Goal: Task Accomplishment & Management: Manage account settings

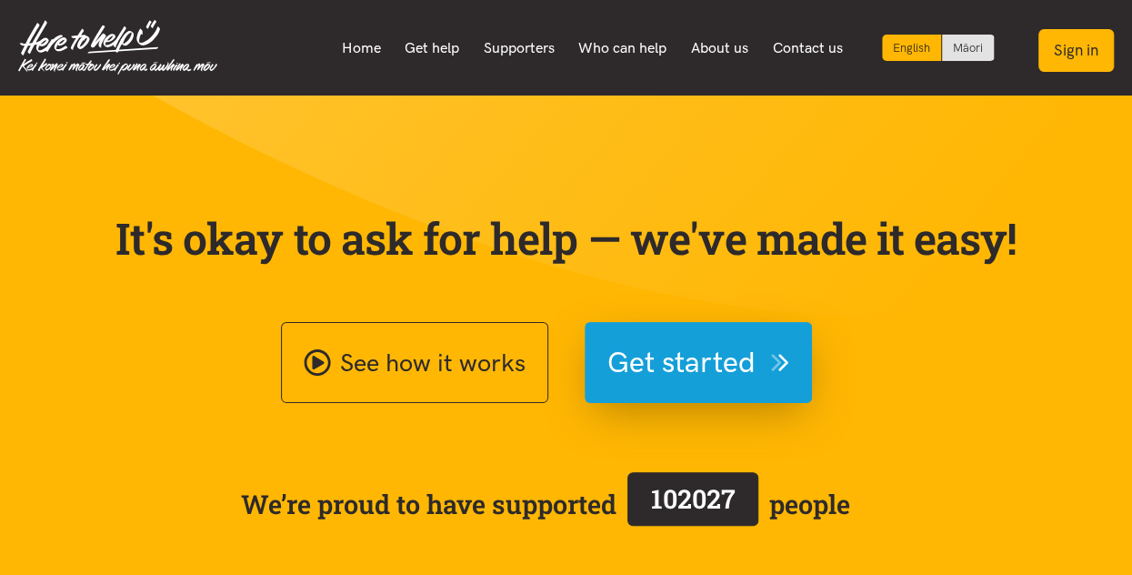
click at [1086, 50] on button "Sign in" at bounding box center [1075, 50] width 75 height 43
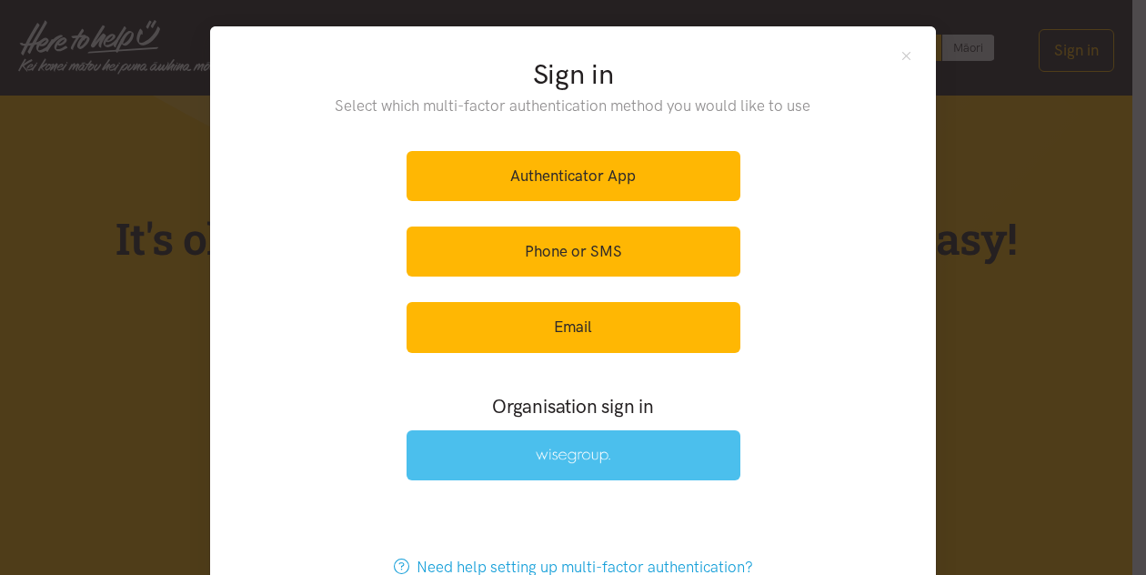
click at [566, 461] on link at bounding box center [573, 455] width 334 height 50
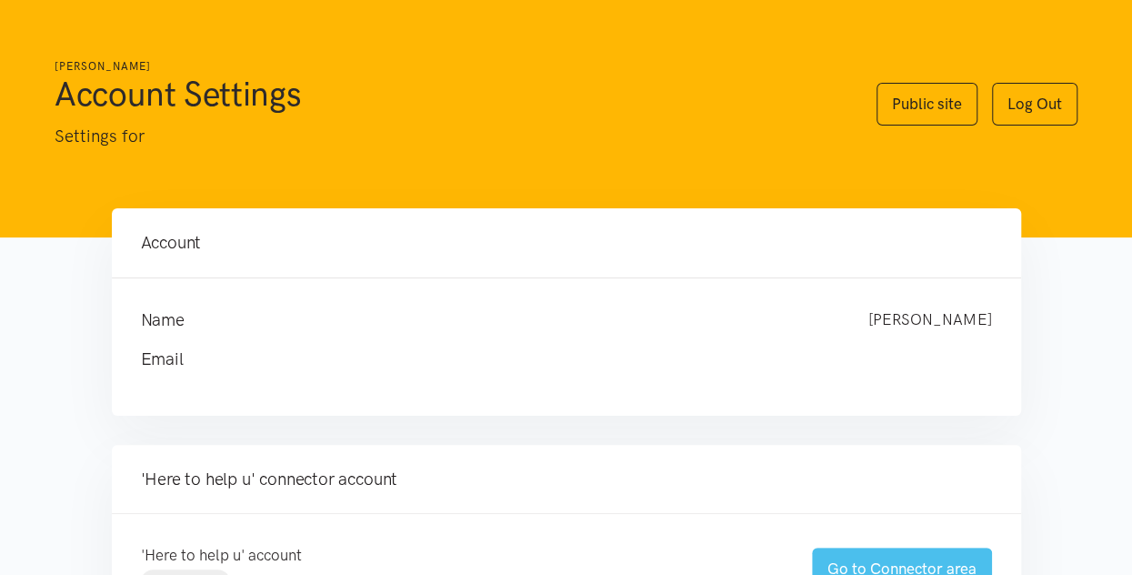
click at [899, 561] on link "Go to Connector area" at bounding box center [902, 568] width 180 height 43
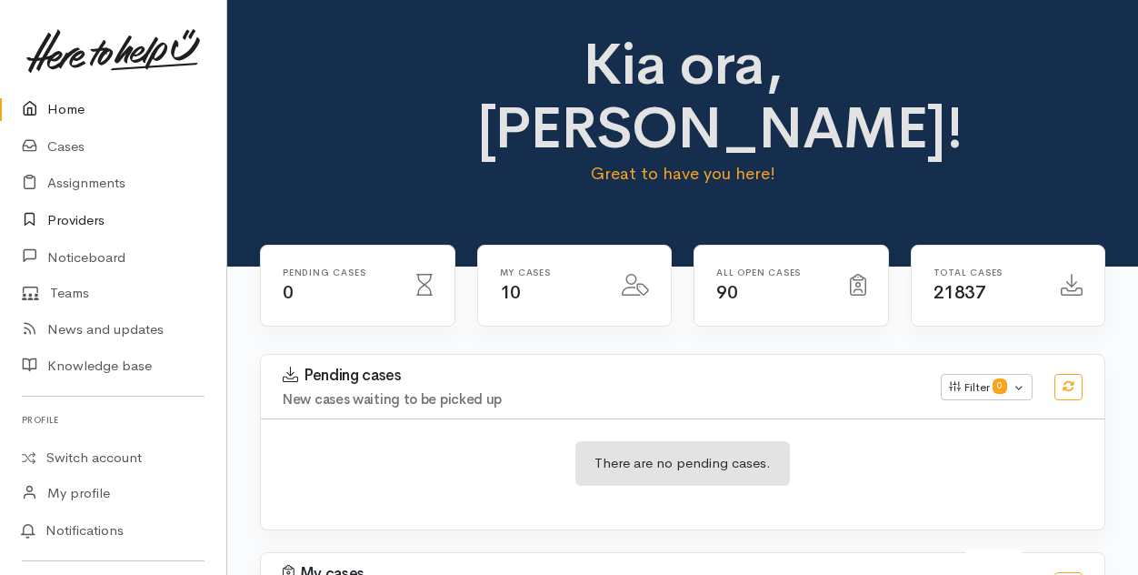
click at [75, 215] on link "Providers" at bounding box center [113, 220] width 226 height 37
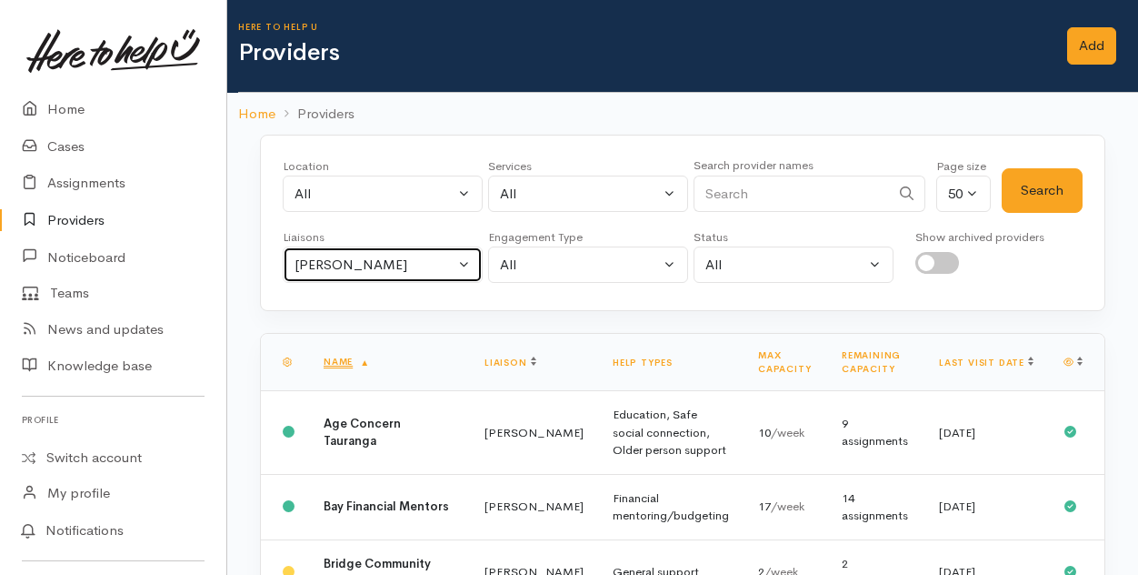
click at [464, 262] on button "[PERSON_NAME]" at bounding box center [383, 264] width 200 height 37
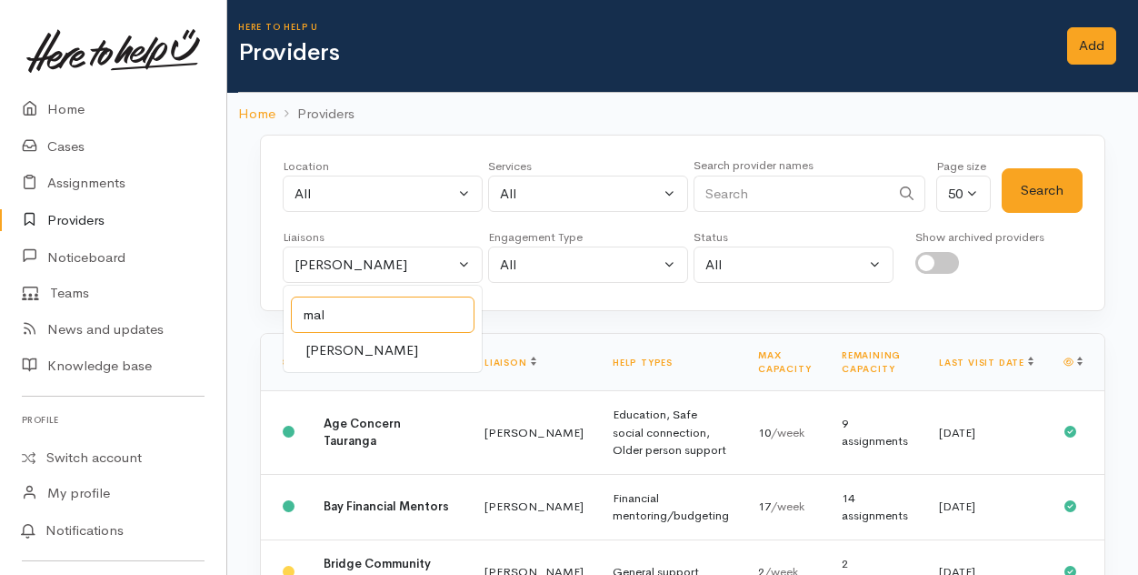
type input "mal"
click at [340, 343] on span "Malia Stowers" at bounding box center [362, 350] width 113 height 21
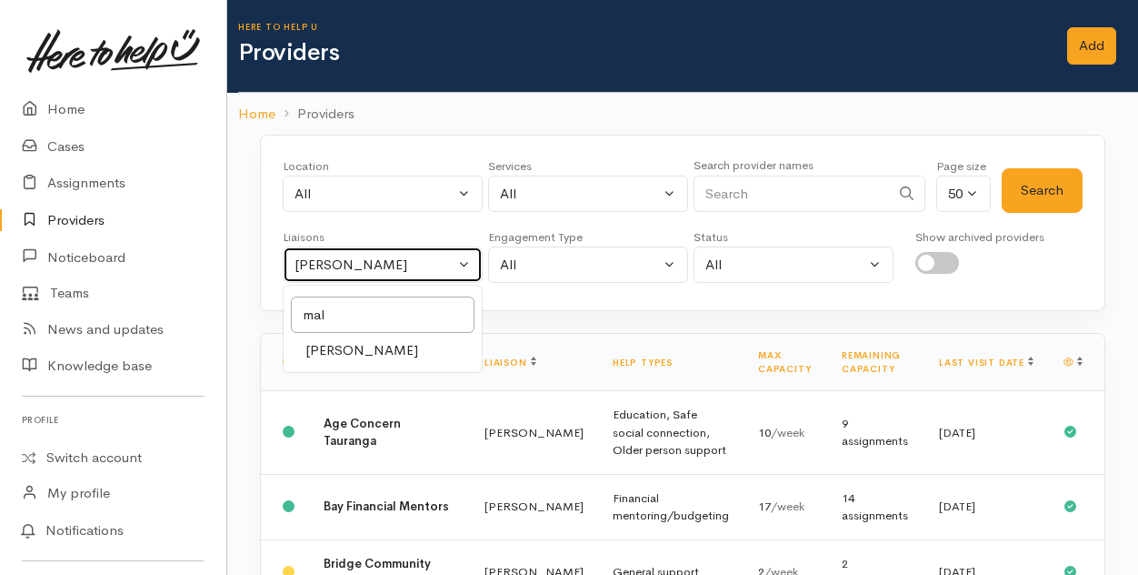
select select "1613"
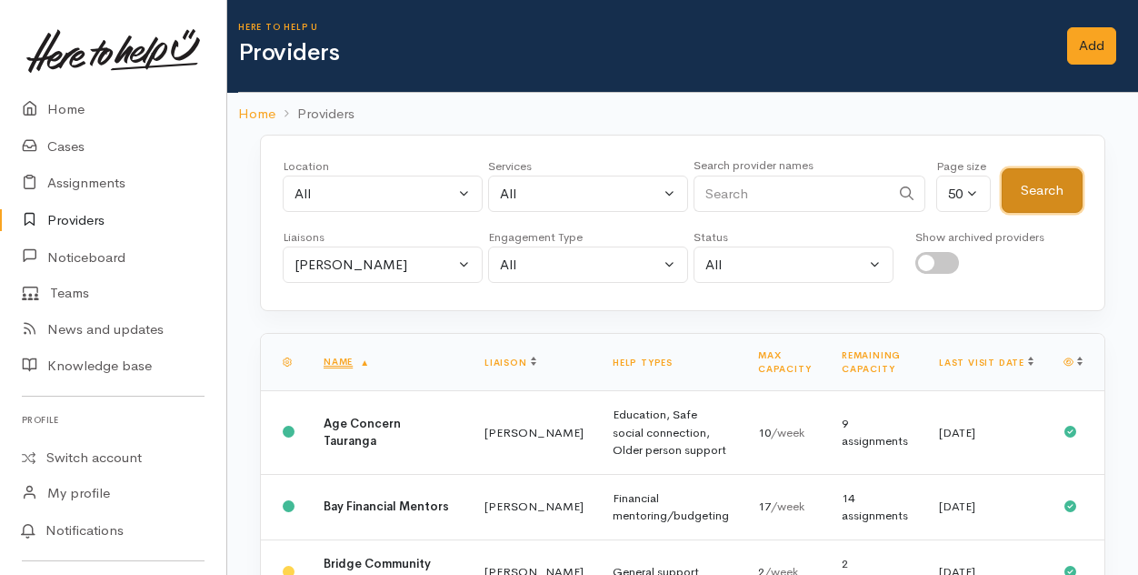
click at [1054, 186] on button "Search" at bounding box center [1042, 190] width 81 height 45
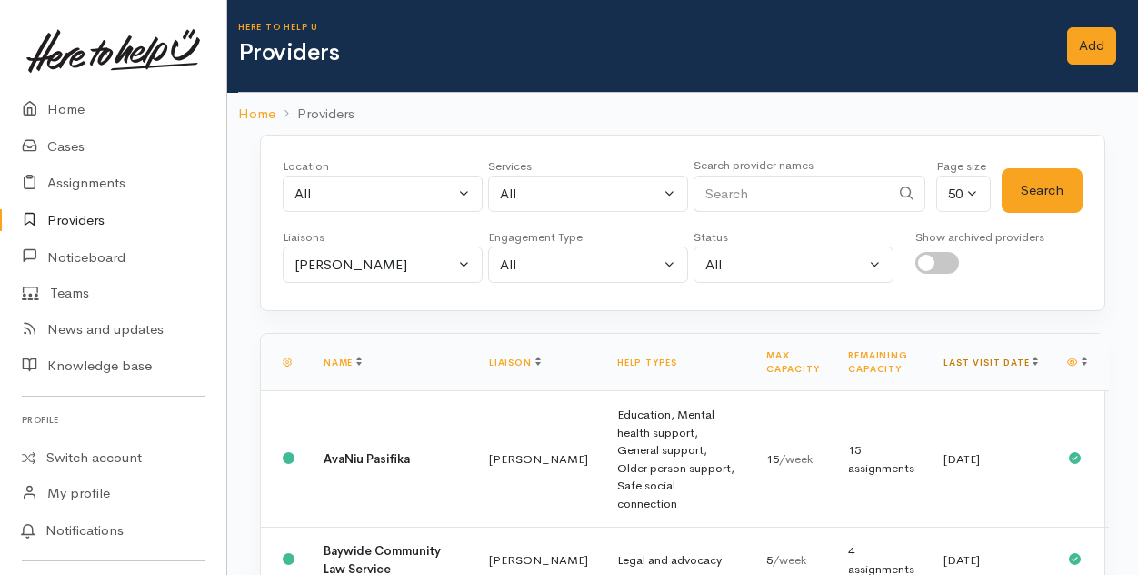
click at [1013, 361] on link "Last visit date" at bounding box center [991, 362] width 95 height 12
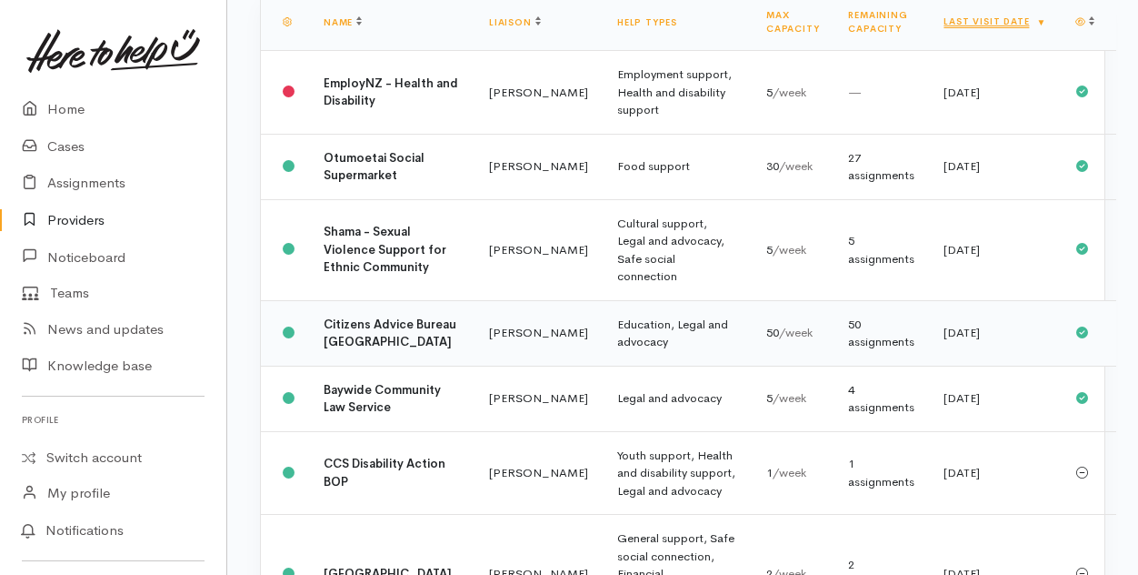
scroll to position [364, 0]
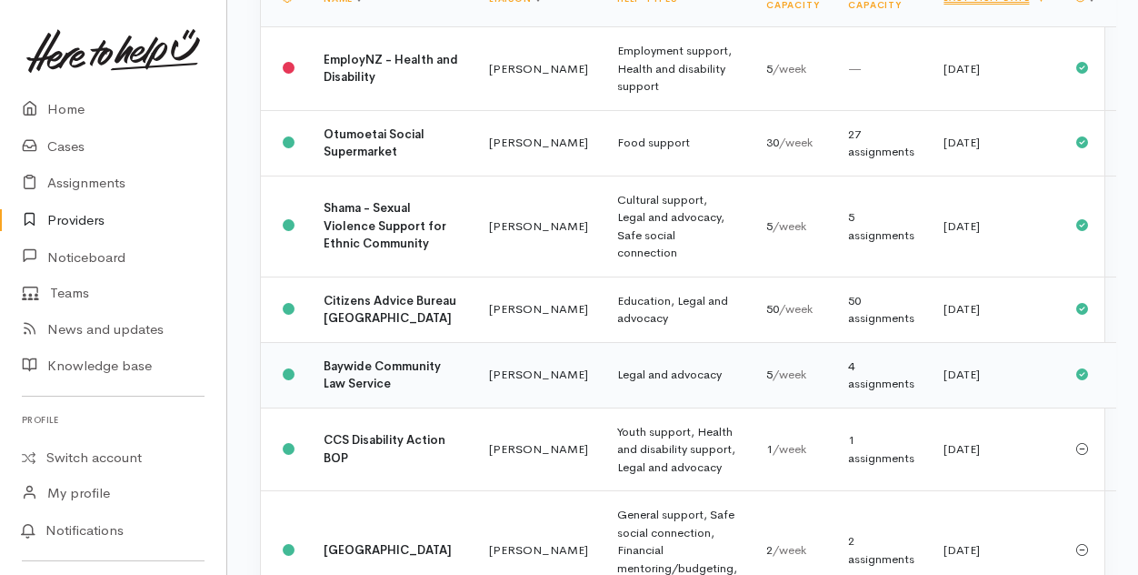
click at [475, 407] on td "Malia Stowers" at bounding box center [539, 374] width 128 height 65
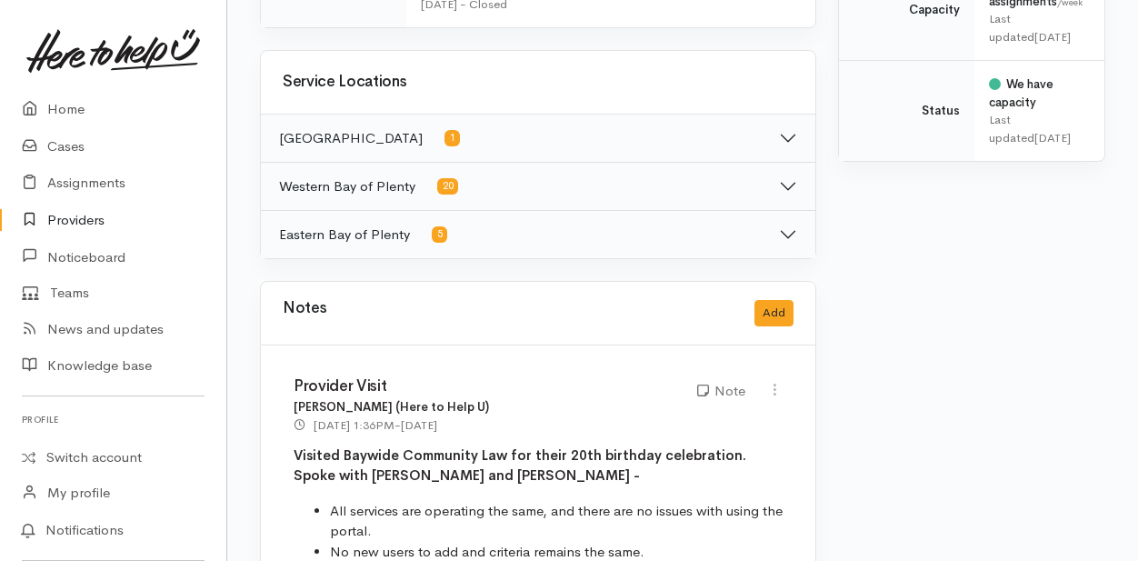
scroll to position [909, 0]
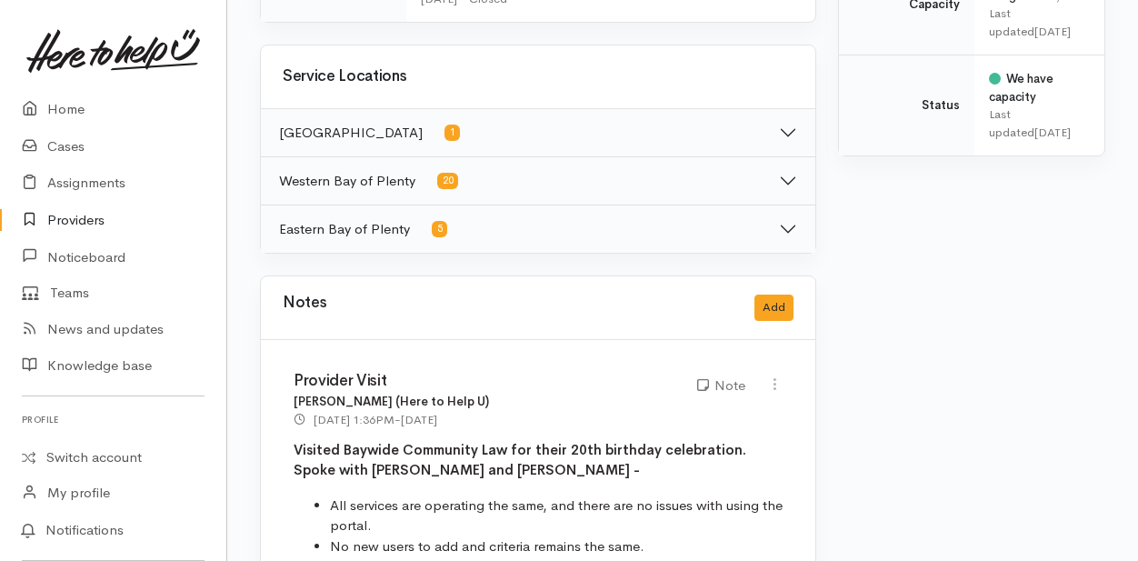
click at [78, 218] on link "Providers" at bounding box center [113, 220] width 226 height 37
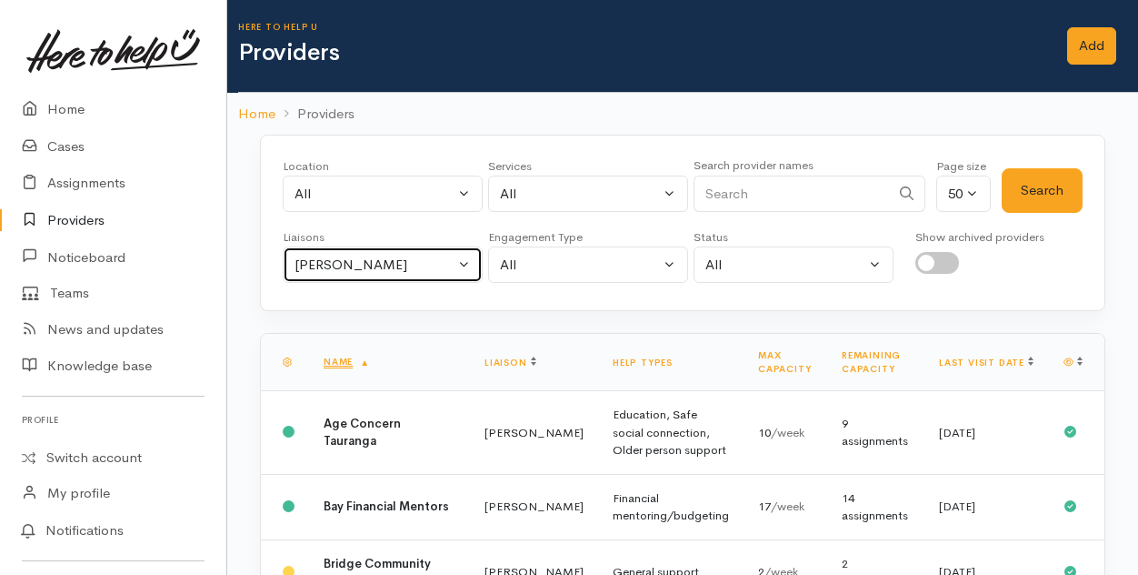
click at [467, 259] on button "Amanda Gabb" at bounding box center [383, 264] width 200 height 37
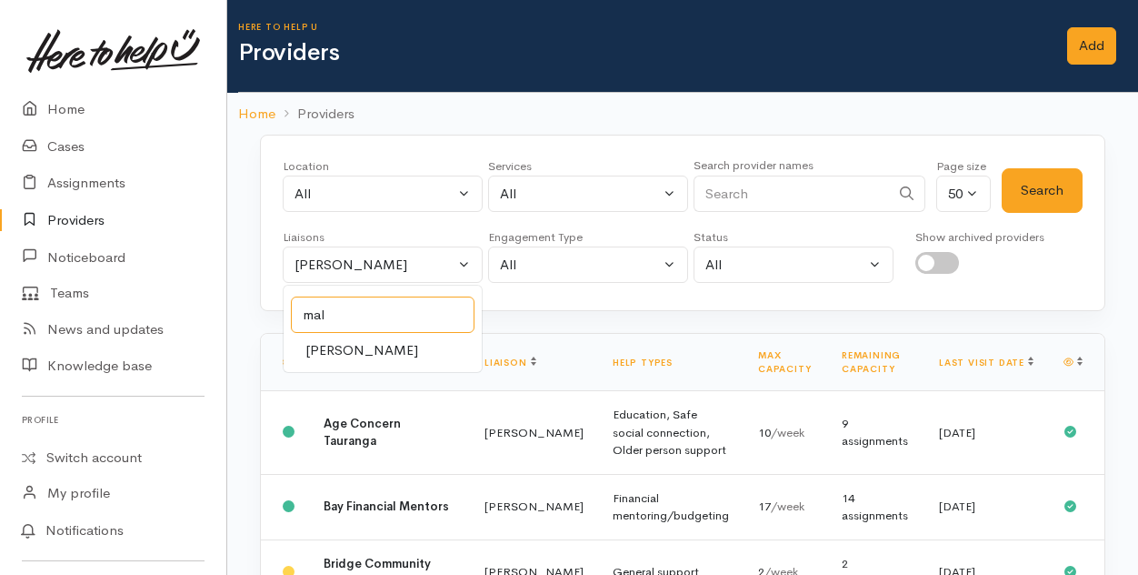
type input "mal"
click at [356, 346] on span "Malia Stowers" at bounding box center [362, 350] width 113 height 21
select select "1613"
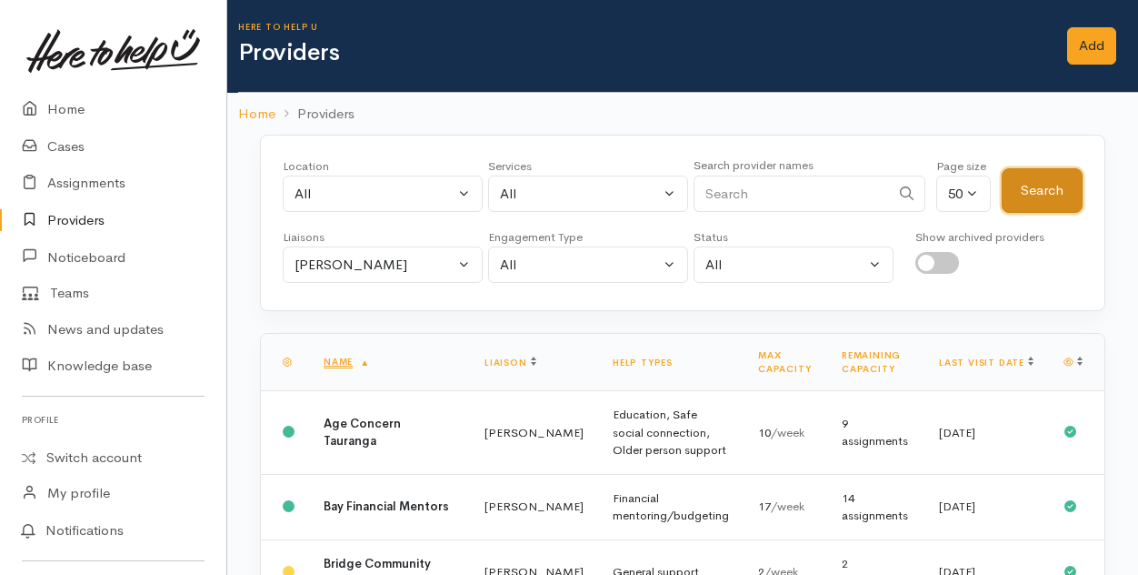
click at [1034, 197] on button "Search" at bounding box center [1042, 190] width 81 height 45
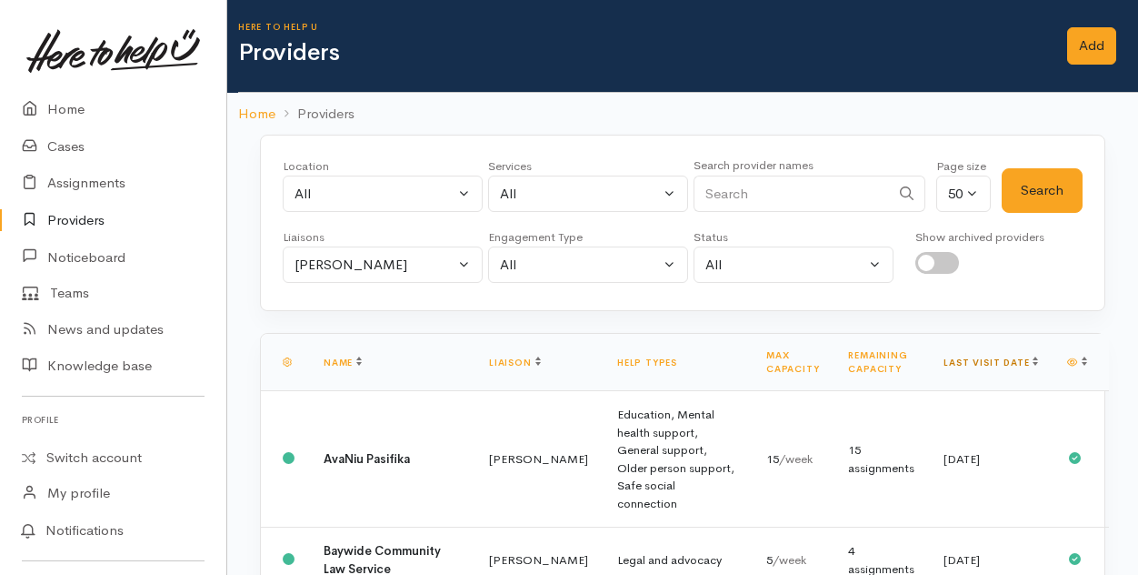
click at [1012, 357] on link "Last visit date" at bounding box center [991, 362] width 95 height 12
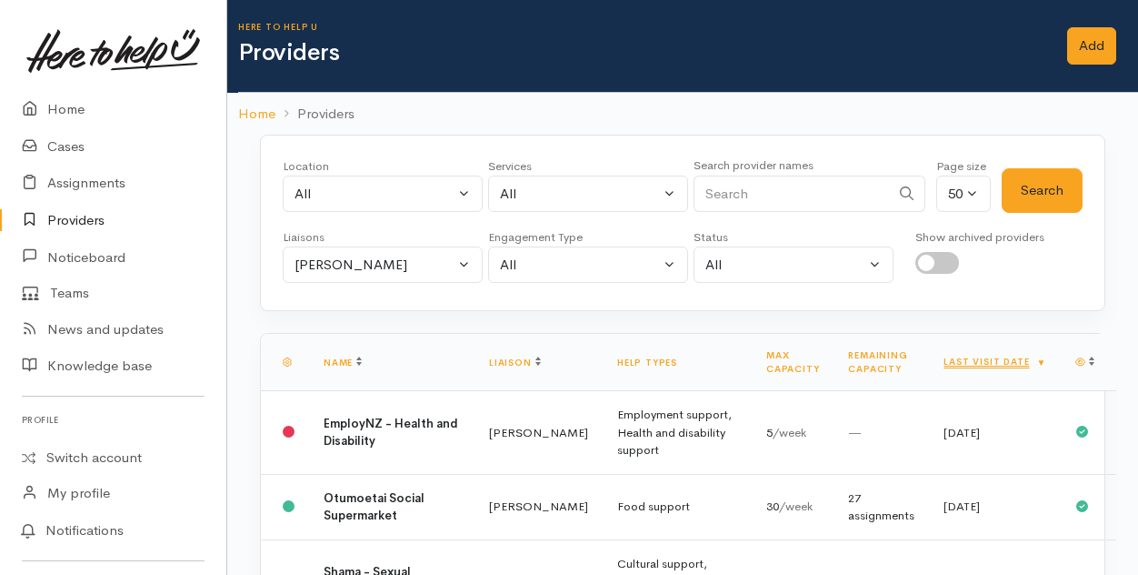
click at [1012, 357] on link "Last visit date" at bounding box center [995, 362] width 103 height 12
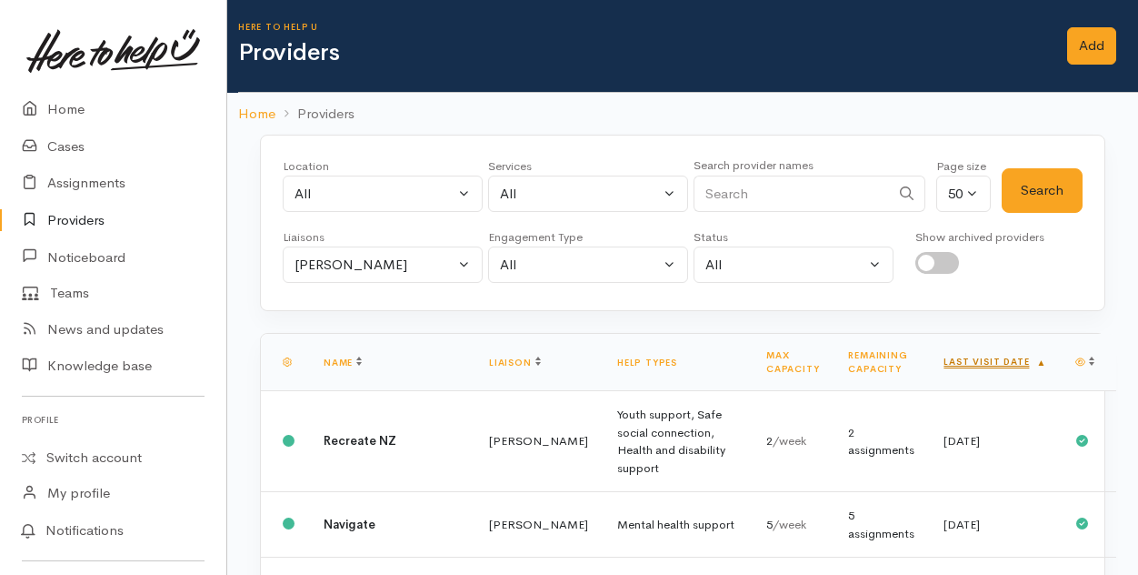
click at [1011, 359] on link "Last visit date" at bounding box center [995, 362] width 103 height 12
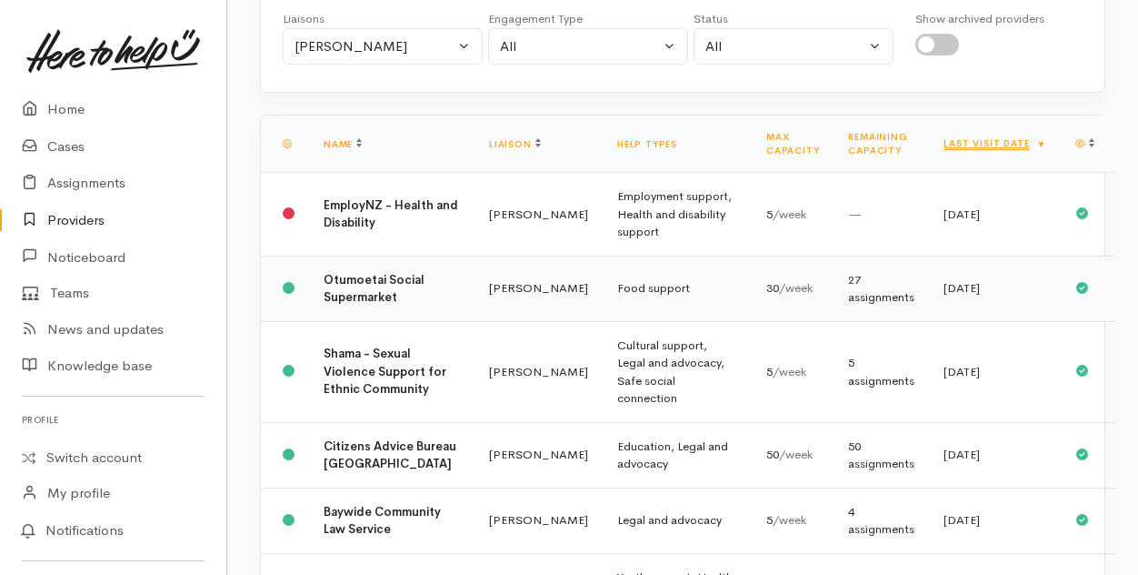
scroll to position [273, 0]
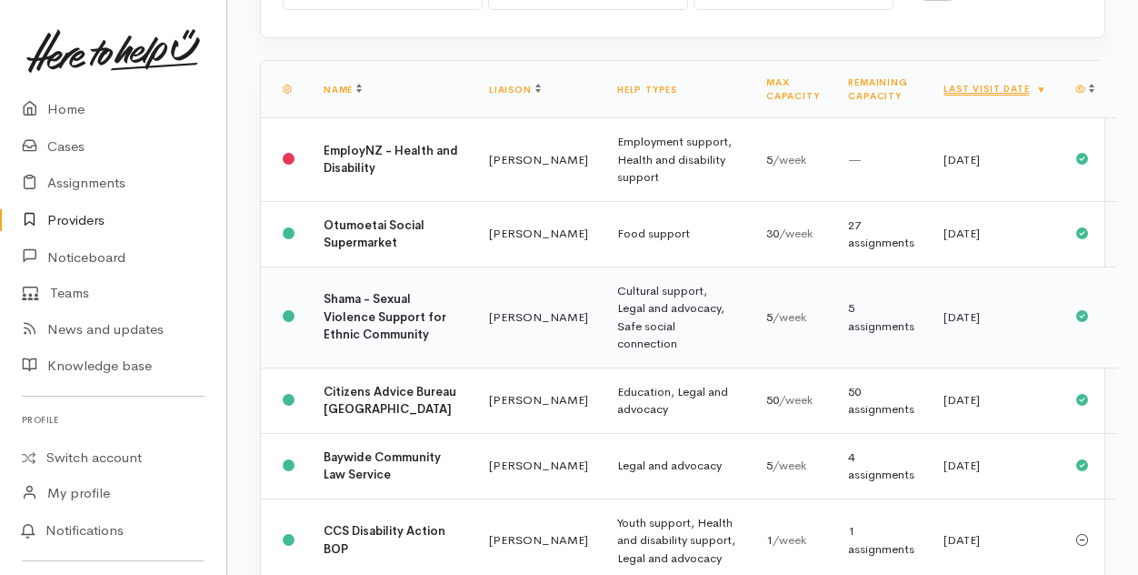
click at [475, 355] on td "[PERSON_NAME]" at bounding box center [539, 316] width 128 height 101
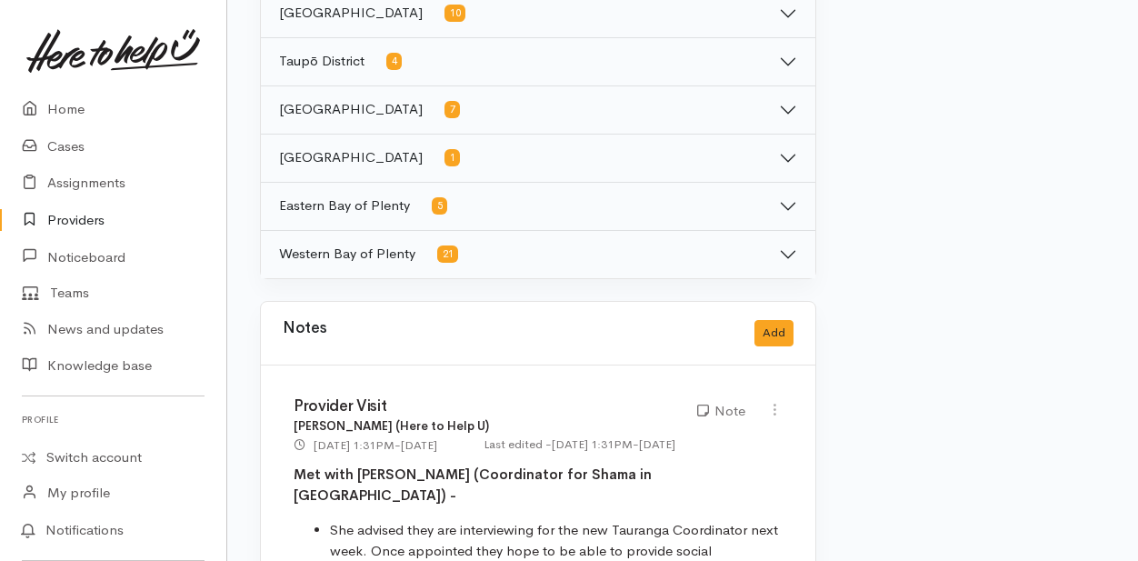
scroll to position [1364, 0]
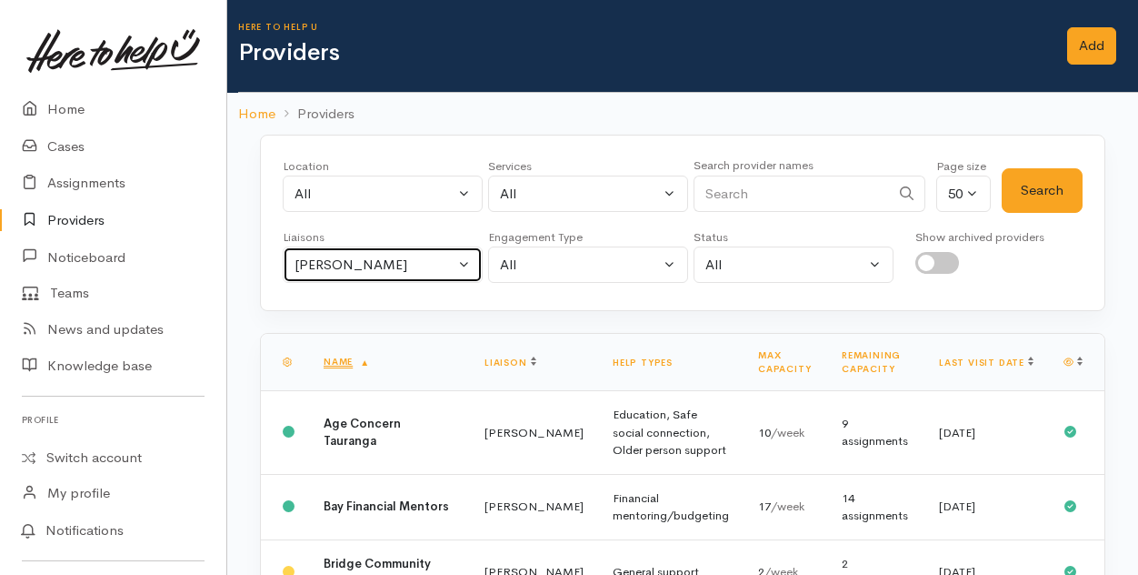
click at [459, 263] on button "[PERSON_NAME]" at bounding box center [383, 264] width 200 height 37
select select "205"
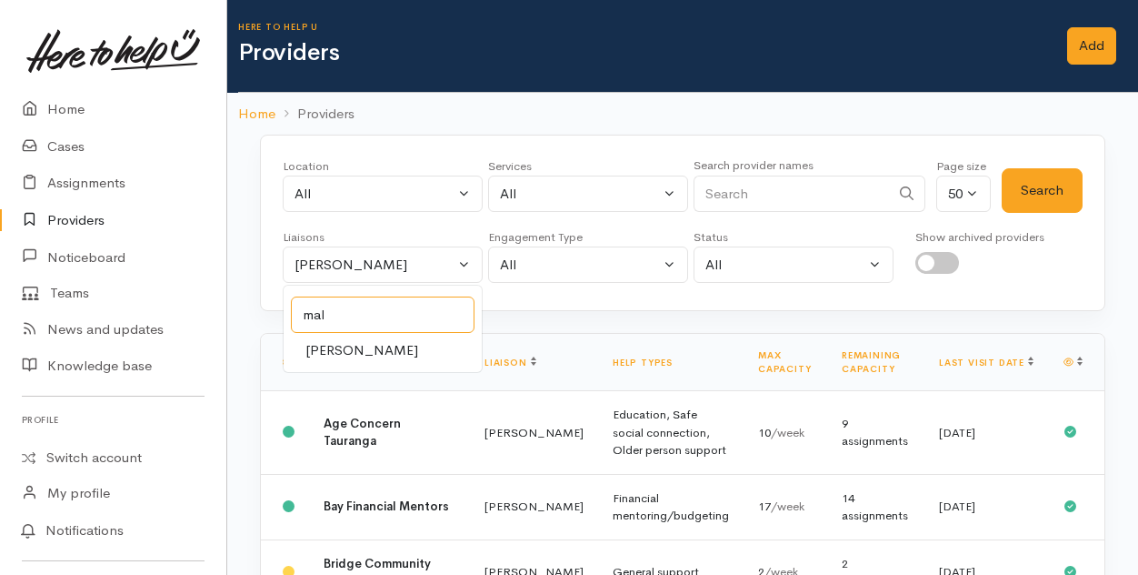
type input "mal"
click at [346, 349] on span "[PERSON_NAME]" at bounding box center [362, 350] width 113 height 21
select select "1613"
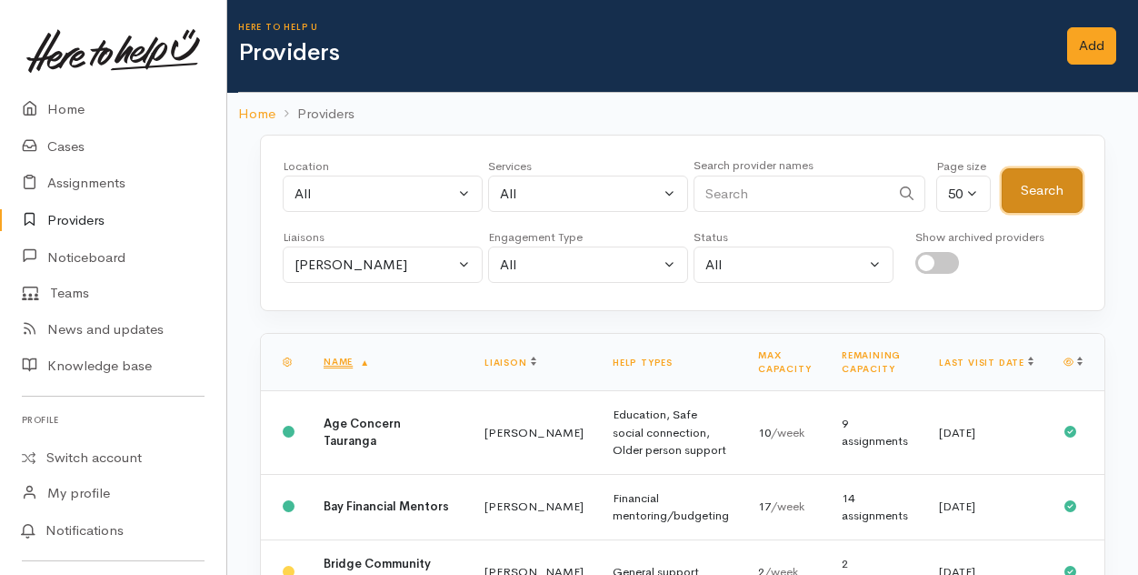
click at [1053, 186] on button "Search" at bounding box center [1042, 190] width 81 height 45
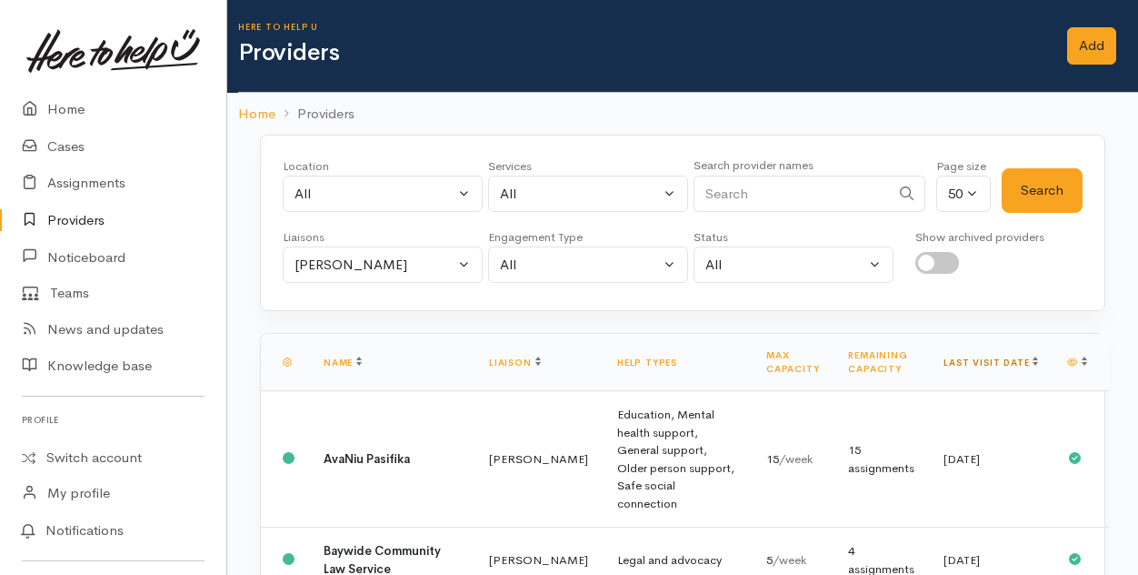
click at [1009, 360] on link "Last visit date" at bounding box center [991, 362] width 95 height 12
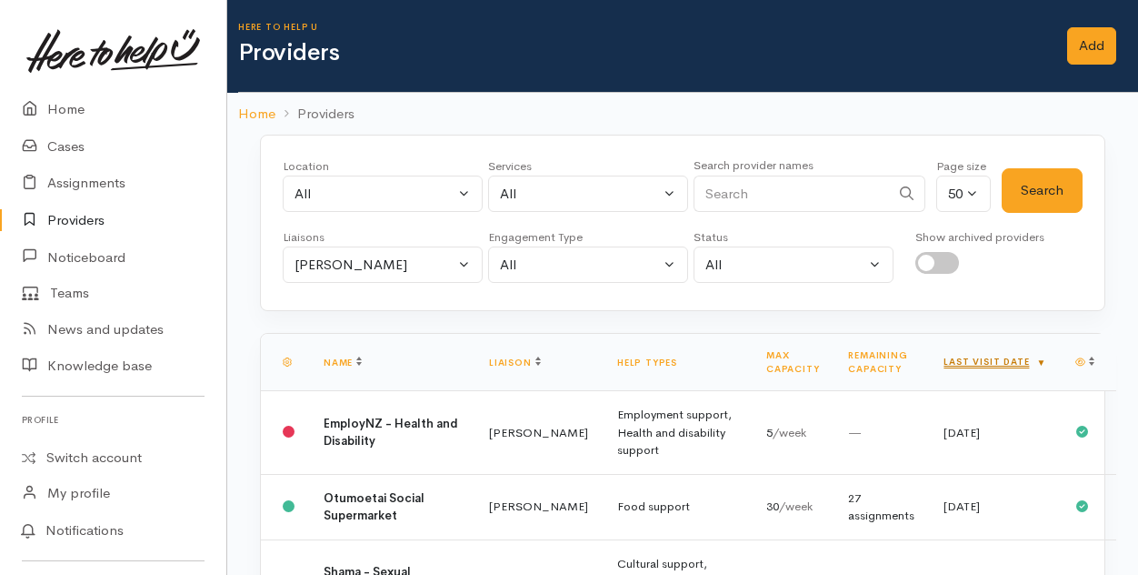
click at [1015, 356] on link "Last visit date" at bounding box center [995, 362] width 103 height 12
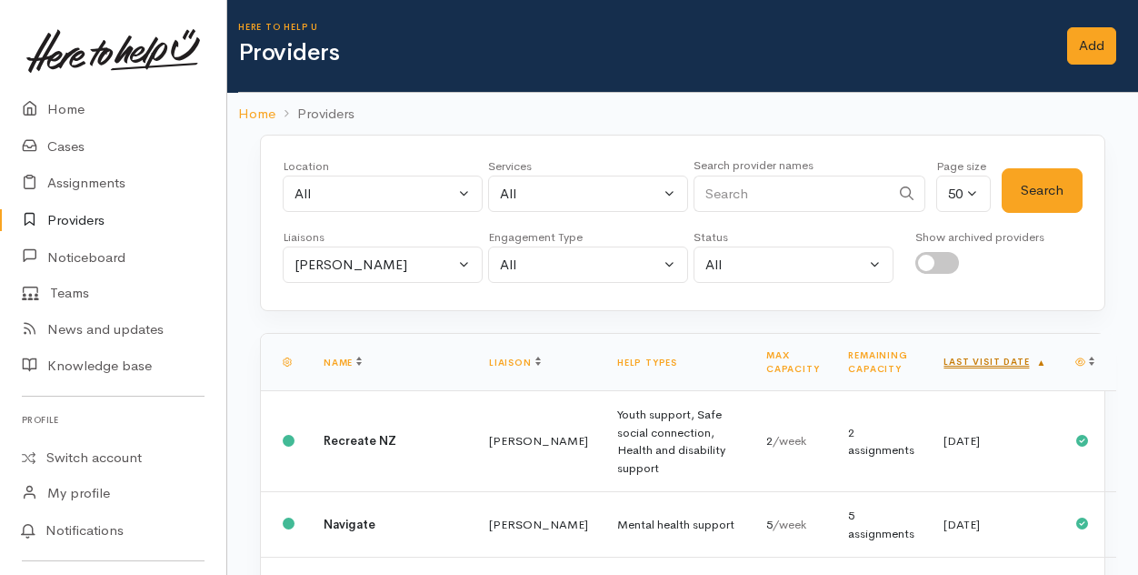
click at [1019, 356] on link "Last visit date" at bounding box center [995, 362] width 103 height 12
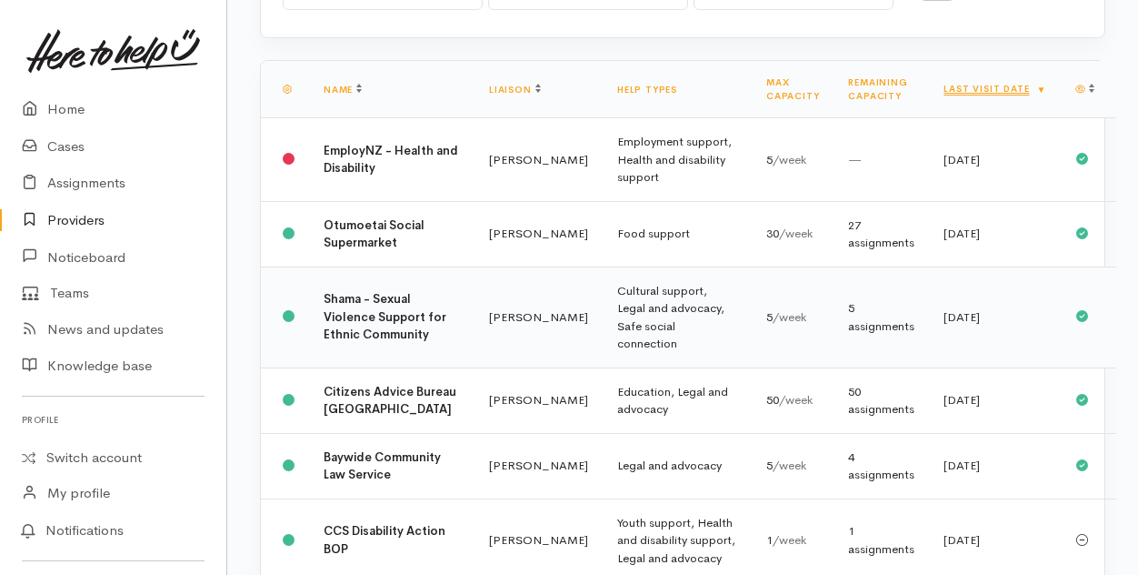
scroll to position [91, 0]
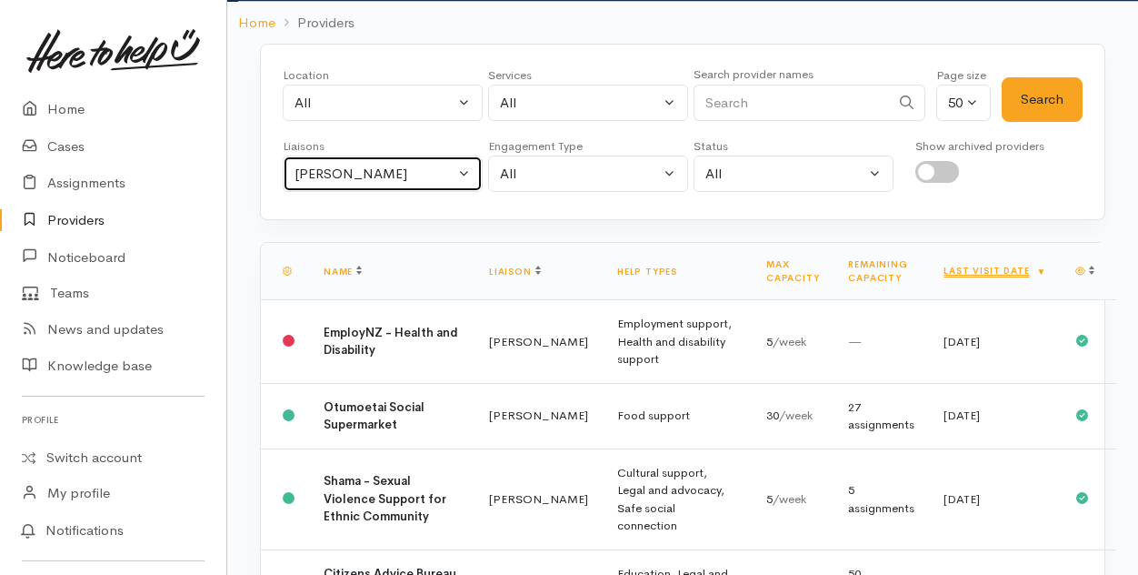
click at [468, 170] on button "[PERSON_NAME]" at bounding box center [383, 173] width 200 height 37
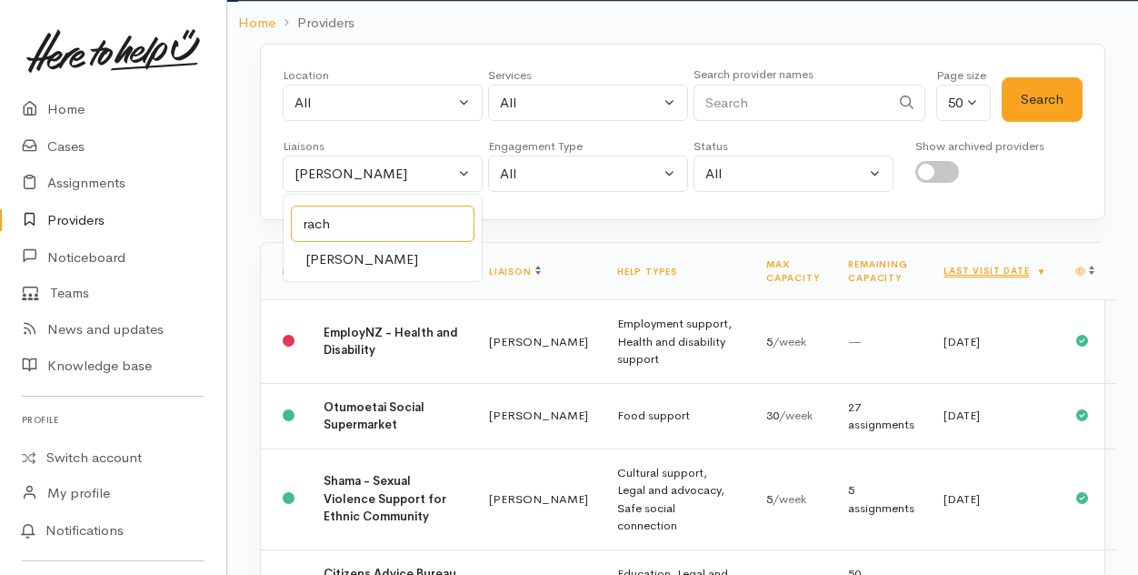
type input "rach"
click at [351, 255] on span "[PERSON_NAME]" at bounding box center [362, 259] width 113 height 21
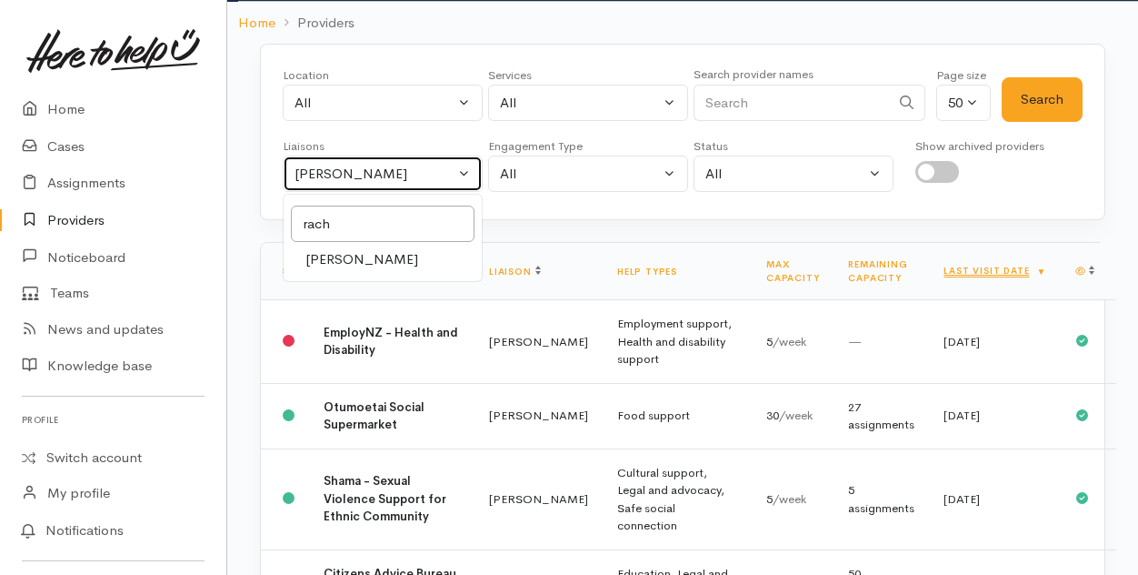
select select "1612"
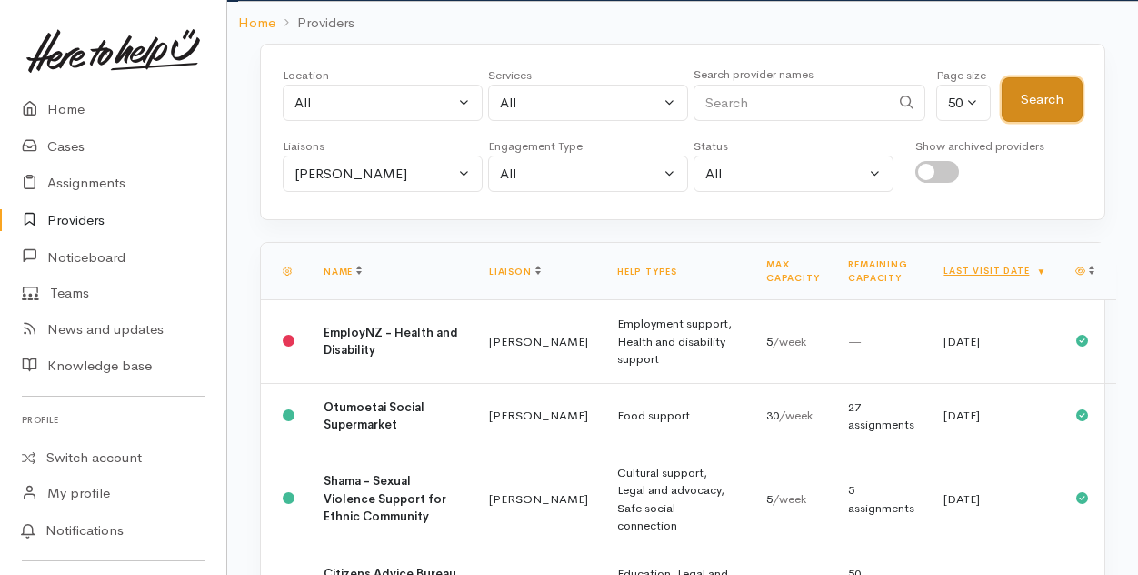
click at [1050, 98] on button "Search" at bounding box center [1042, 99] width 81 height 45
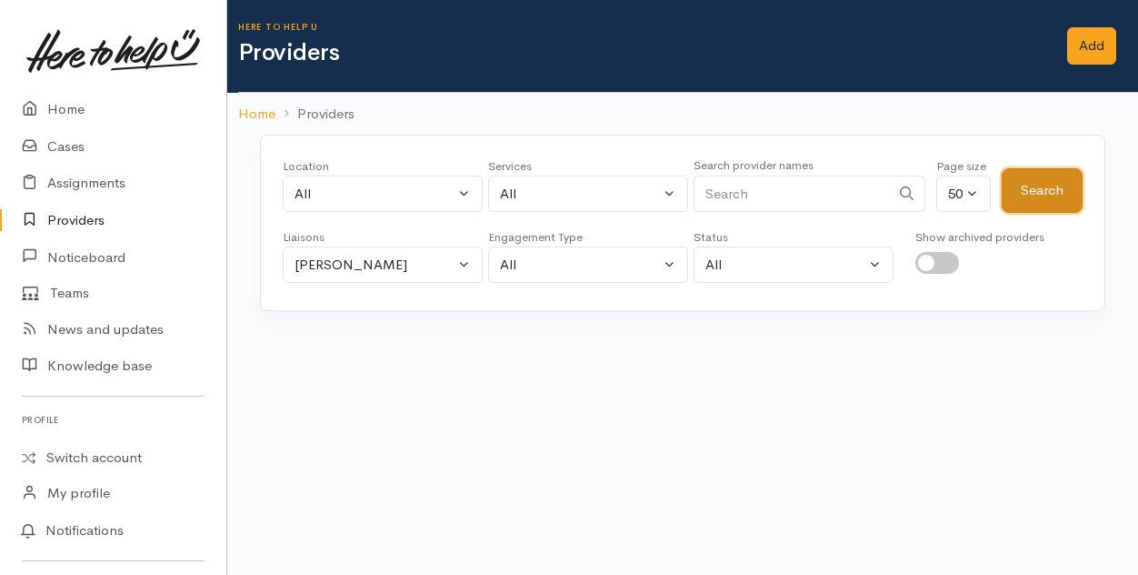
scroll to position [0, 0]
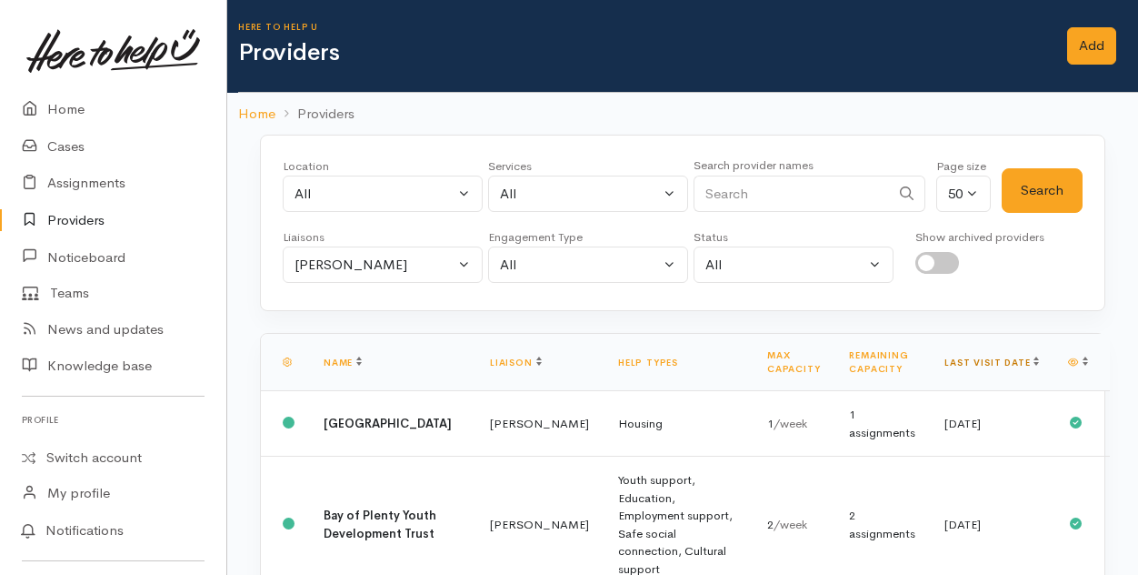
click at [1011, 358] on link "Last visit date" at bounding box center [992, 362] width 95 height 12
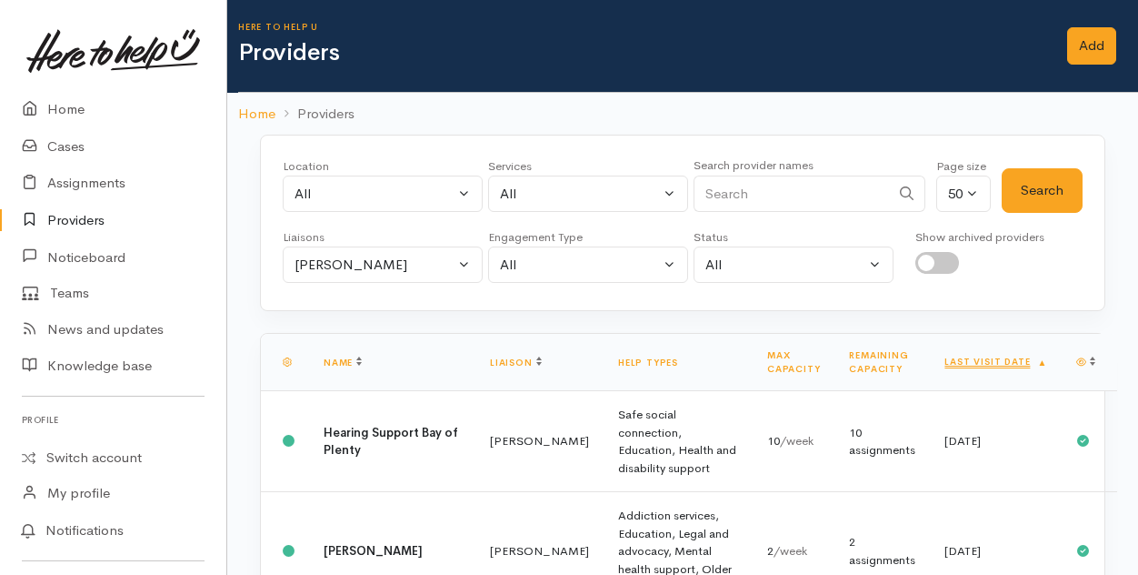
click at [1011, 358] on link "Last visit date" at bounding box center [996, 362] width 103 height 12
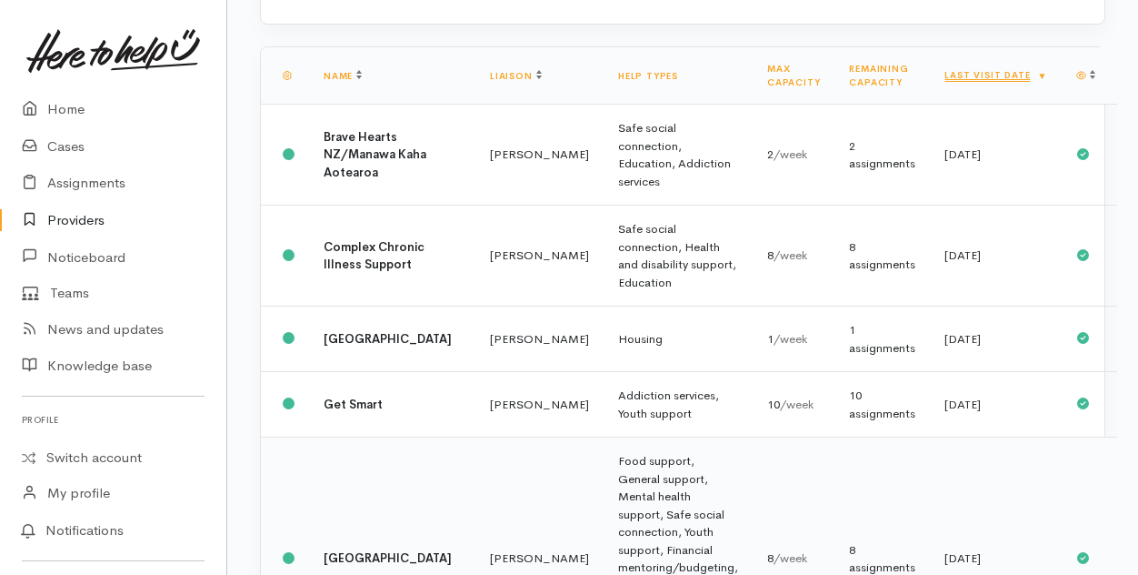
scroll to position [182, 0]
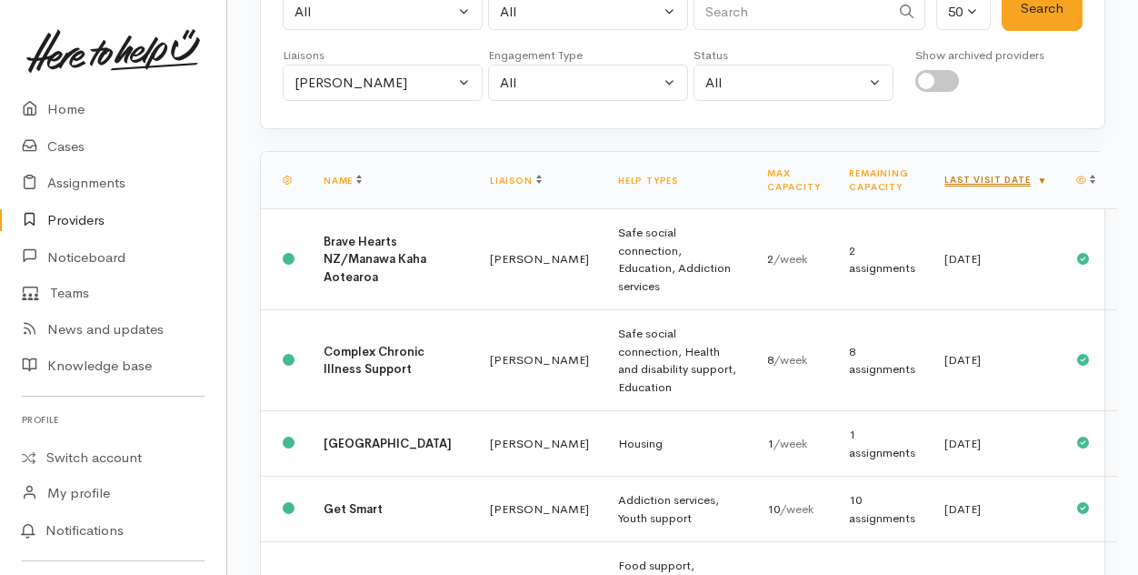
click at [1018, 177] on link "Last visit date" at bounding box center [996, 180] width 103 height 12
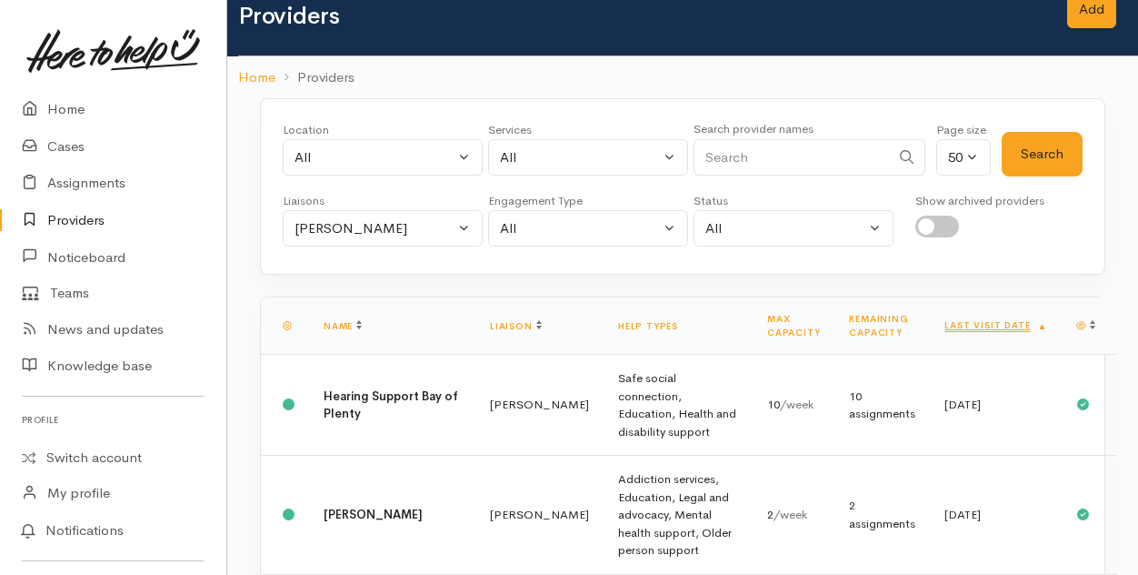
scroll to position [0, 0]
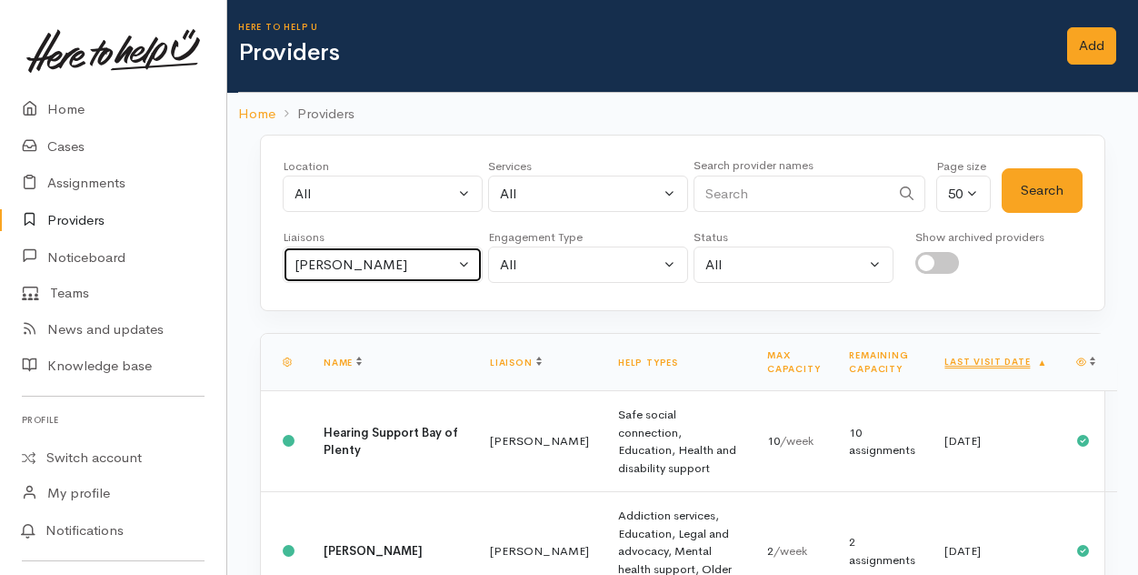
click at [462, 261] on button "[PERSON_NAME]" at bounding box center [383, 264] width 200 height 37
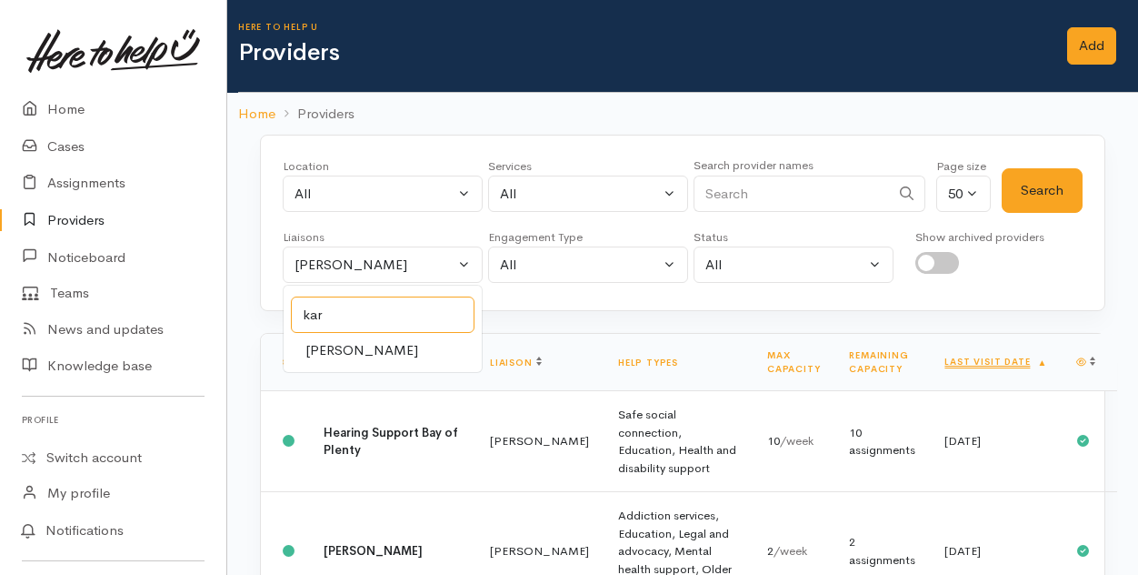
type input "kar"
click at [346, 350] on span "Karli Morris" at bounding box center [362, 350] width 113 height 21
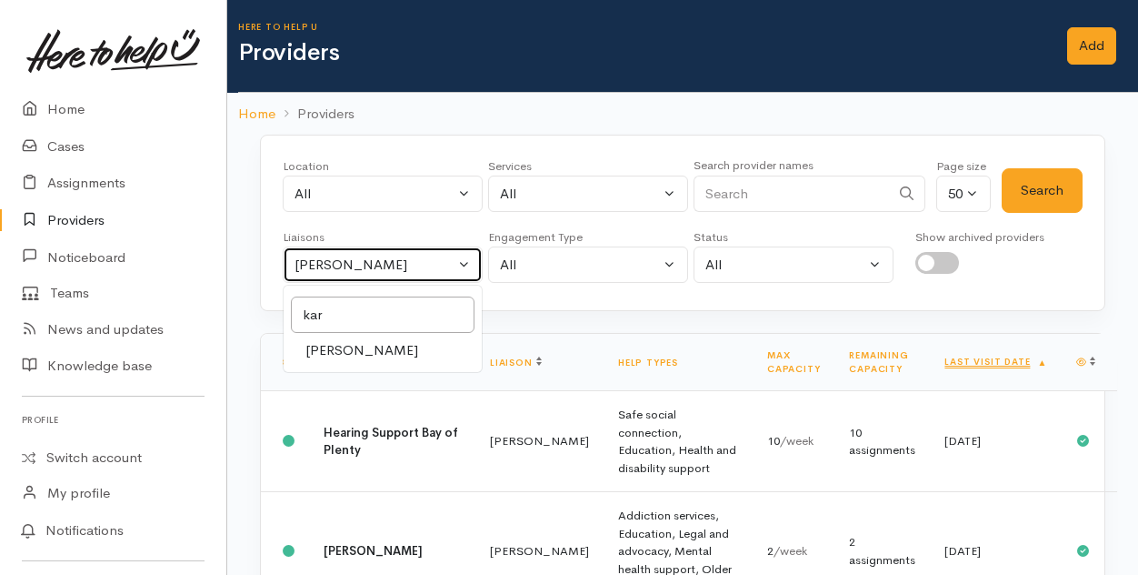
select select "435"
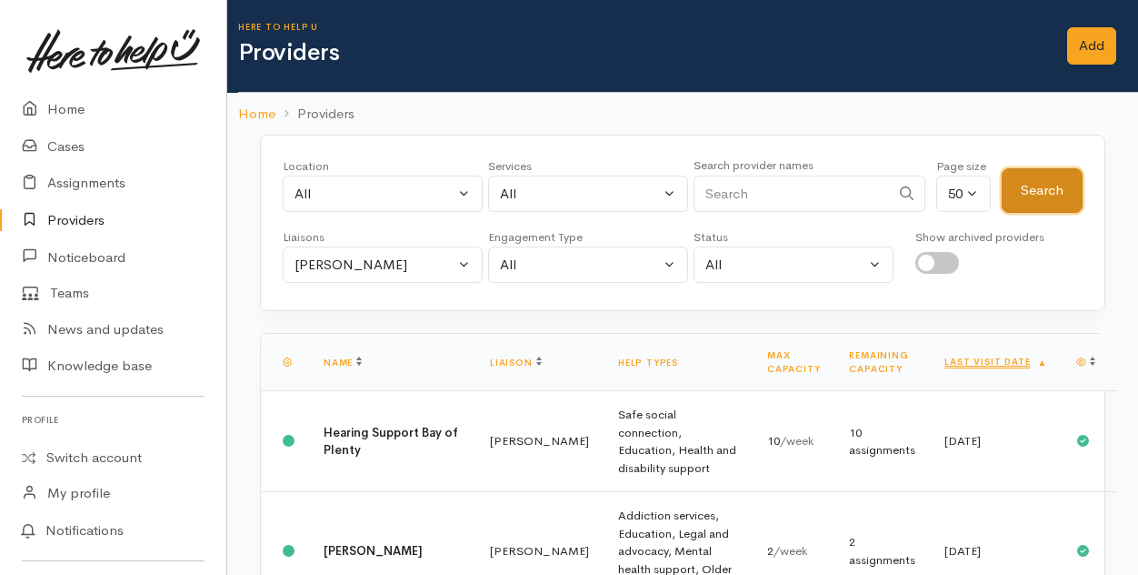
click at [1040, 193] on button "Search" at bounding box center [1042, 190] width 81 height 45
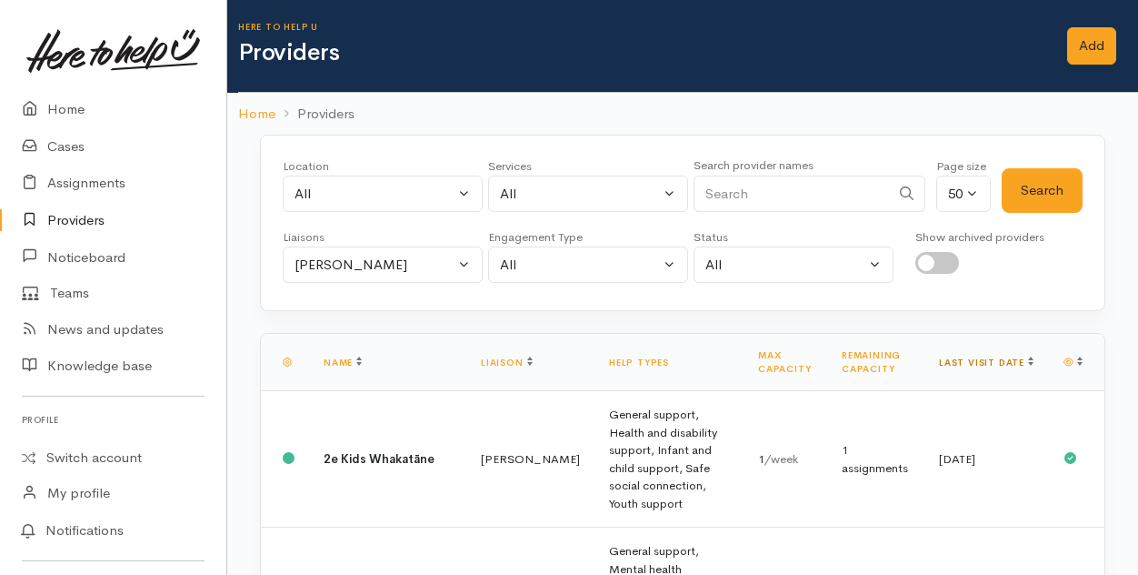
click at [1013, 363] on link "Last visit date" at bounding box center [986, 362] width 95 height 12
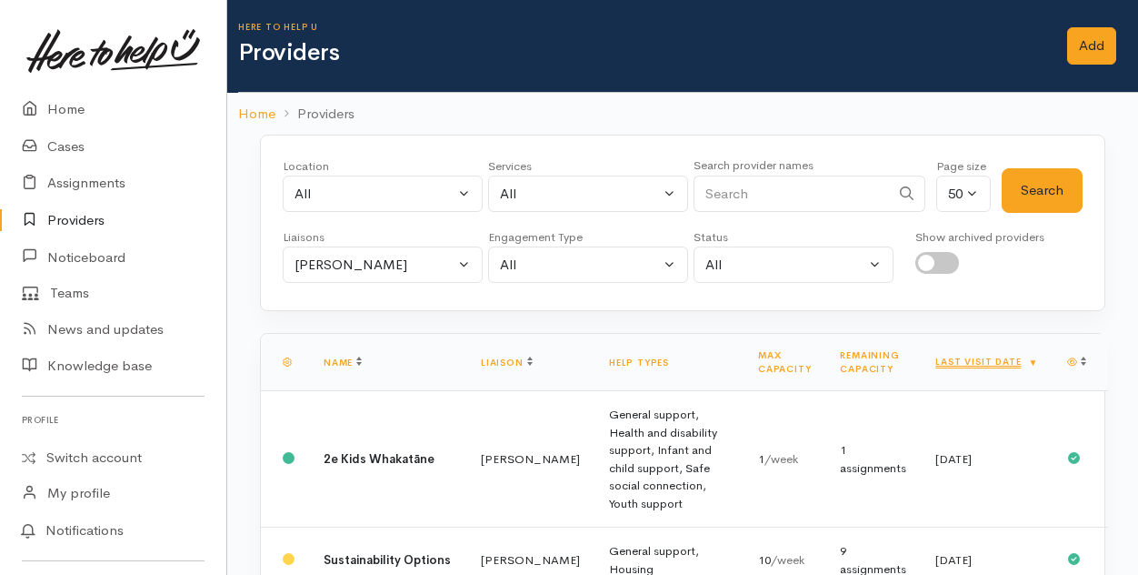
click at [80, 217] on link "Providers" at bounding box center [113, 220] width 226 height 37
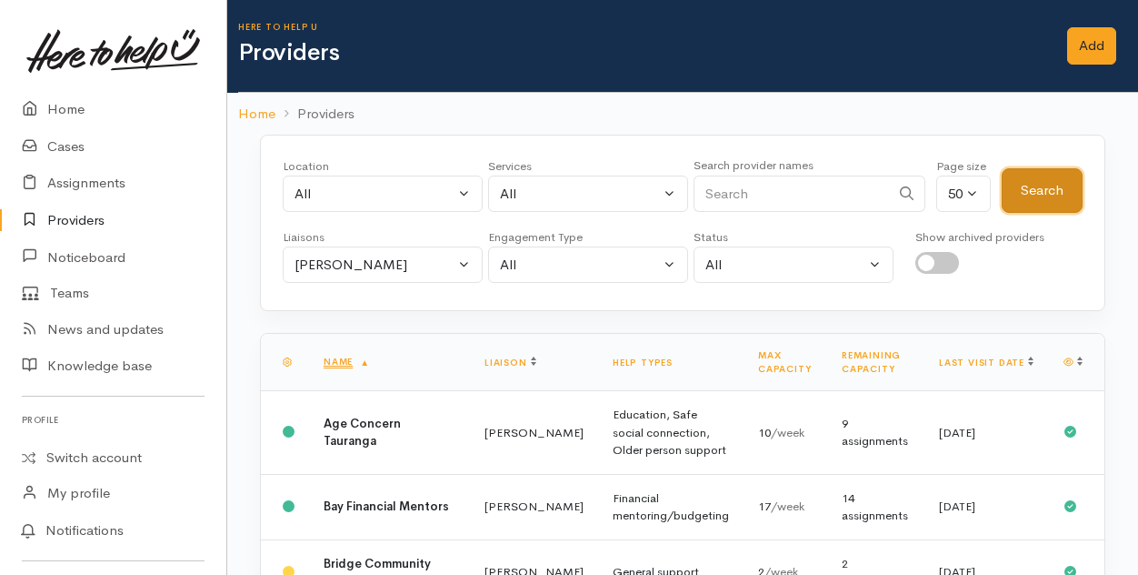
click at [1052, 189] on button "Search" at bounding box center [1042, 190] width 81 height 45
click at [1007, 358] on link "Last visit date" at bounding box center [986, 362] width 95 height 12
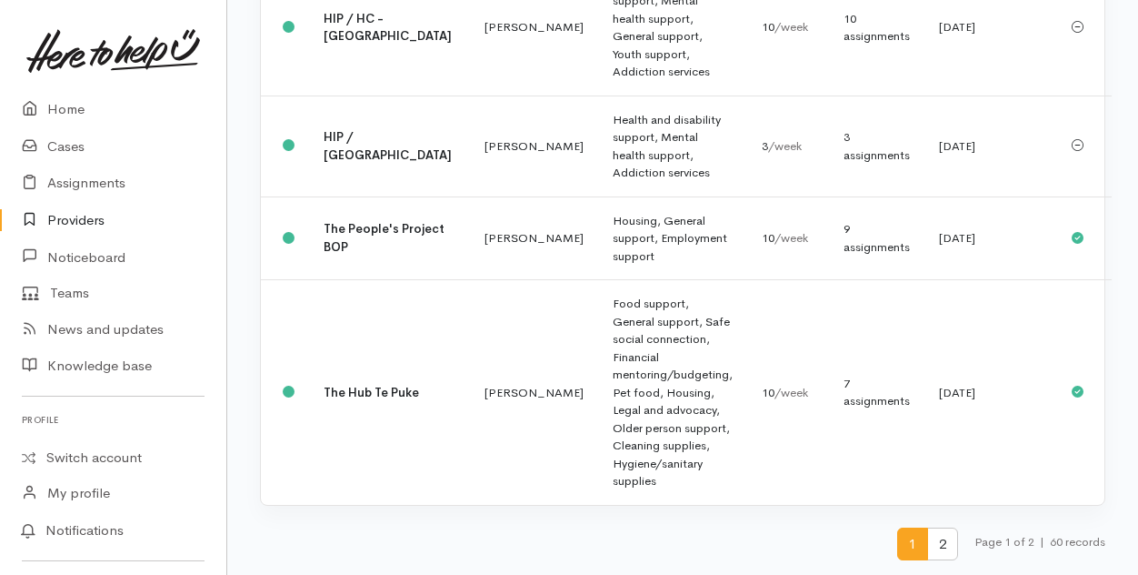
scroll to position [5126, 0]
click at [936, 541] on span "2" at bounding box center [942, 544] width 31 height 34
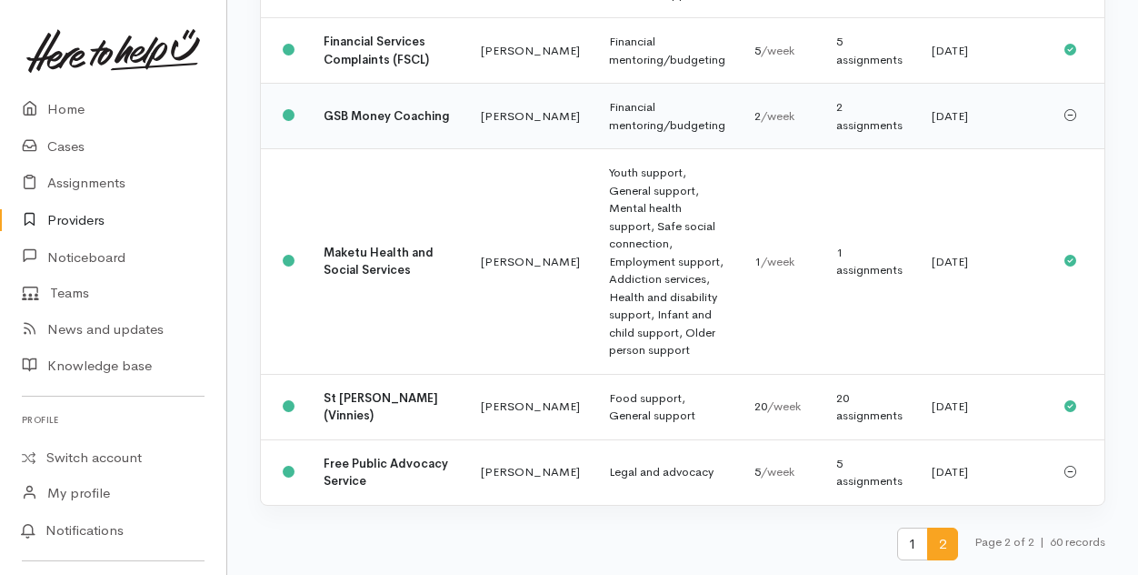
scroll to position [833, 0]
click at [79, 109] on link "Home" at bounding box center [113, 109] width 226 height 37
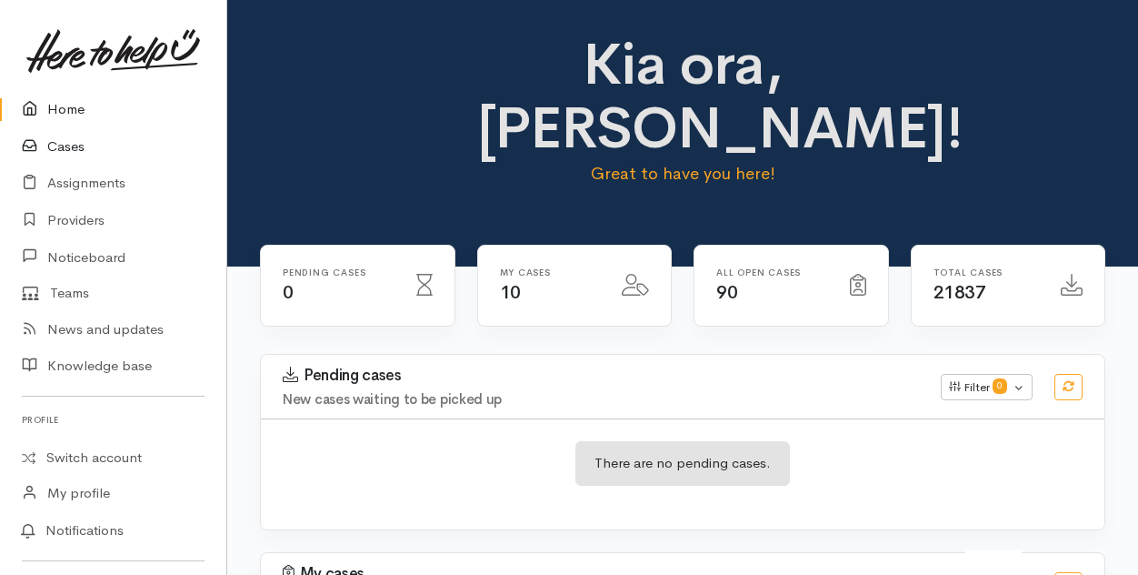
click at [62, 146] on link "Cases" at bounding box center [113, 146] width 226 height 37
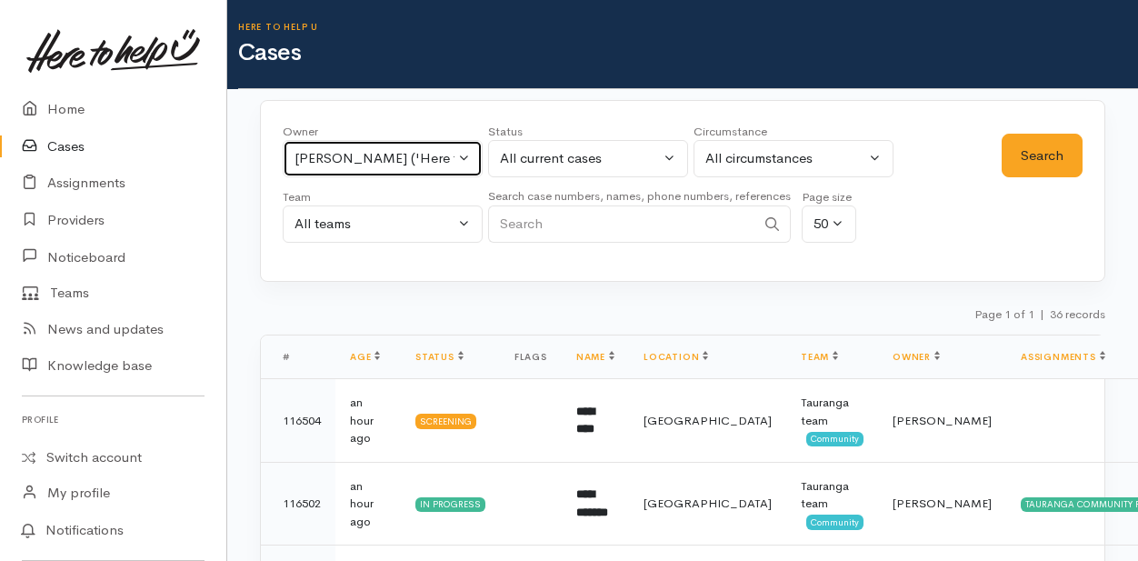
click at [464, 155] on button "[PERSON_NAME] ('Here to help u')" at bounding box center [383, 158] width 200 height 37
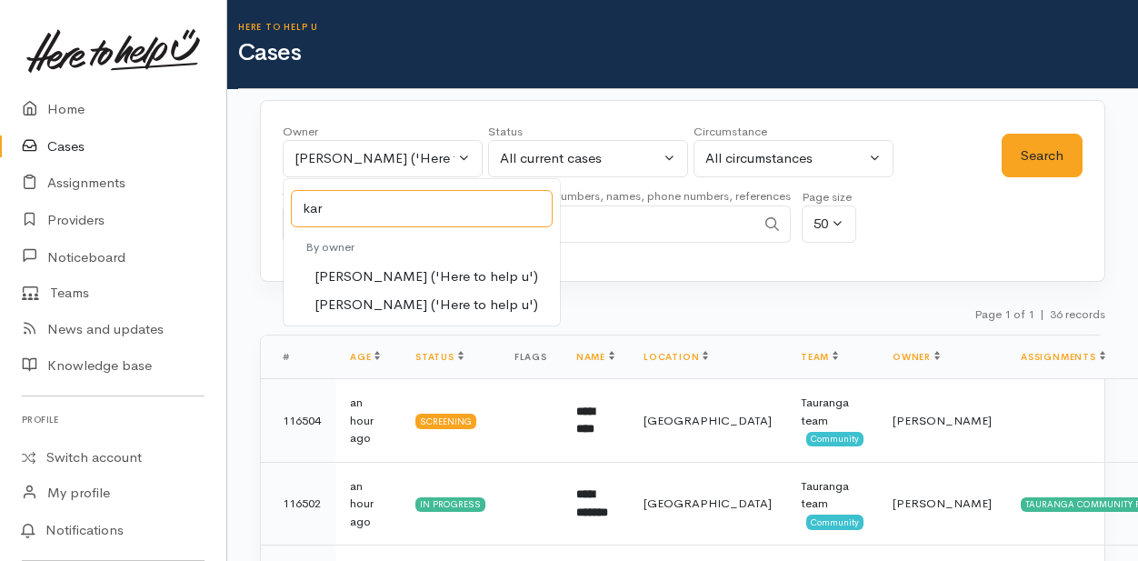
type input "kar"
click at [344, 272] on span "[PERSON_NAME] ('Here to help u')" at bounding box center [427, 276] width 224 height 21
select select "435"
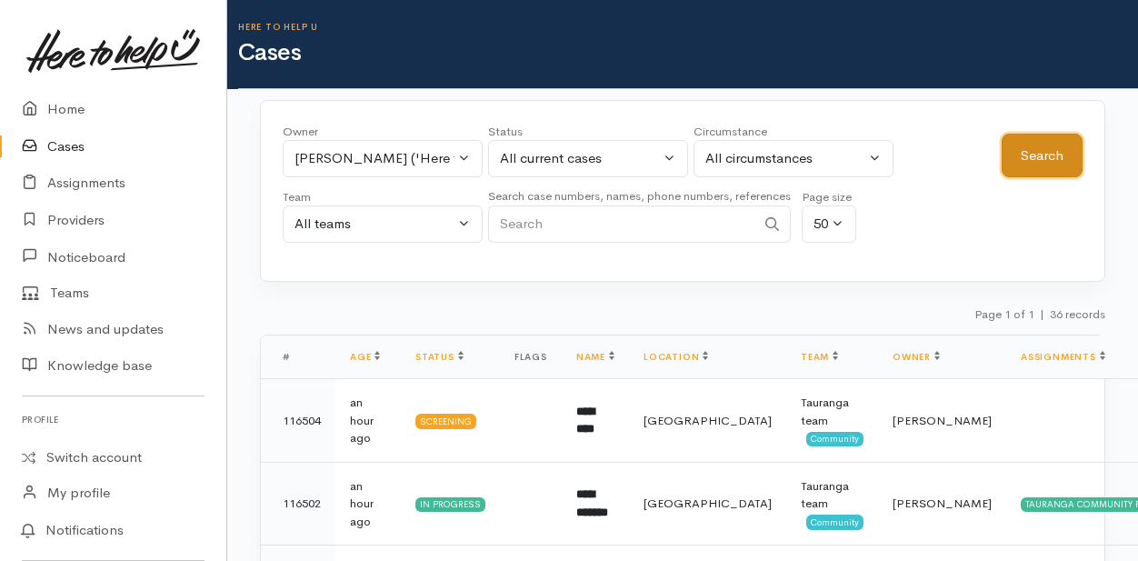
click at [1050, 161] on button "Search" at bounding box center [1042, 156] width 81 height 45
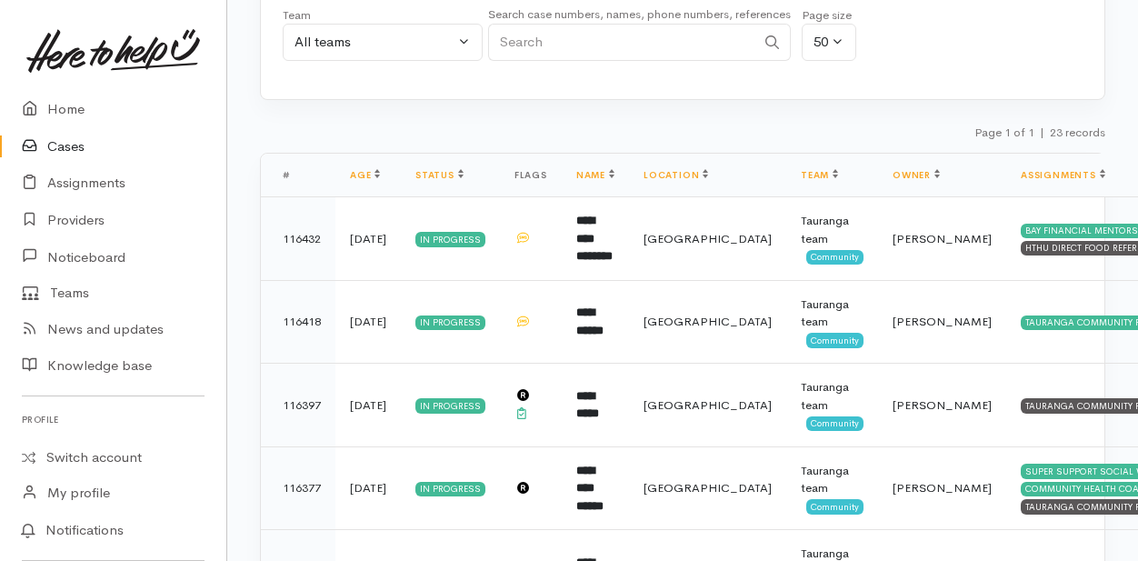
scroll to position [273, 0]
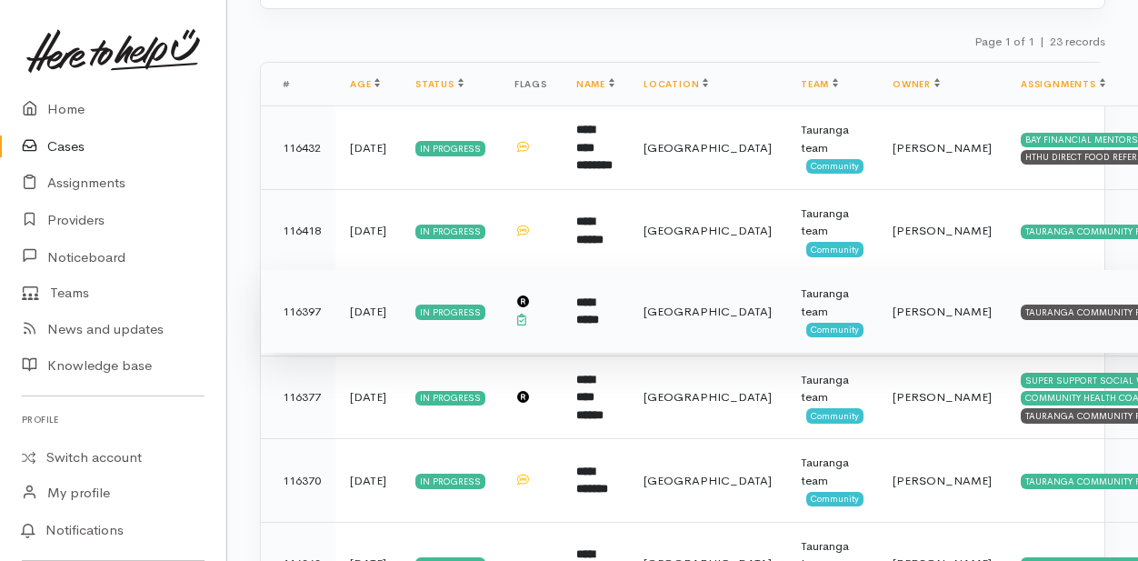
click at [599, 307] on b "**********" at bounding box center [587, 311] width 23 height 30
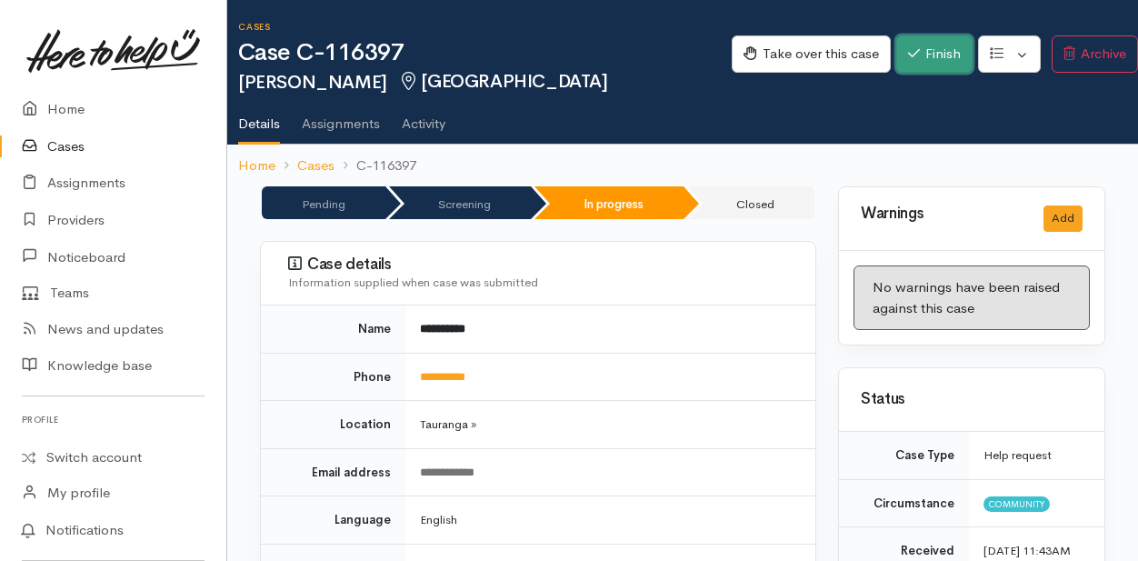
click at [936, 54] on button "Finish" at bounding box center [934, 53] width 76 height 37
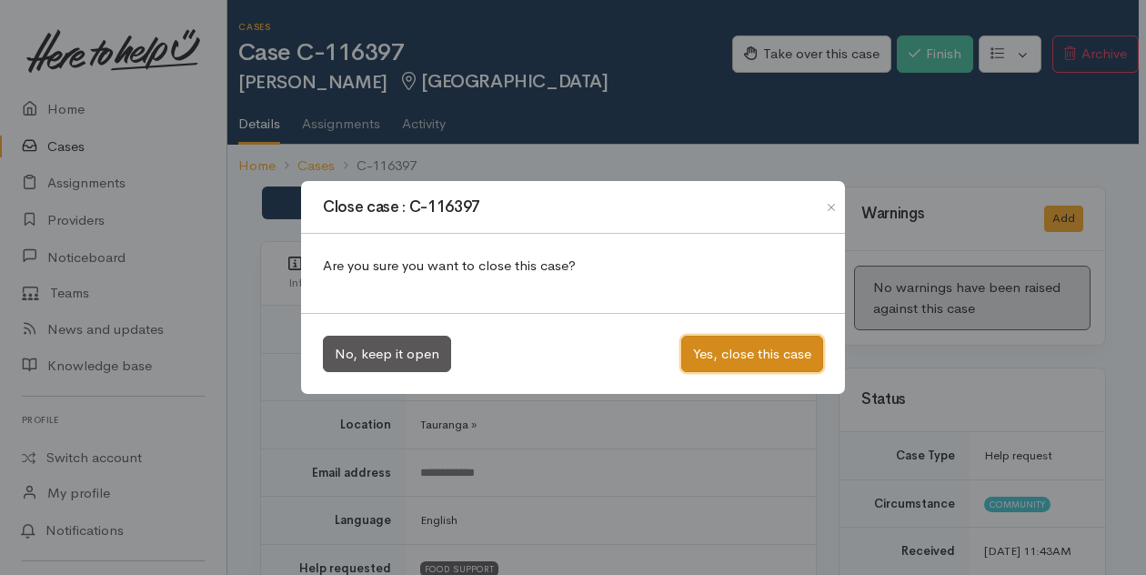
click at [742, 356] on button "Yes, close this case" at bounding box center [752, 354] width 142 height 37
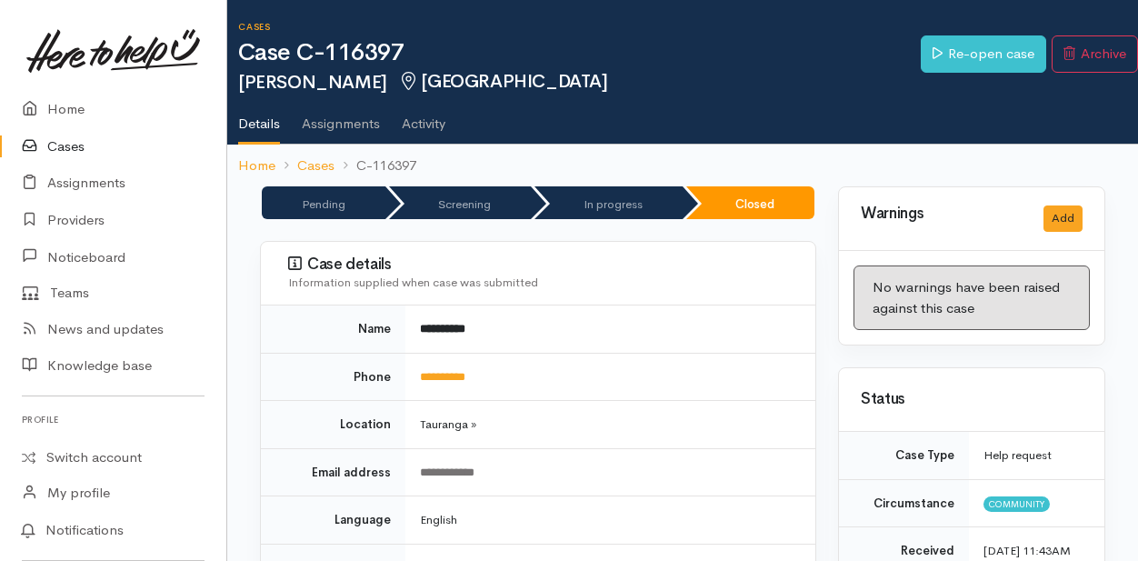
click at [55, 143] on link "Cases" at bounding box center [113, 146] width 226 height 37
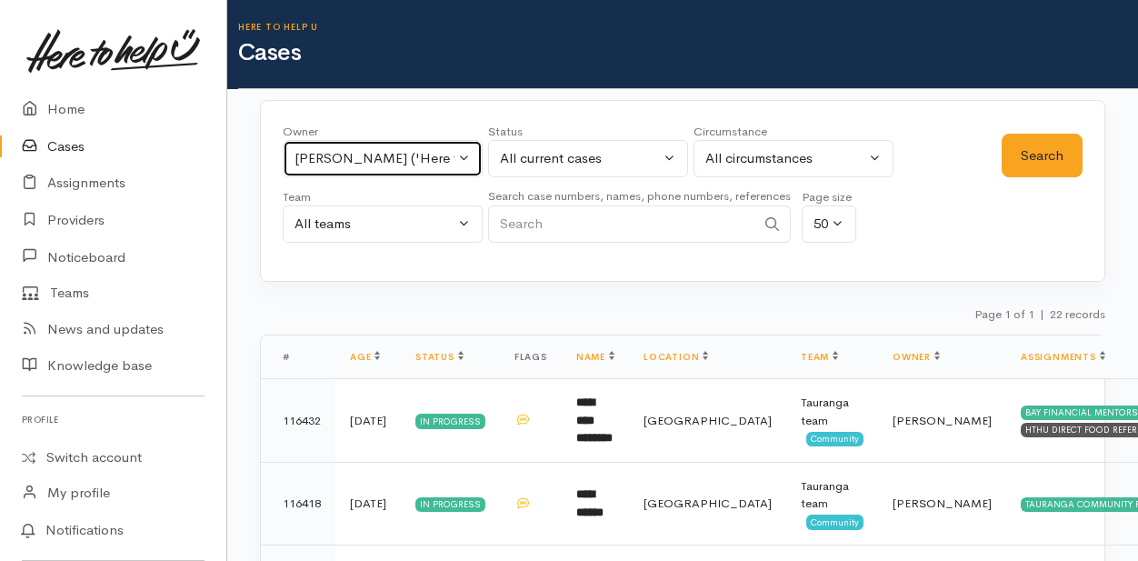
click at [466, 157] on button "[PERSON_NAME] ('Here to help u')" at bounding box center [383, 158] width 200 height 37
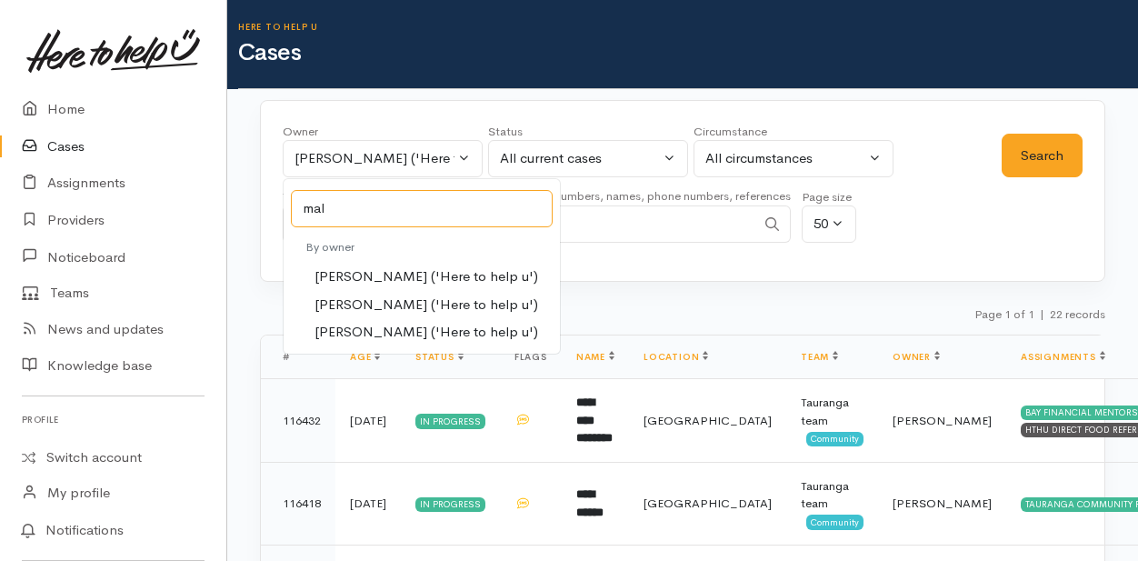
type input "mal"
click at [349, 306] on span "Malia Stowers ('Here to help u')" at bounding box center [427, 305] width 224 height 21
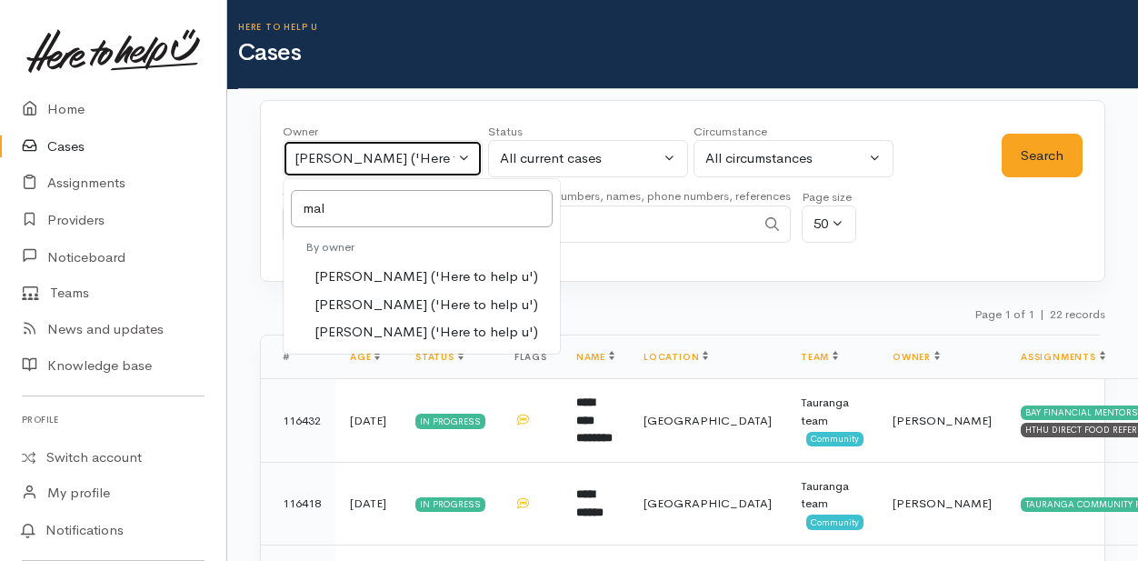
select select "1613"
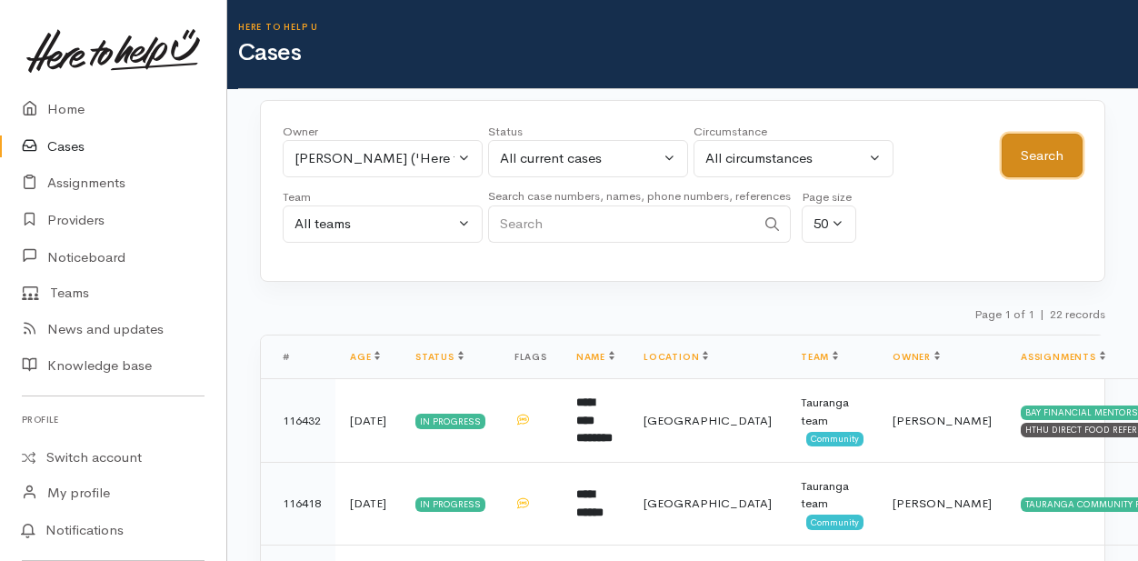
click at [1051, 168] on button "Search" at bounding box center [1042, 156] width 81 height 45
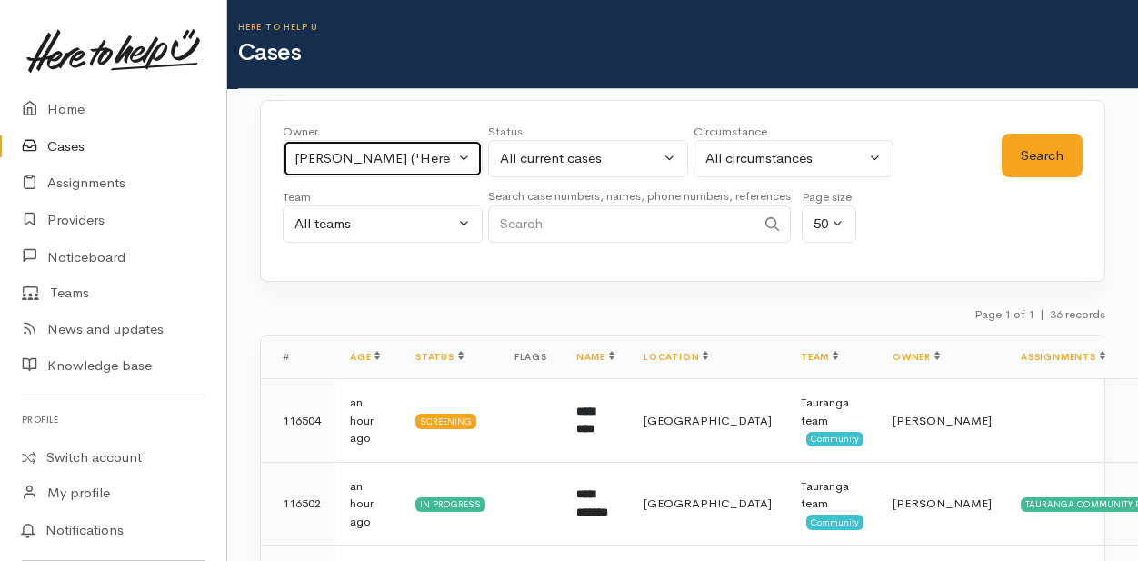
click at [464, 160] on button "Malia Stowers ('Here to help u')" at bounding box center [383, 158] width 200 height 37
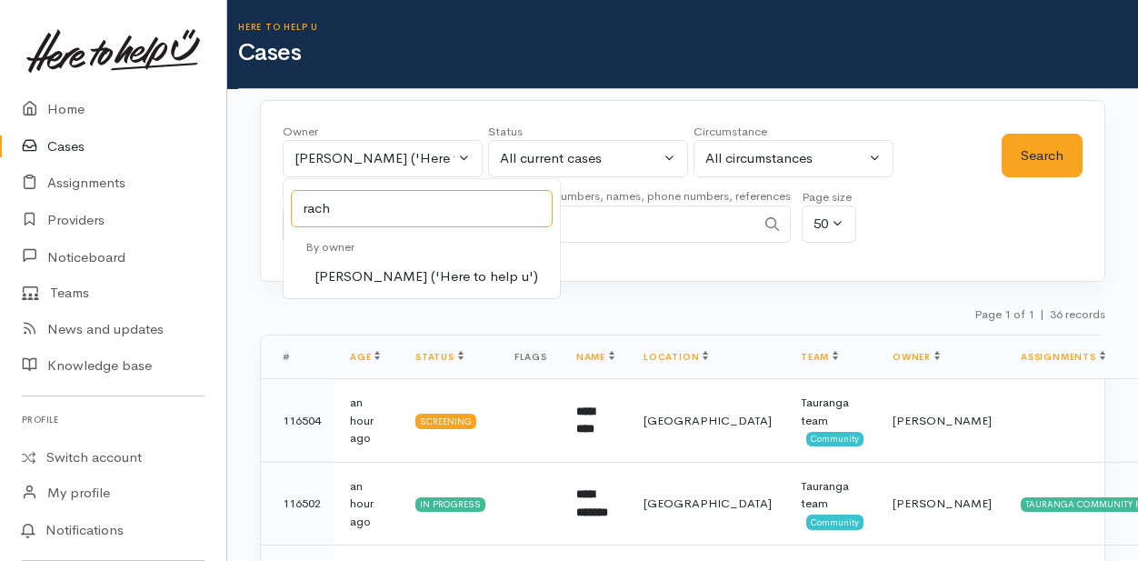
type input "rach"
click at [364, 277] on span "[PERSON_NAME] ('Here to help u')" at bounding box center [427, 276] width 224 height 21
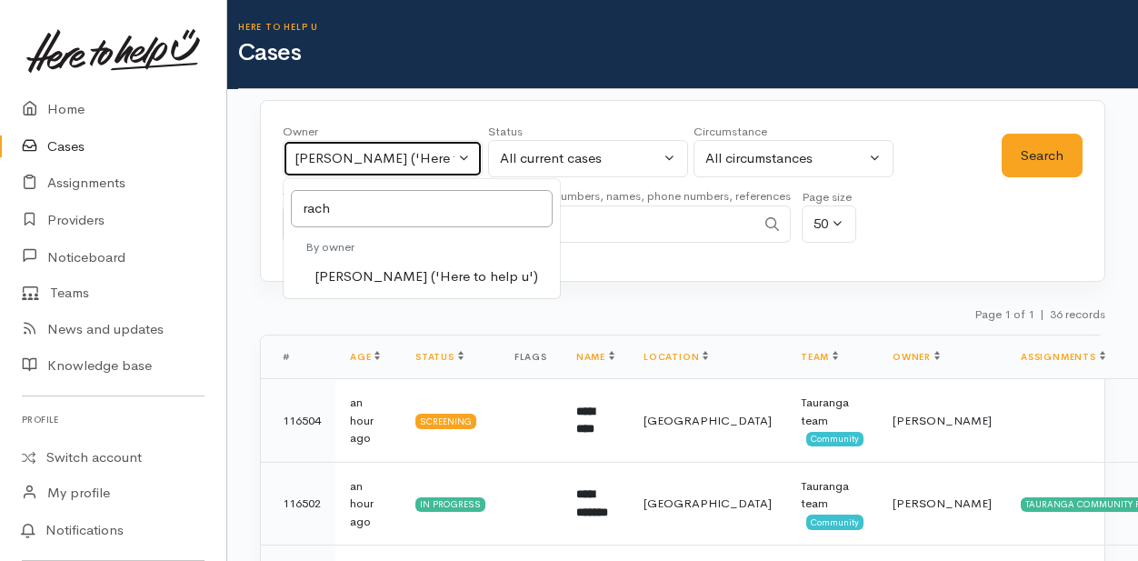
select select "1612"
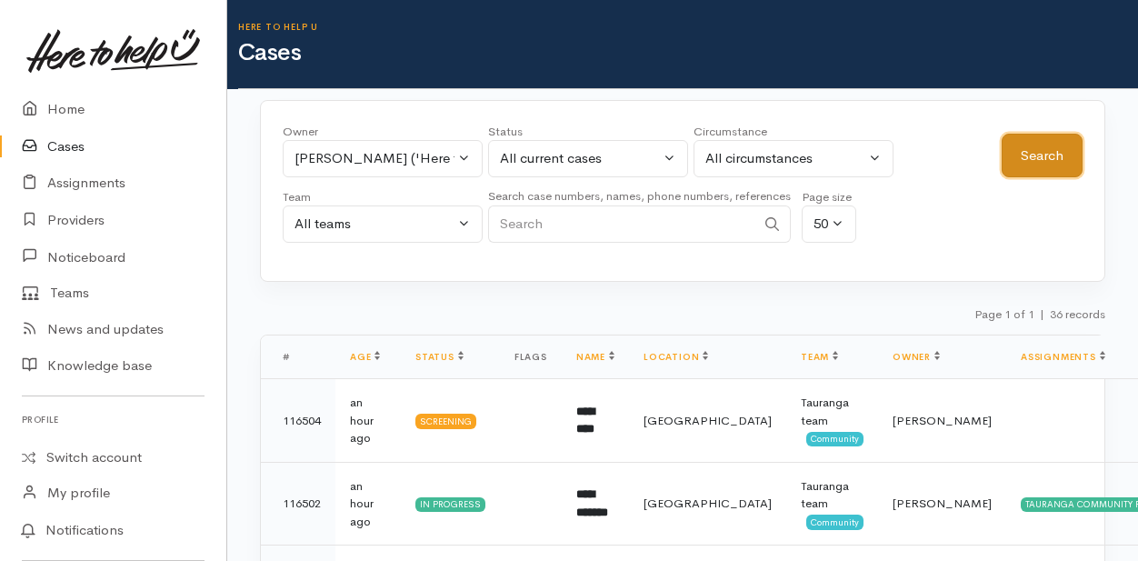
click at [1030, 160] on button "Search" at bounding box center [1042, 156] width 81 height 45
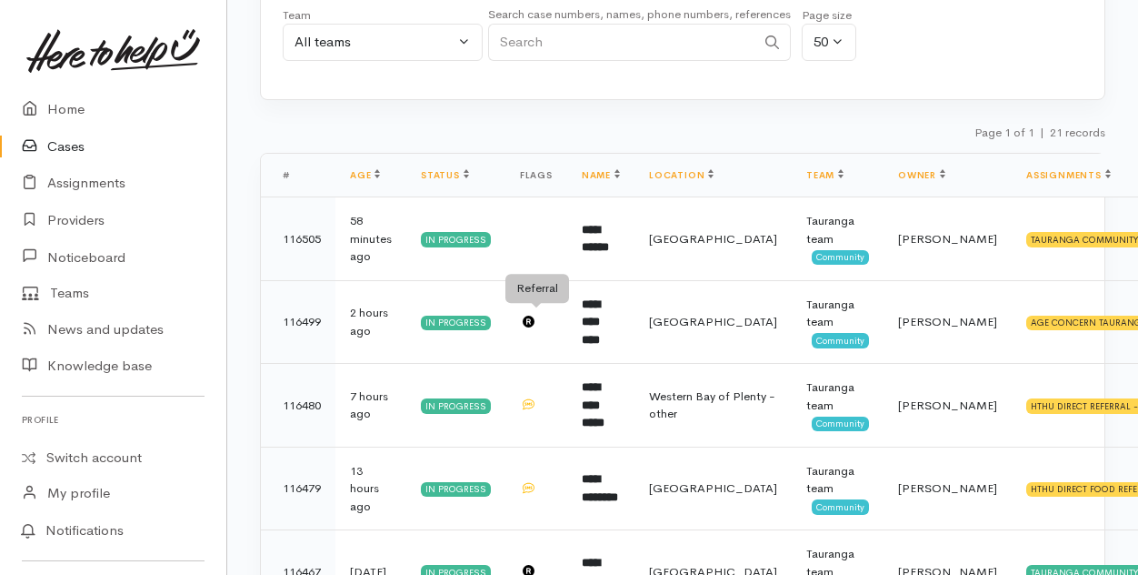
scroll to position [273, 0]
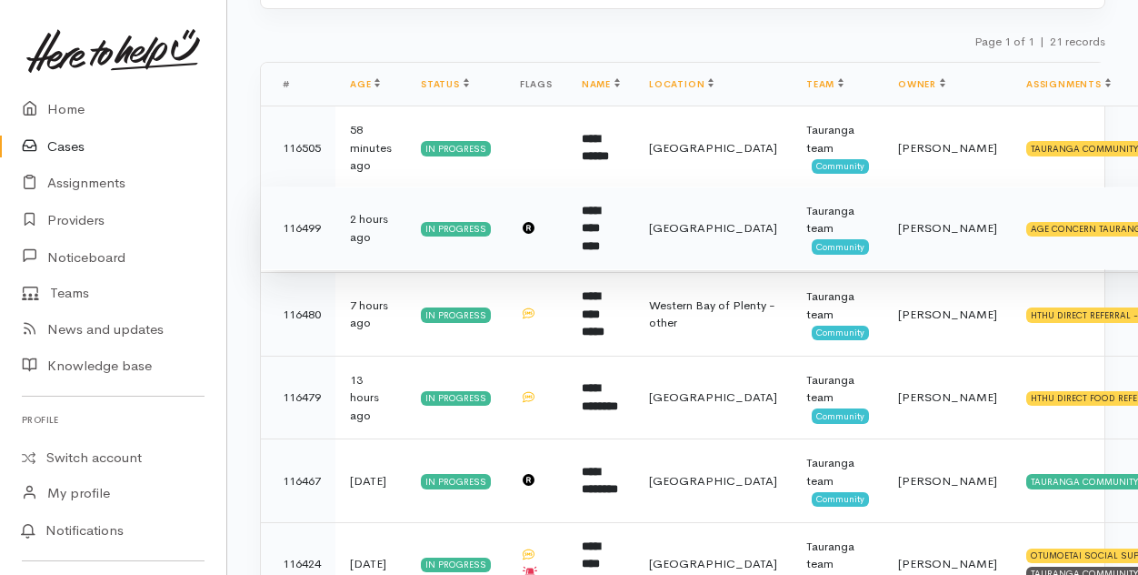
click at [600, 232] on b "**********" at bounding box center [591, 228] width 18 height 47
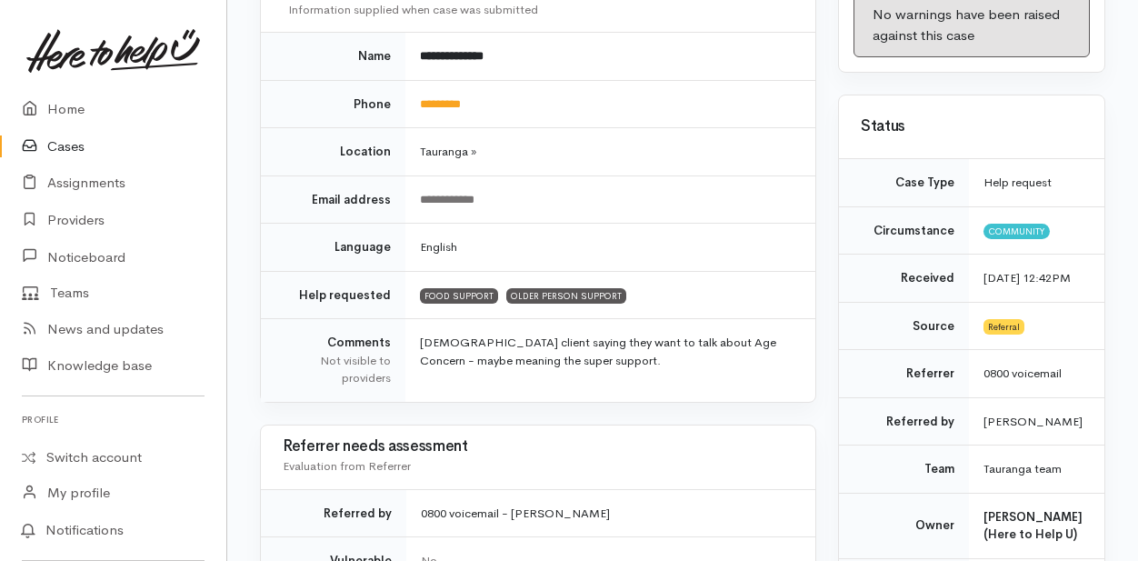
scroll to position [364, 0]
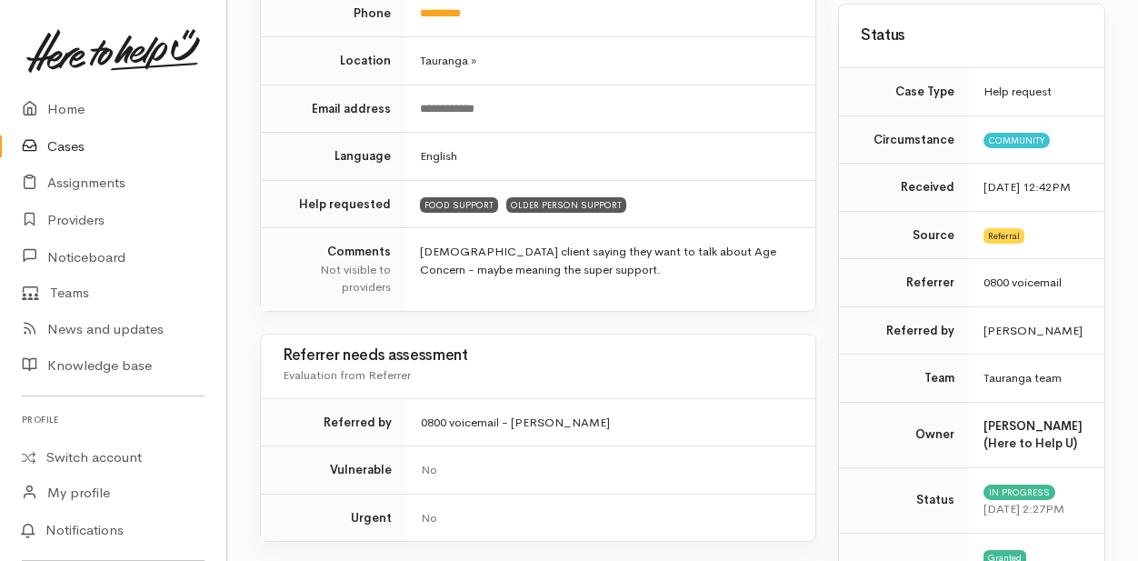
click at [71, 141] on link "Cases" at bounding box center [113, 146] width 226 height 37
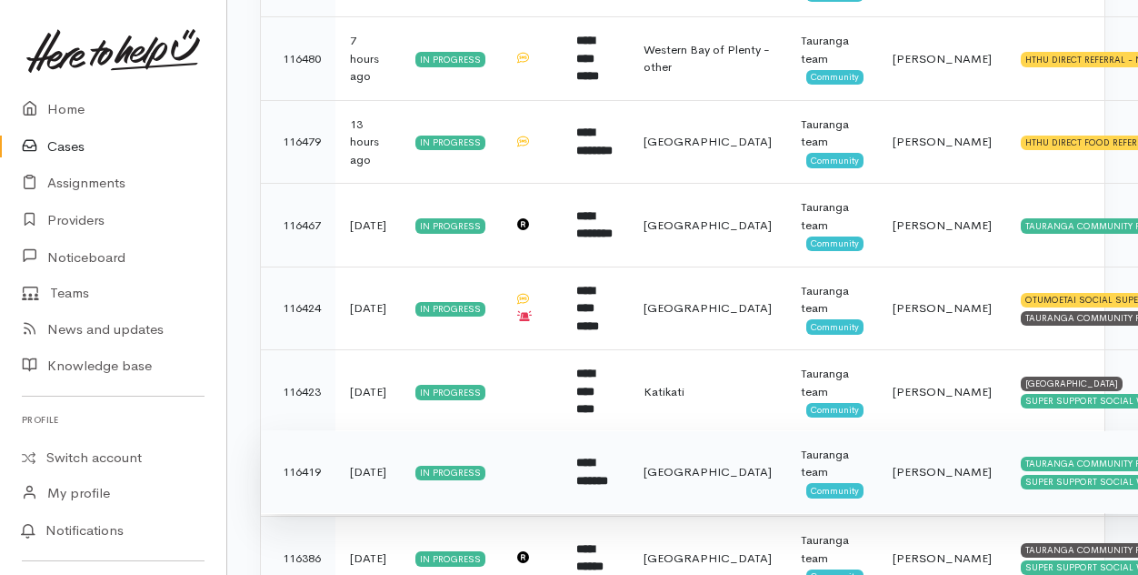
scroll to position [340, 0]
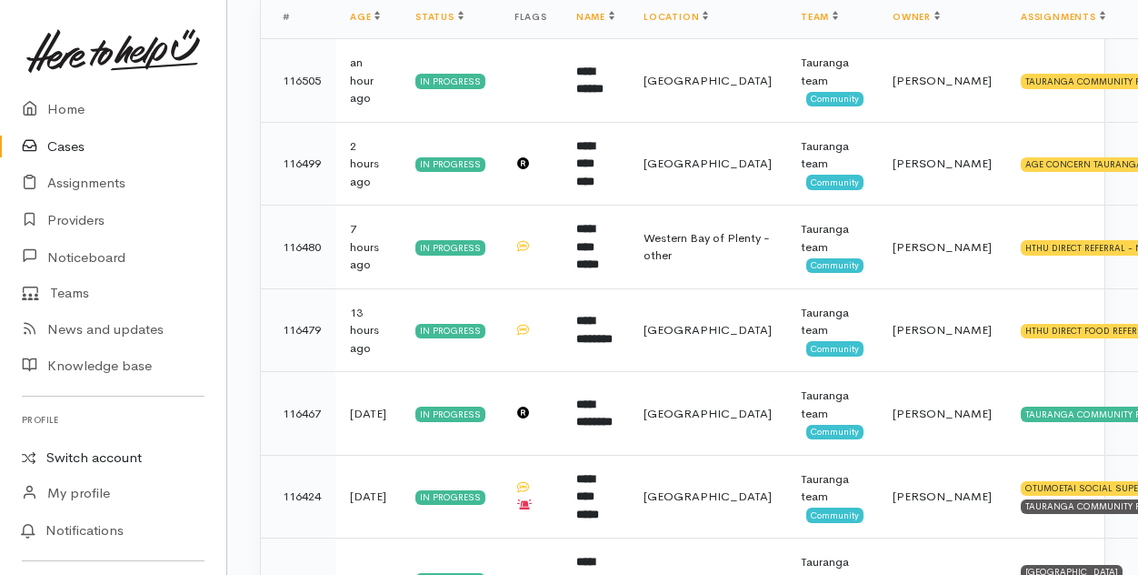
click at [55, 460] on link "Switch account" at bounding box center [113, 457] width 226 height 35
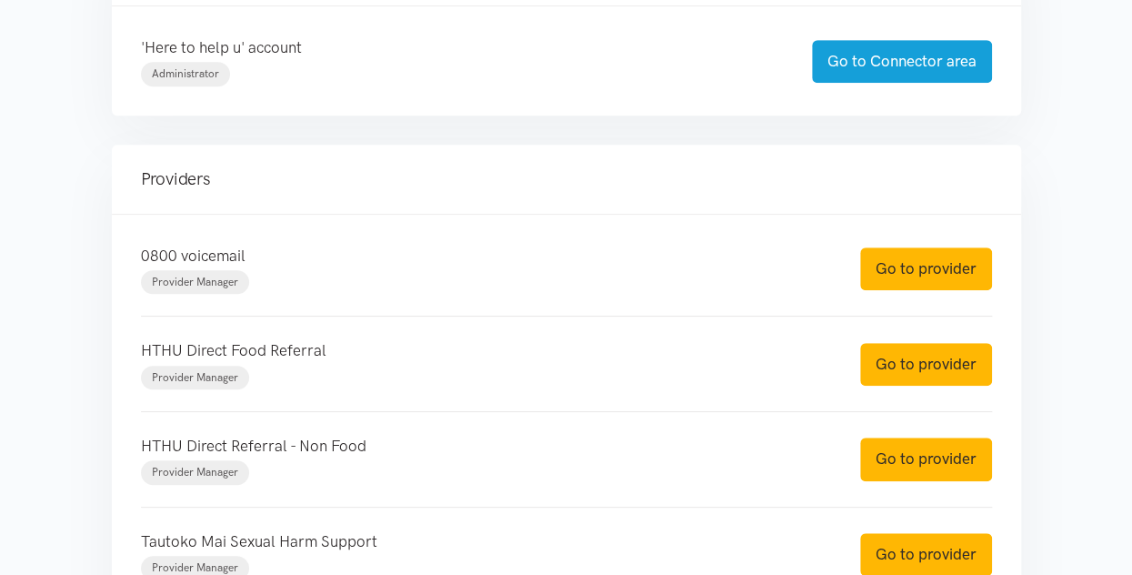
scroll to position [546, 0]
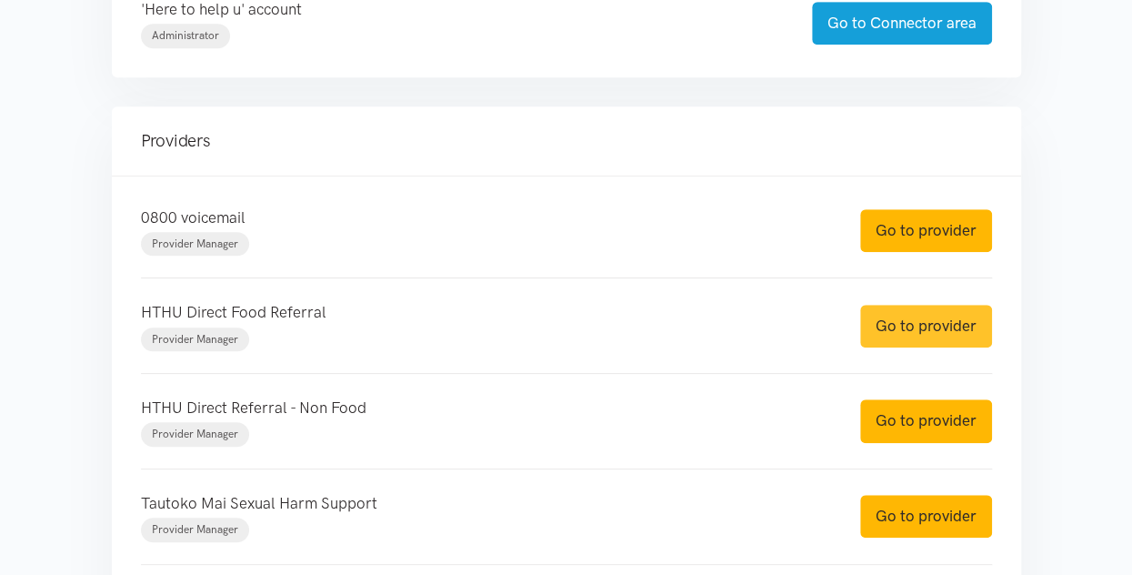
click at [925, 315] on link "Go to provider" at bounding box center [926, 326] width 132 height 43
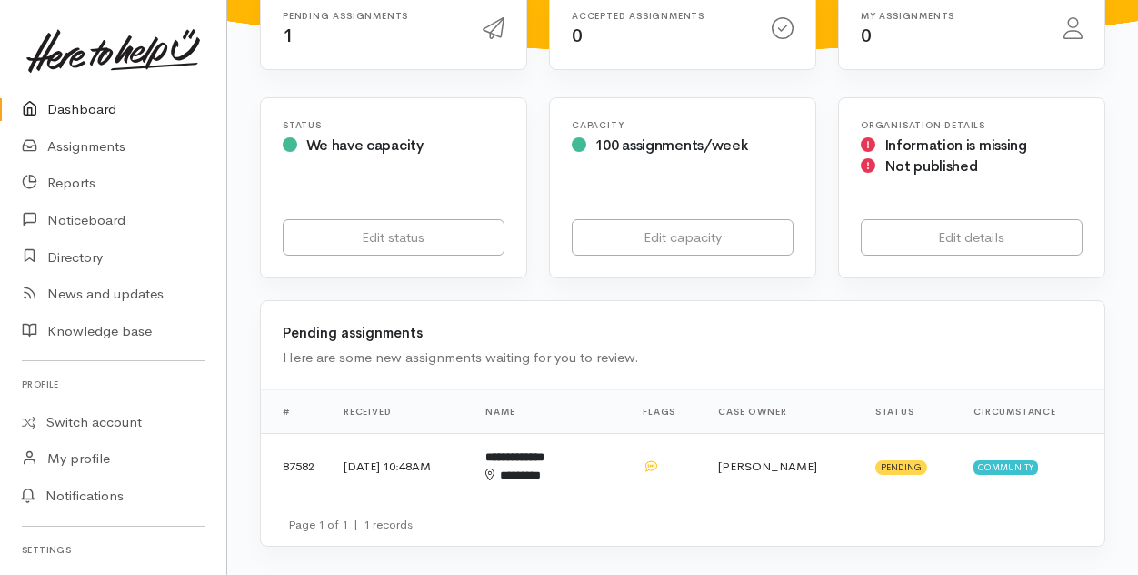
scroll to position [364, 0]
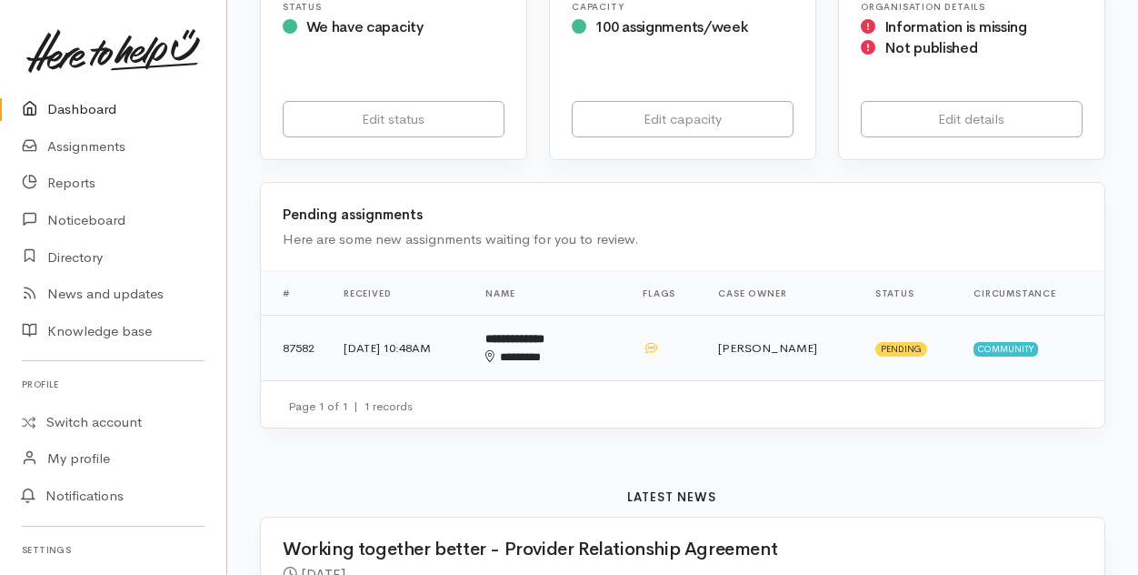
click at [585, 354] on div "********" at bounding box center [535, 357] width 99 height 18
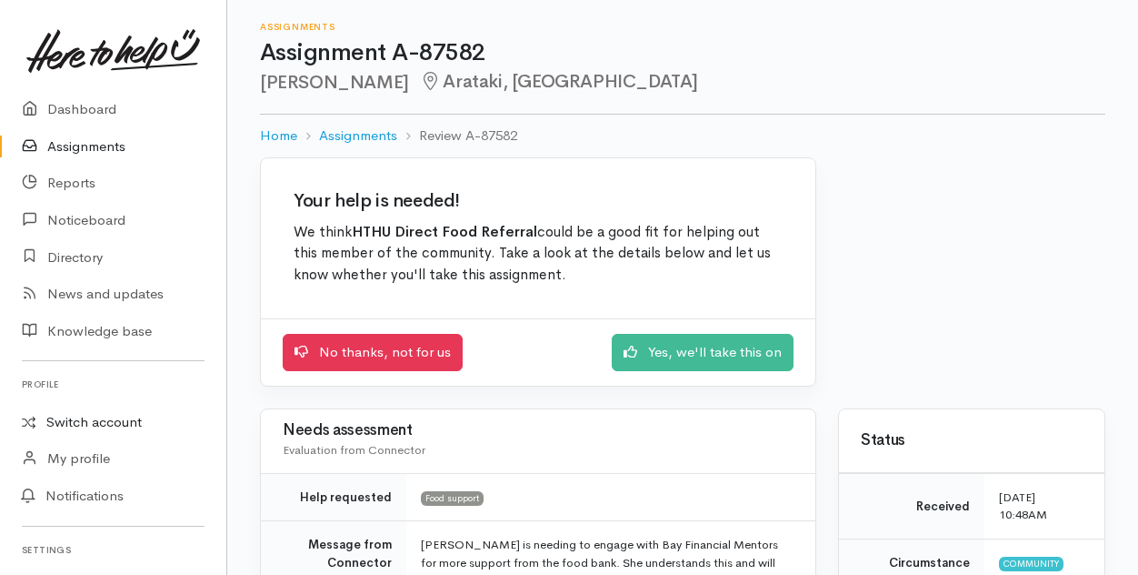
click at [96, 425] on link "Switch account" at bounding box center [113, 422] width 226 height 35
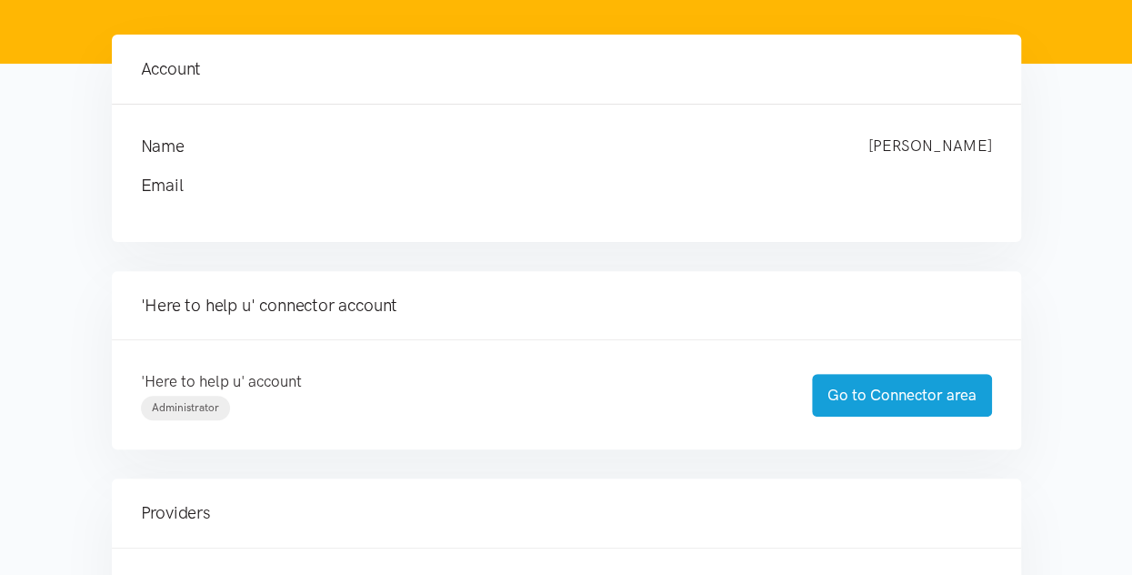
scroll to position [182, 0]
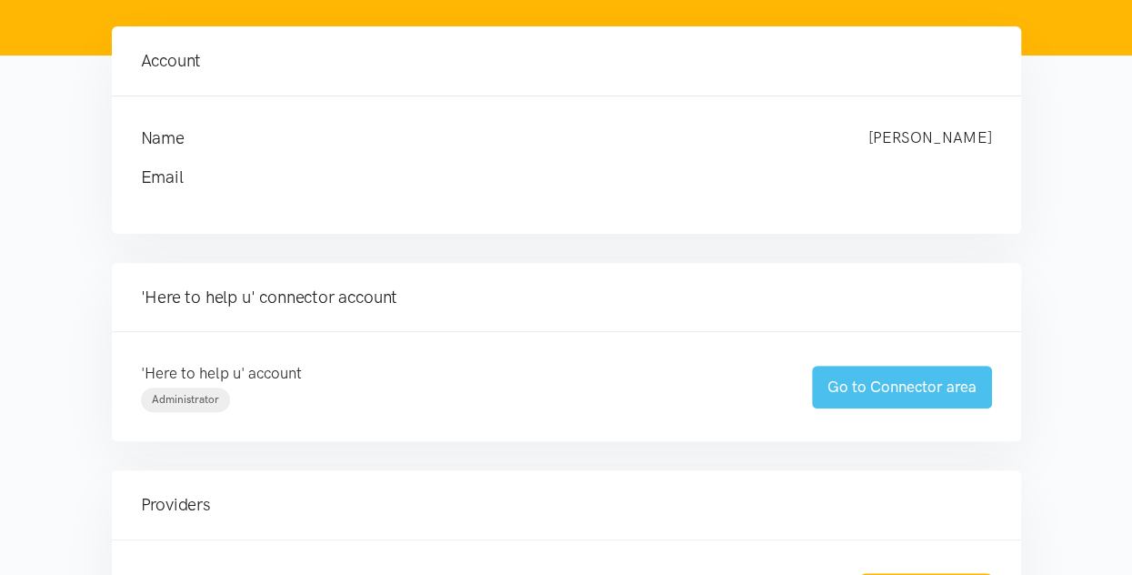
click at [860, 399] on link "Go to Connector area" at bounding box center [902, 387] width 180 height 43
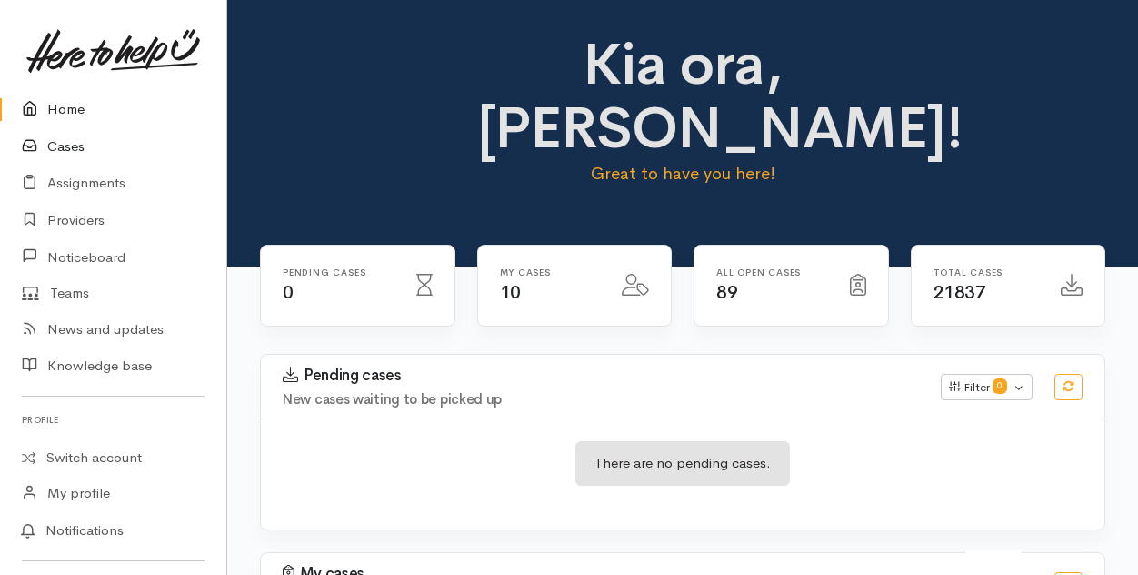
click at [56, 144] on link "Cases" at bounding box center [113, 146] width 226 height 37
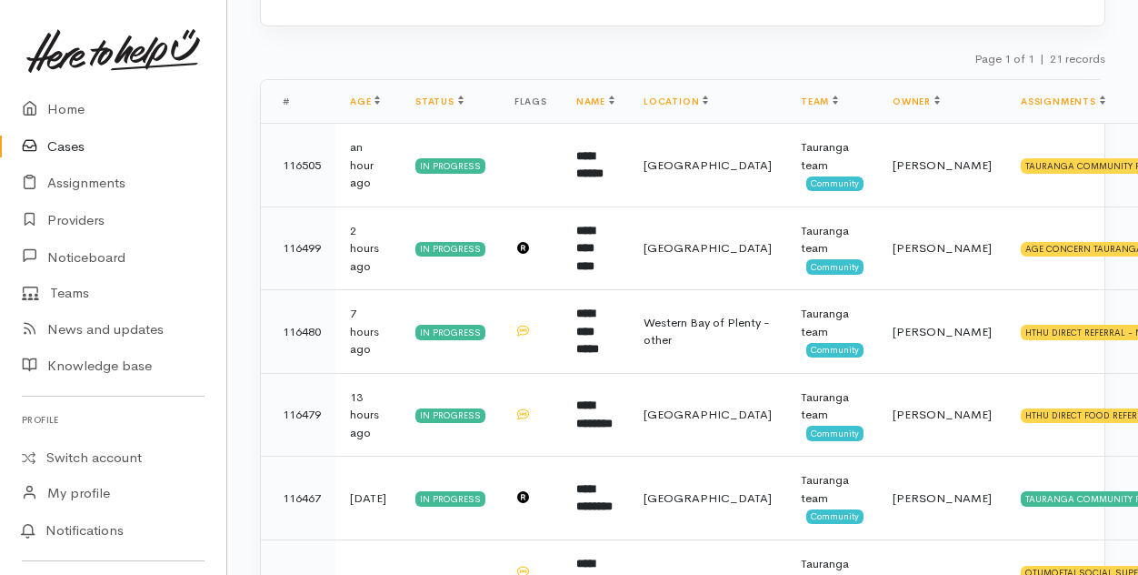
scroll to position [273, 0]
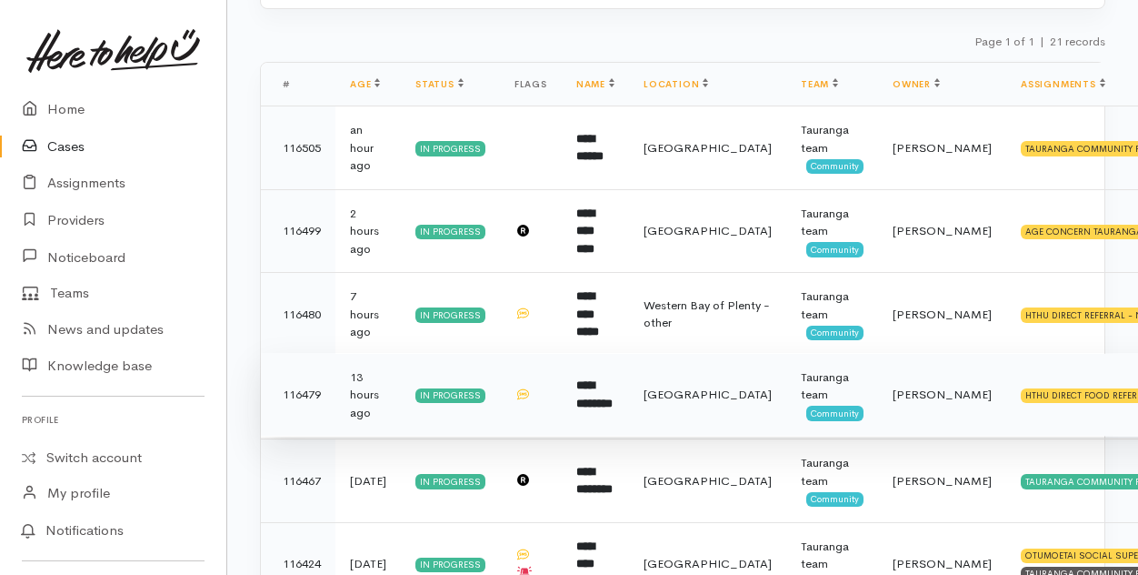
click at [610, 409] on b "**********" at bounding box center [594, 394] width 36 height 30
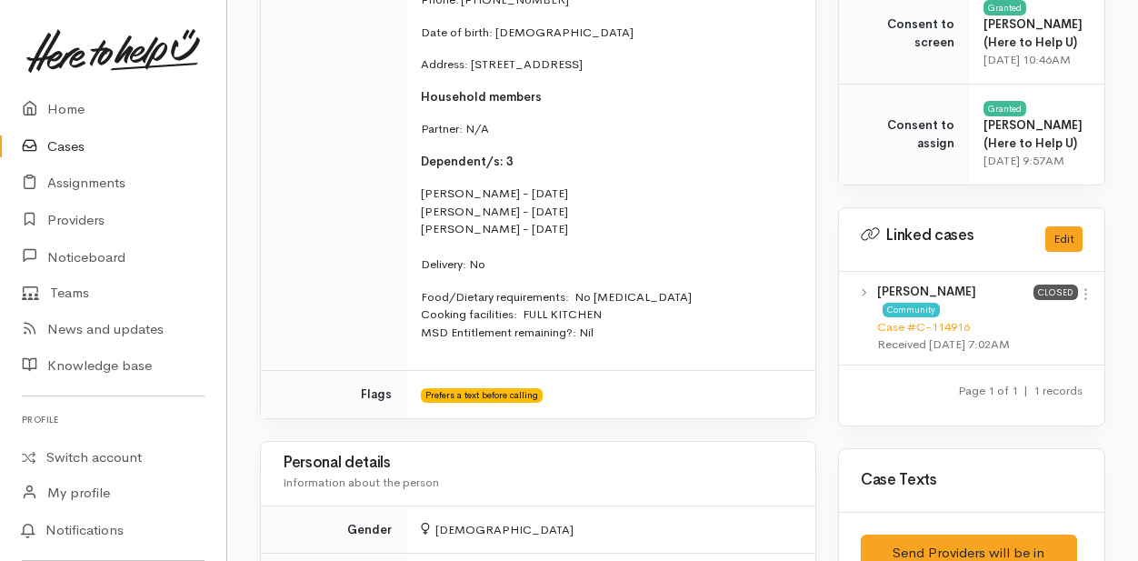
scroll to position [909, 0]
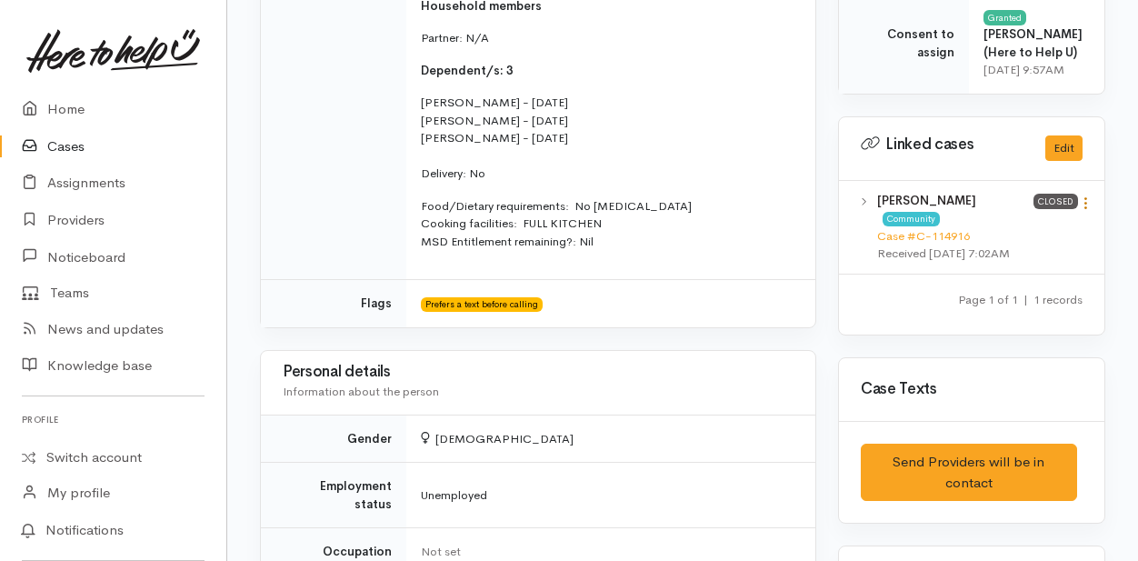
click at [1085, 211] on icon at bounding box center [1085, 202] width 15 height 15
click at [995, 253] on link "View case" at bounding box center [1021, 239] width 144 height 28
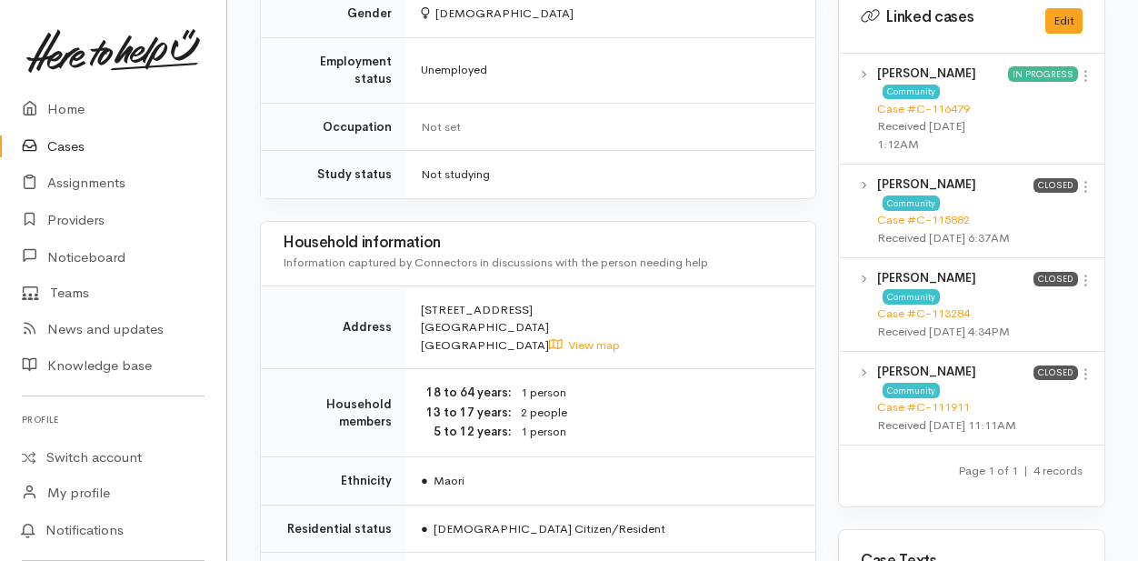
scroll to position [1091, 0]
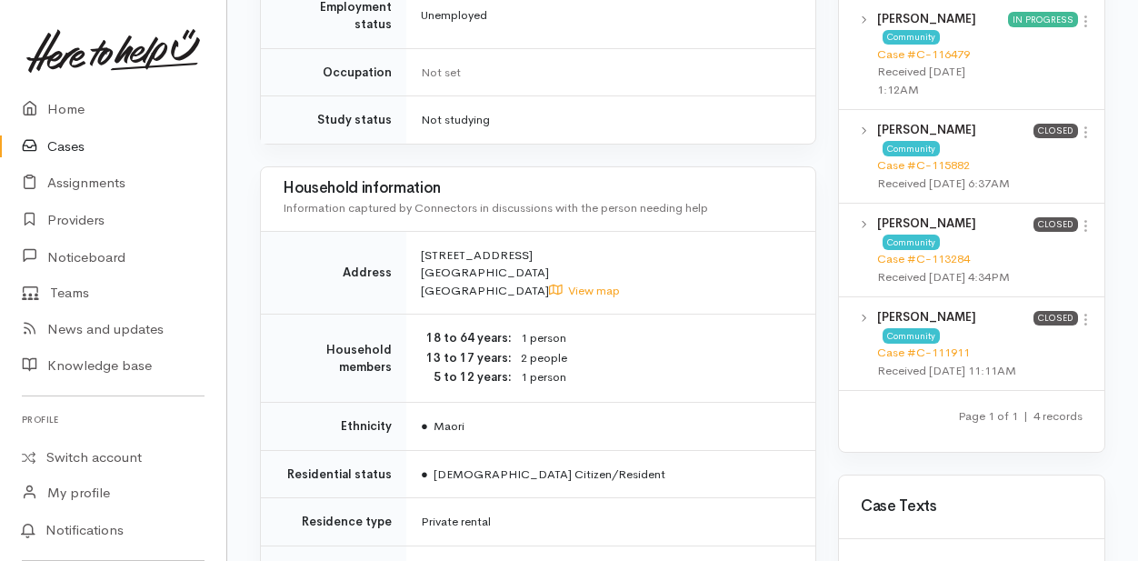
click at [60, 144] on link "Cases" at bounding box center [113, 146] width 226 height 37
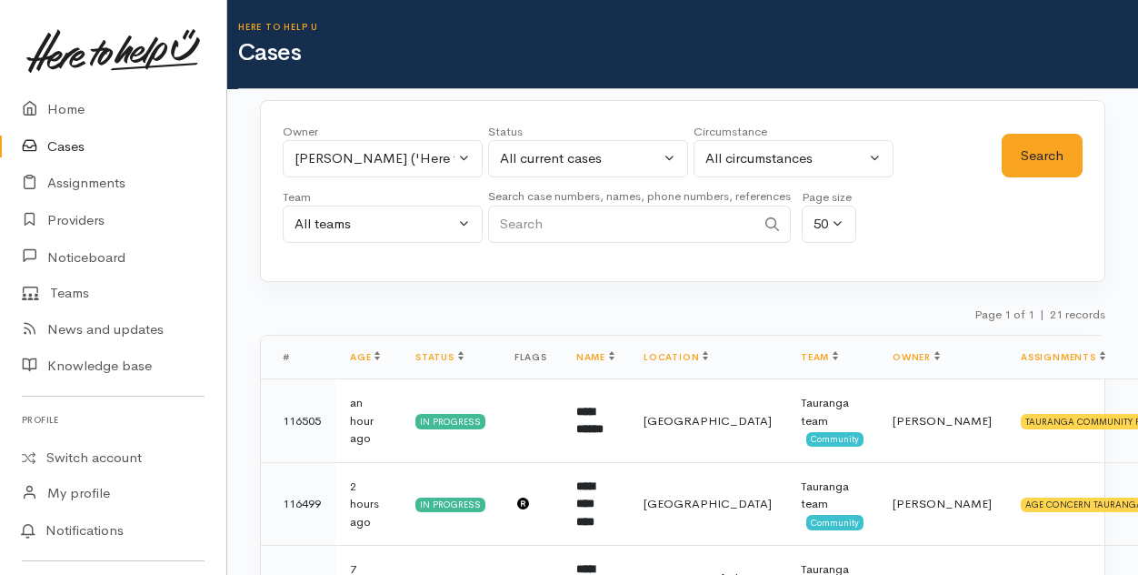
click at [527, 225] on input "Search" at bounding box center [621, 223] width 267 height 37
type input "renee borrell"
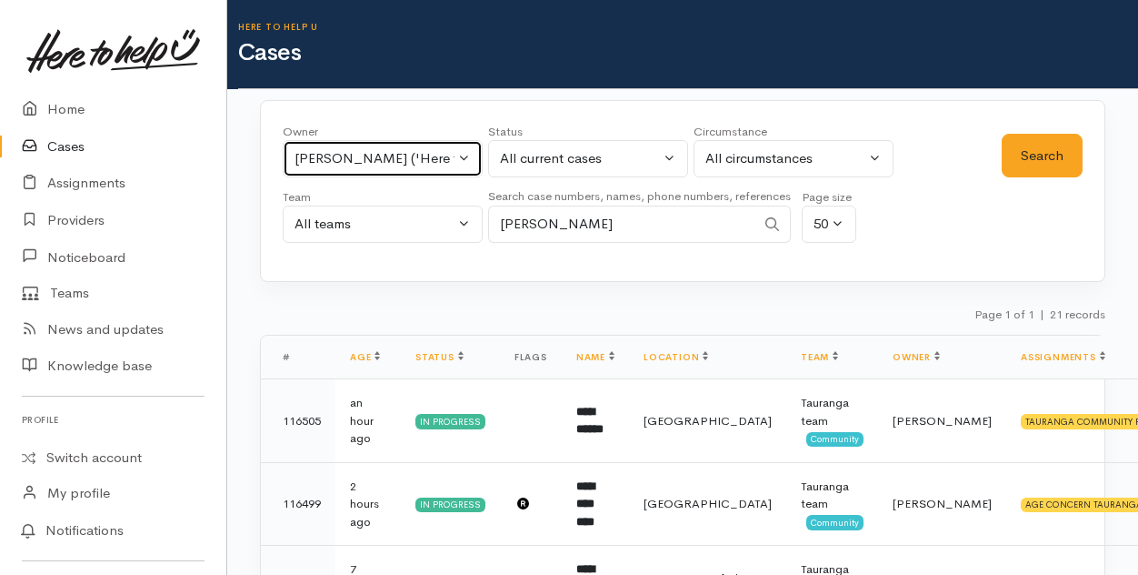
click at [462, 157] on button "Rachel Proctor ('Here to help u')" at bounding box center [383, 158] width 200 height 37
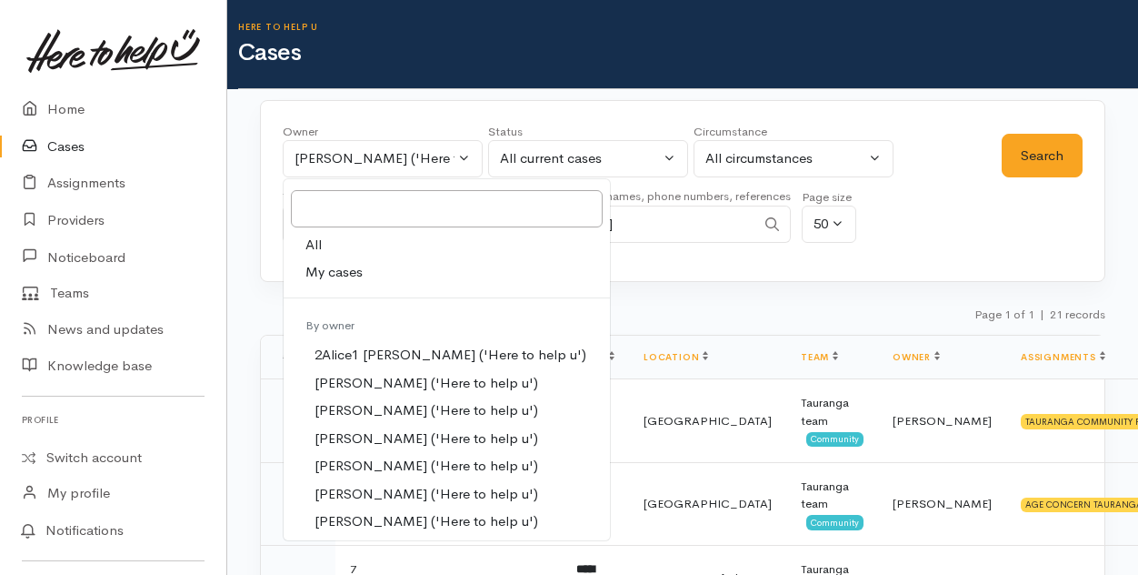
click at [311, 243] on span "All" at bounding box center [314, 245] width 16 height 21
select select "-1"
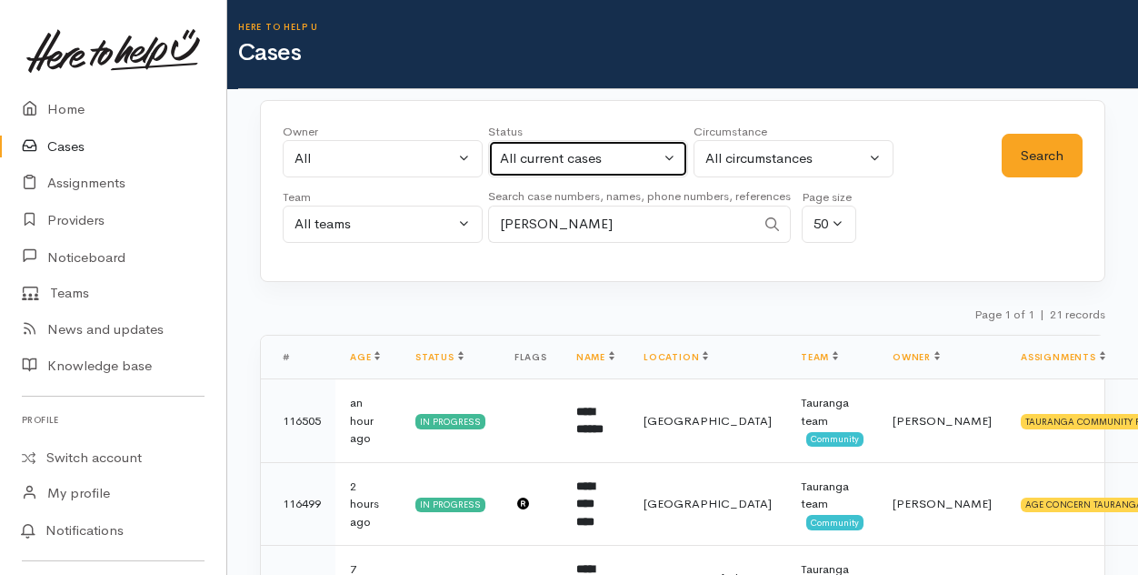
click at [671, 161] on button "All current cases" at bounding box center [588, 158] width 200 height 37
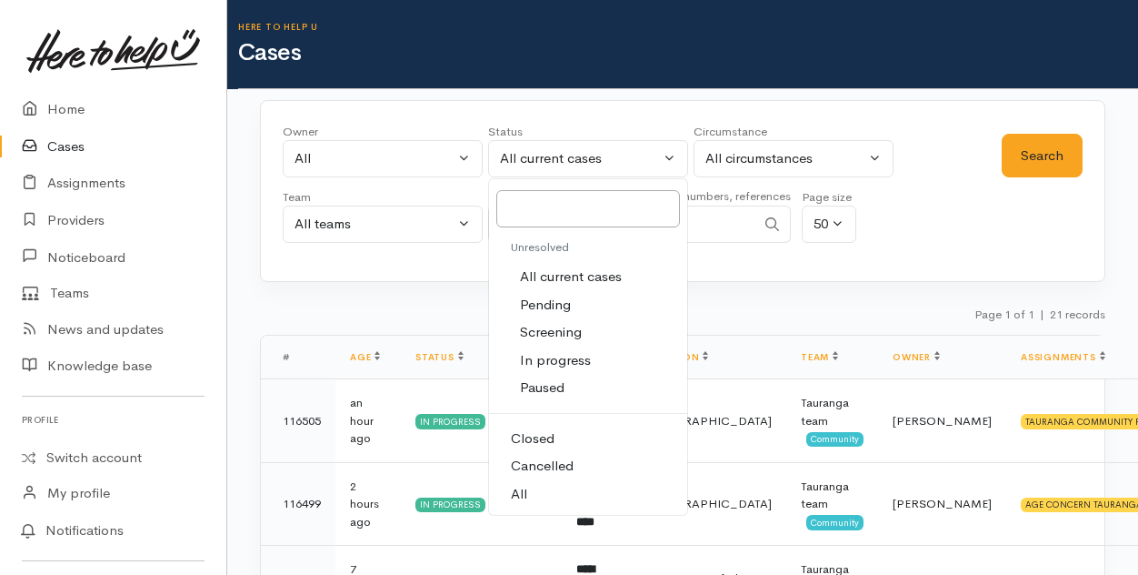
click at [521, 501] on span "All" at bounding box center [519, 494] width 16 height 21
select select "All"
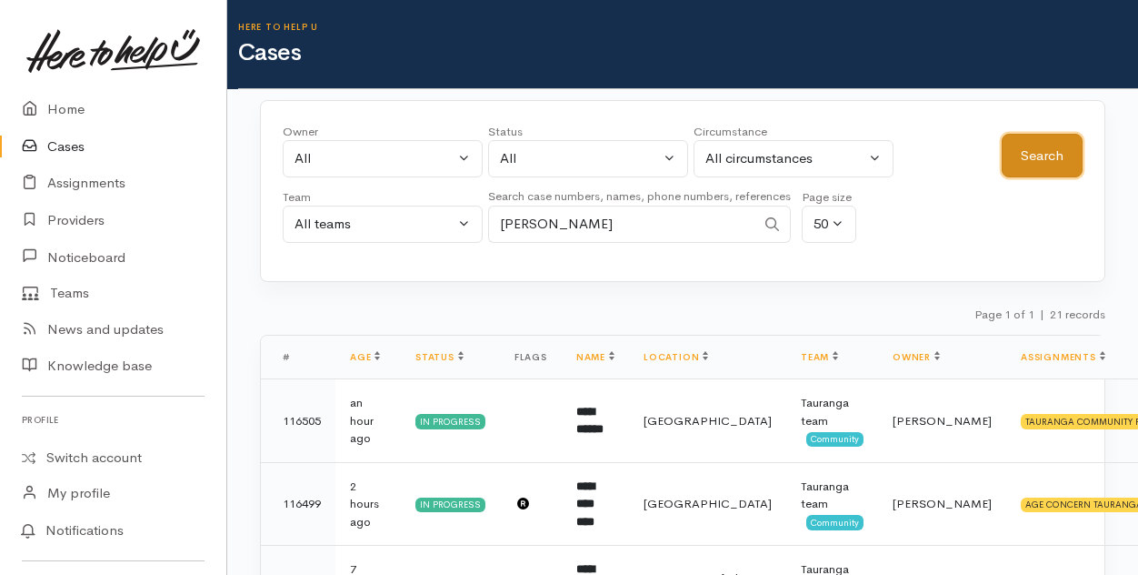
click at [1071, 143] on button "Search" at bounding box center [1042, 156] width 81 height 45
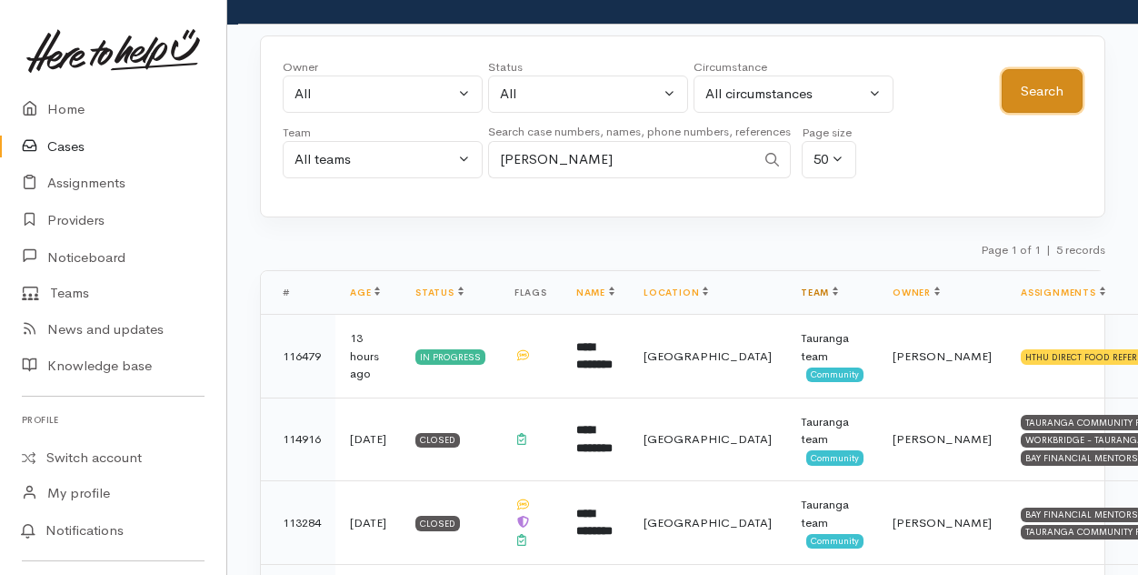
scroll to position [91, 0]
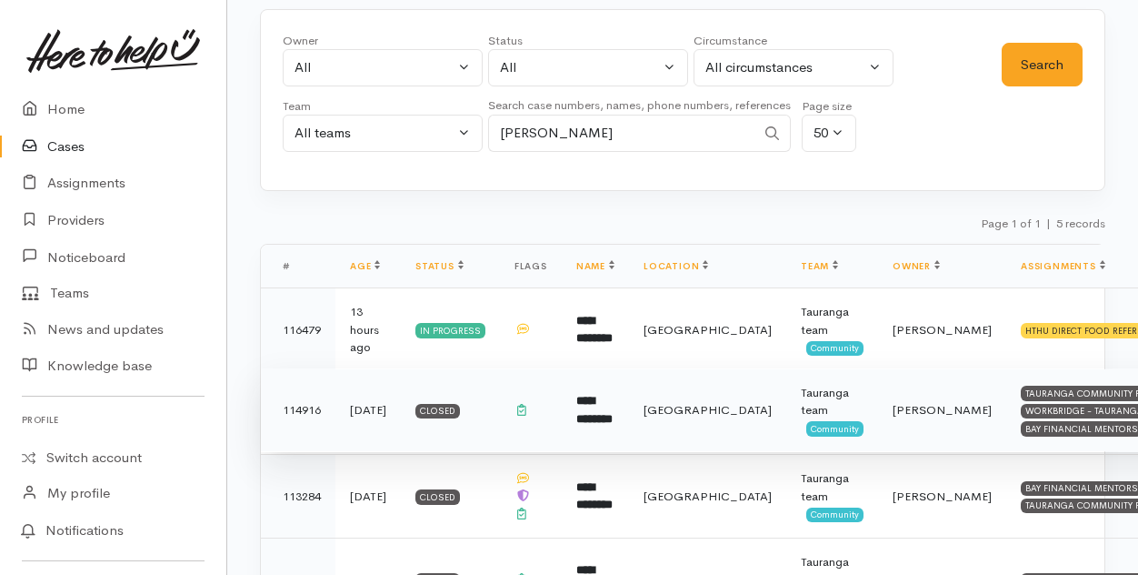
click at [593, 405] on b "**********" at bounding box center [594, 410] width 36 height 30
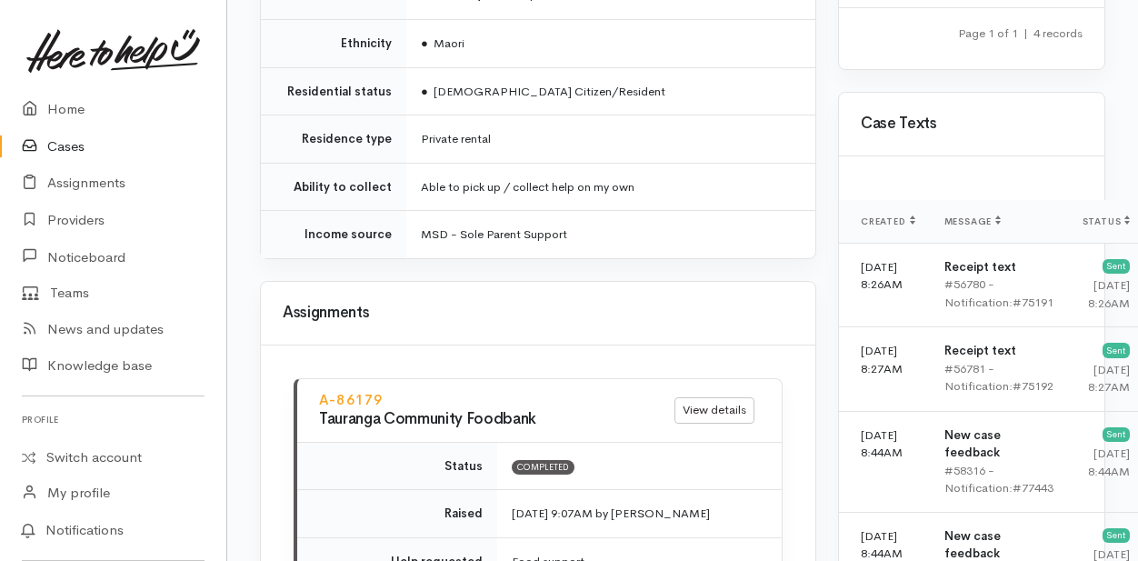
scroll to position [1455, 0]
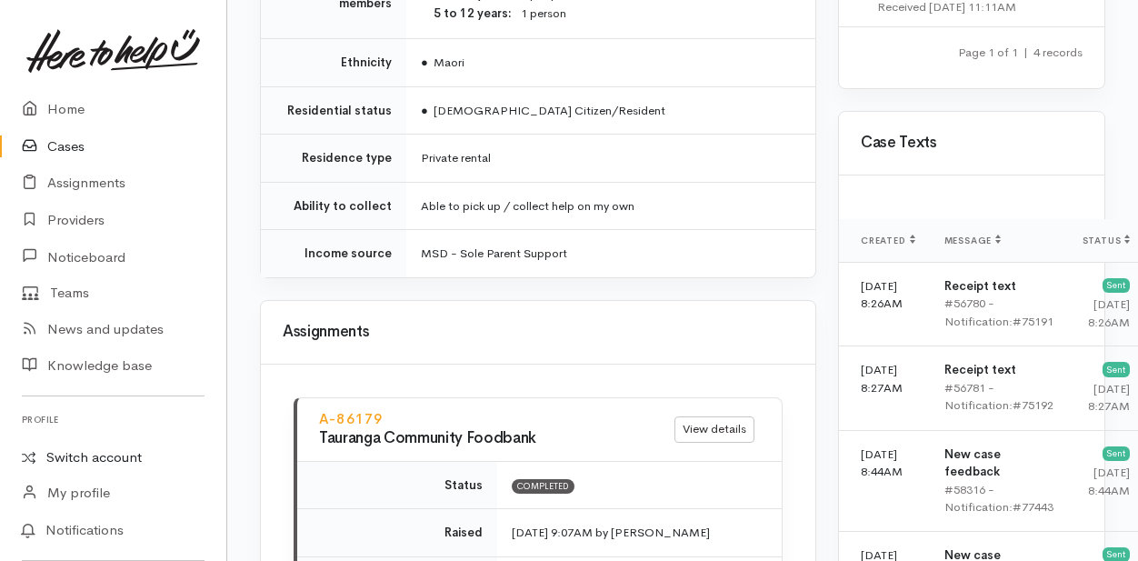
click at [83, 451] on link "Switch account" at bounding box center [113, 457] width 226 height 35
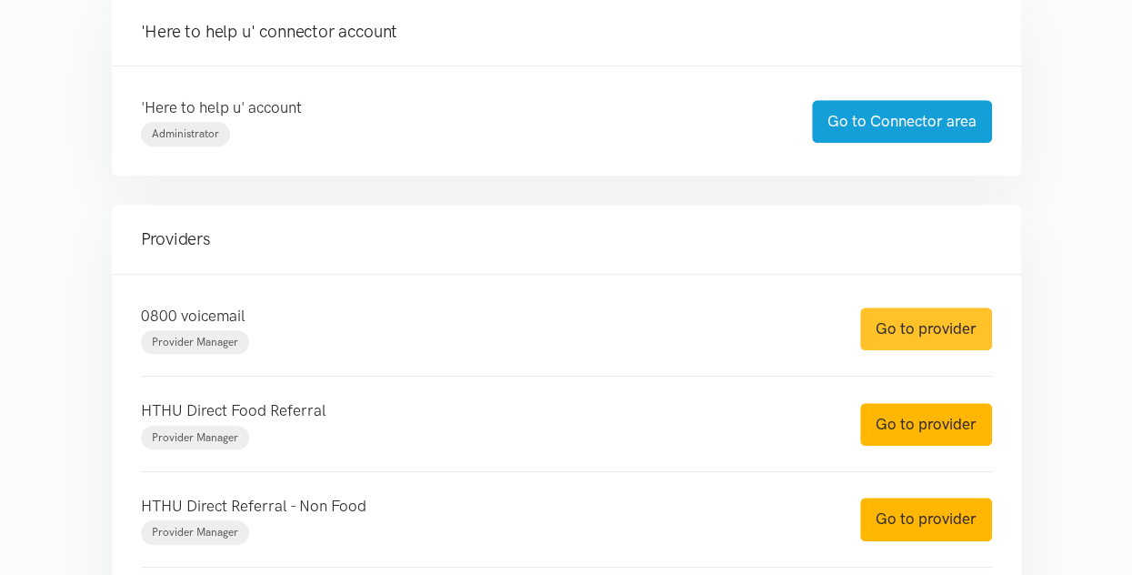
scroll to position [455, 0]
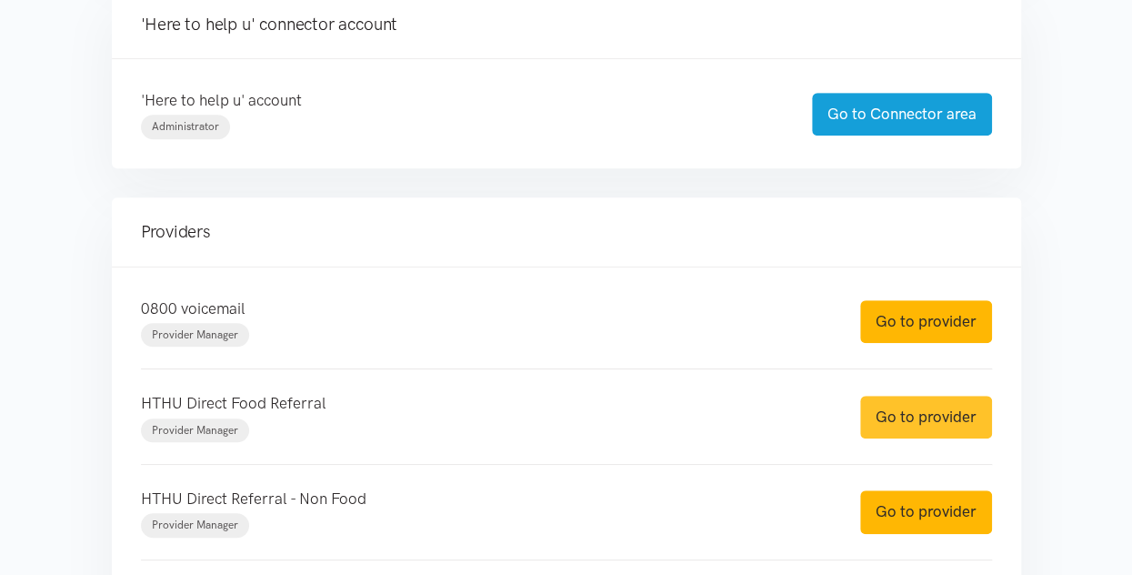
click at [931, 425] on link "Go to provider" at bounding box center [926, 417] width 132 height 43
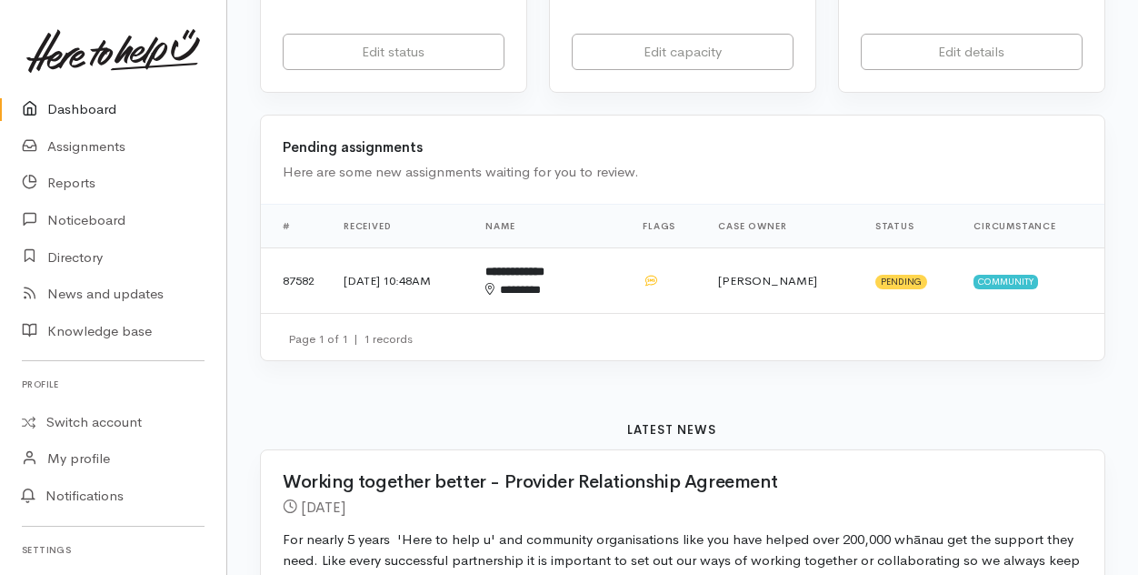
scroll to position [455, 0]
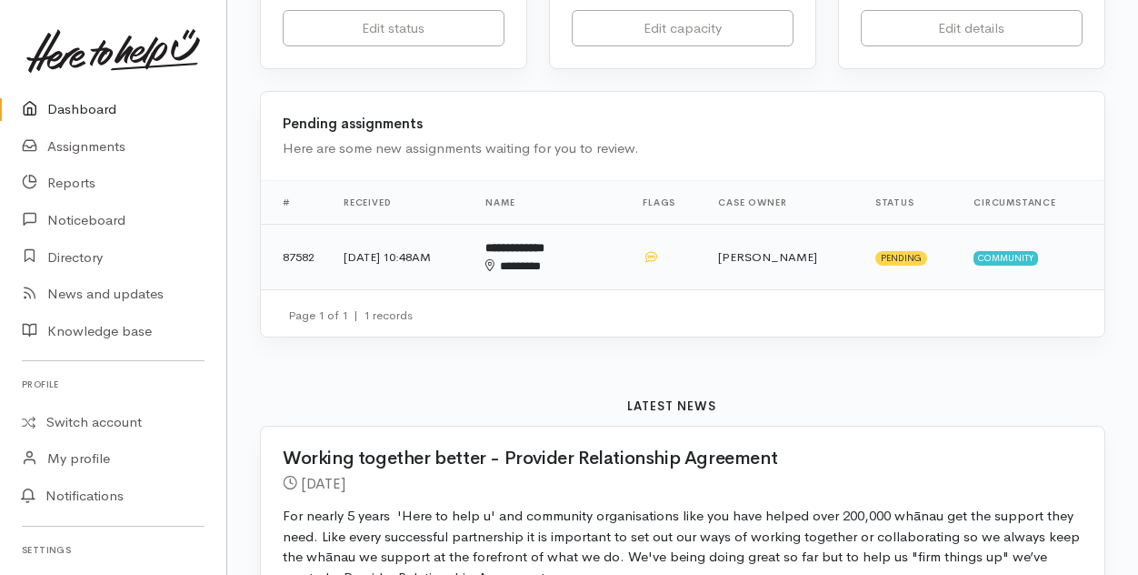
click at [545, 253] on b "**********" at bounding box center [515, 248] width 59 height 12
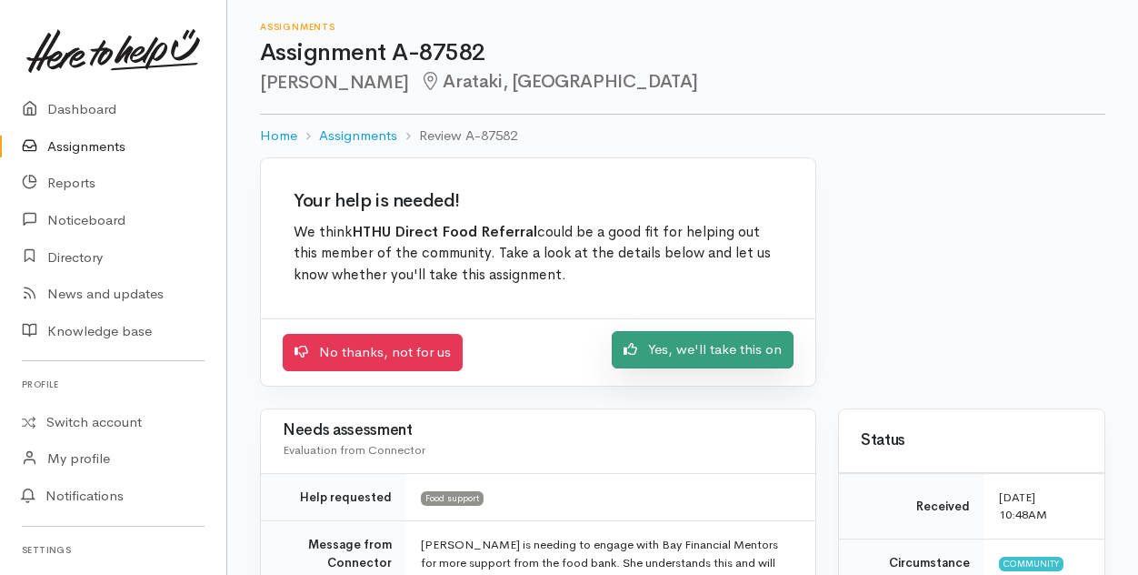
click at [679, 356] on link "Yes, we'll take this on" at bounding box center [703, 349] width 182 height 37
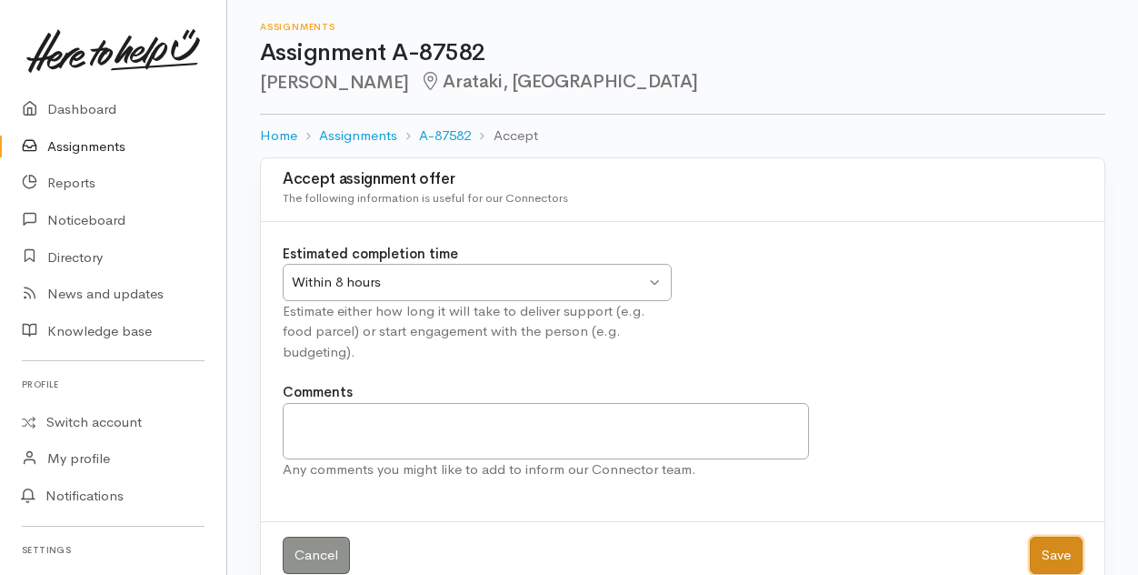
click at [1059, 550] on button "Save" at bounding box center [1056, 554] width 53 height 37
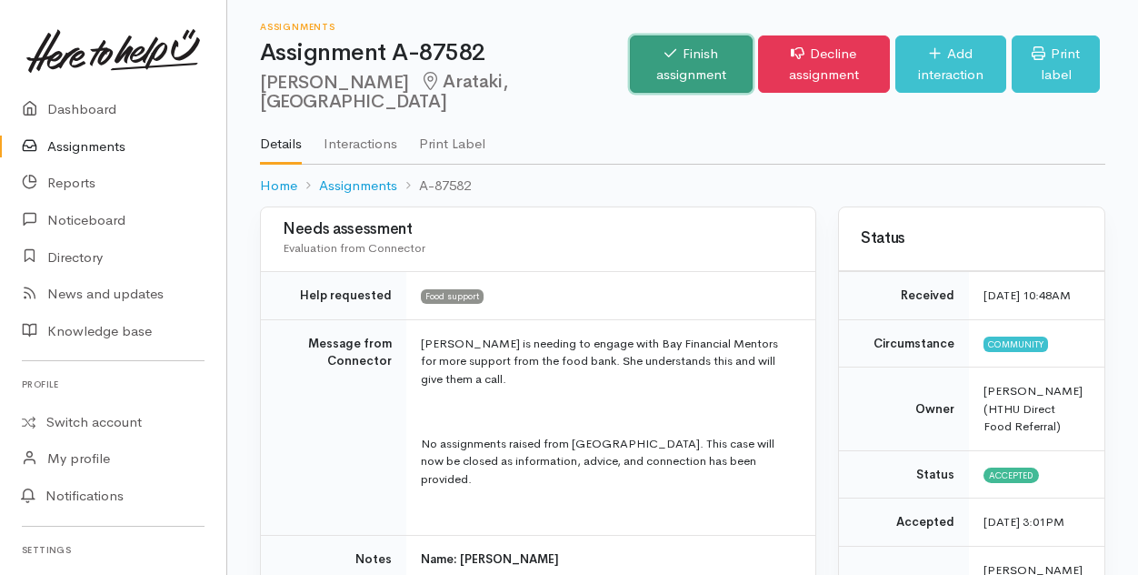
click at [630, 73] on link "Finish assignment" at bounding box center [691, 63] width 122 height 57
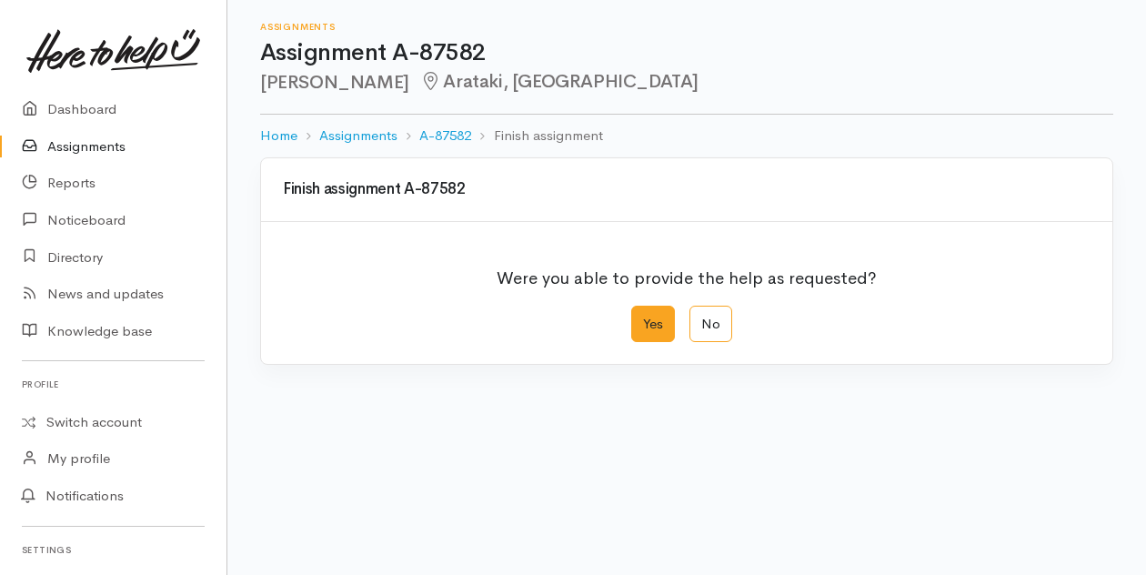
click at [649, 321] on label "Yes" at bounding box center [653, 324] width 44 height 37
click at [643, 317] on input "Yes" at bounding box center [637, 312] width 12 height 12
radio input "true"
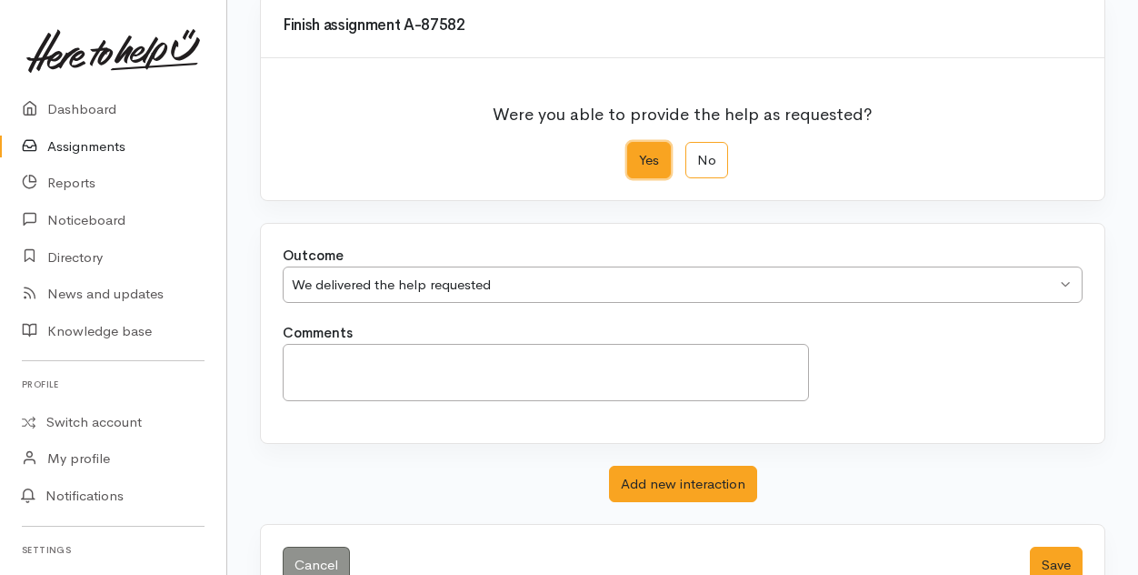
scroll to position [211, 0]
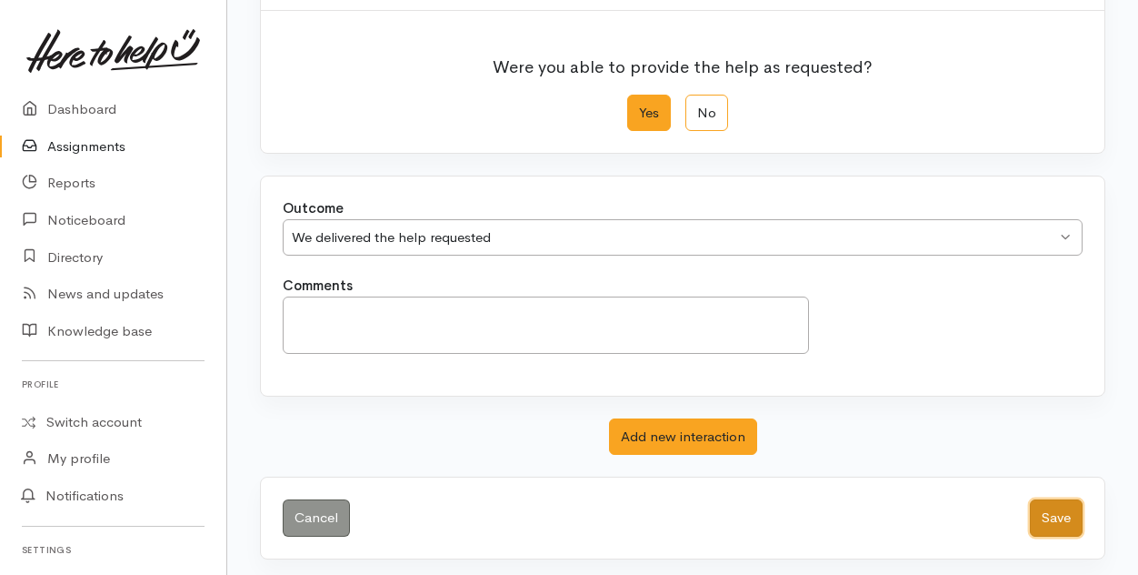
click at [1057, 514] on button "Save" at bounding box center [1056, 517] width 53 height 37
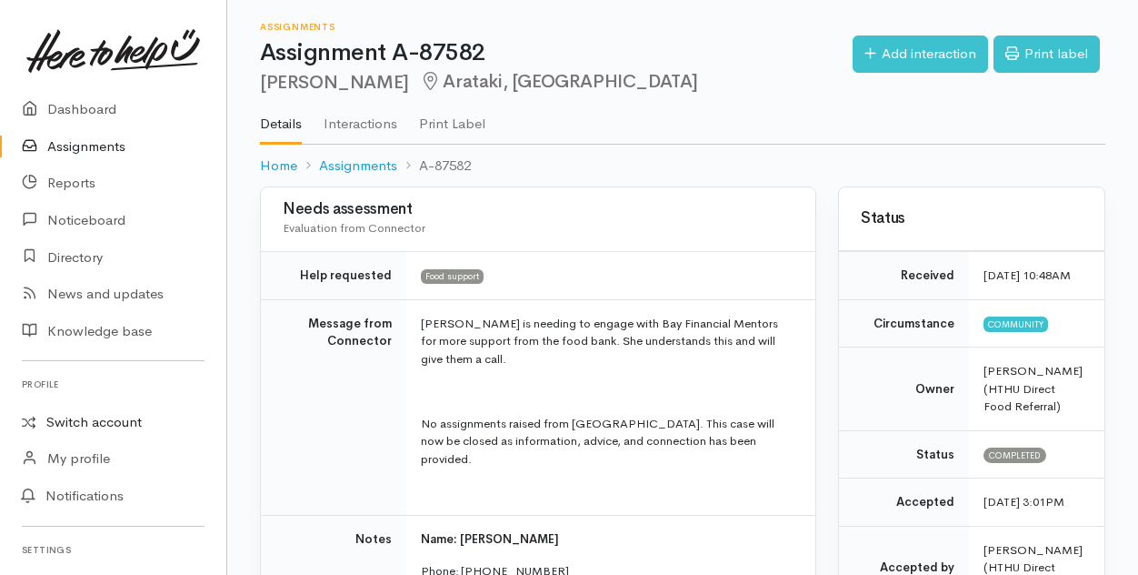
click at [84, 421] on link "Switch account" at bounding box center [113, 422] width 226 height 35
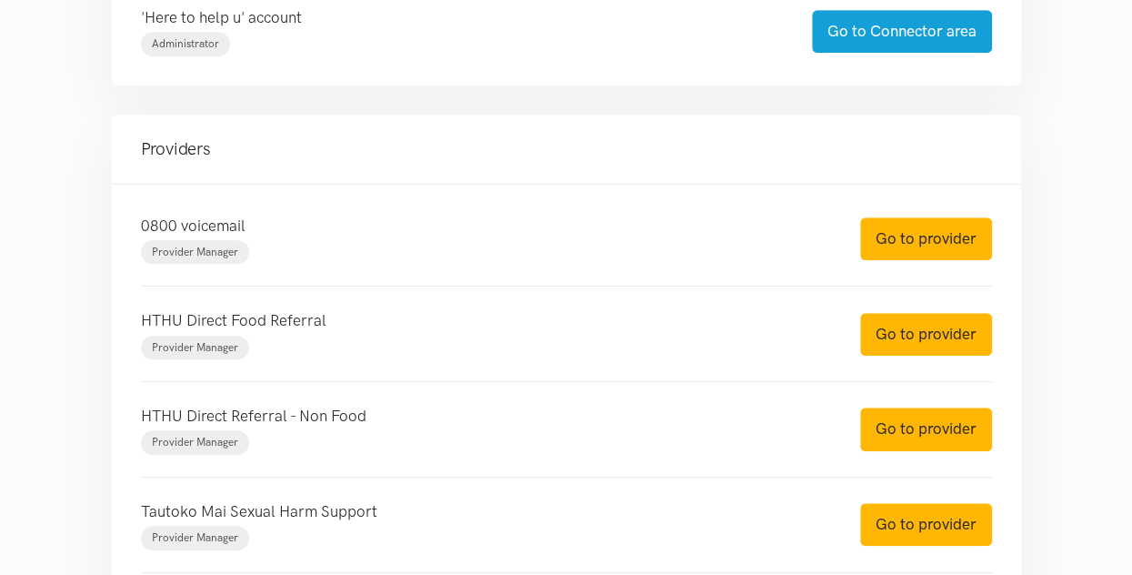
scroll to position [546, 0]
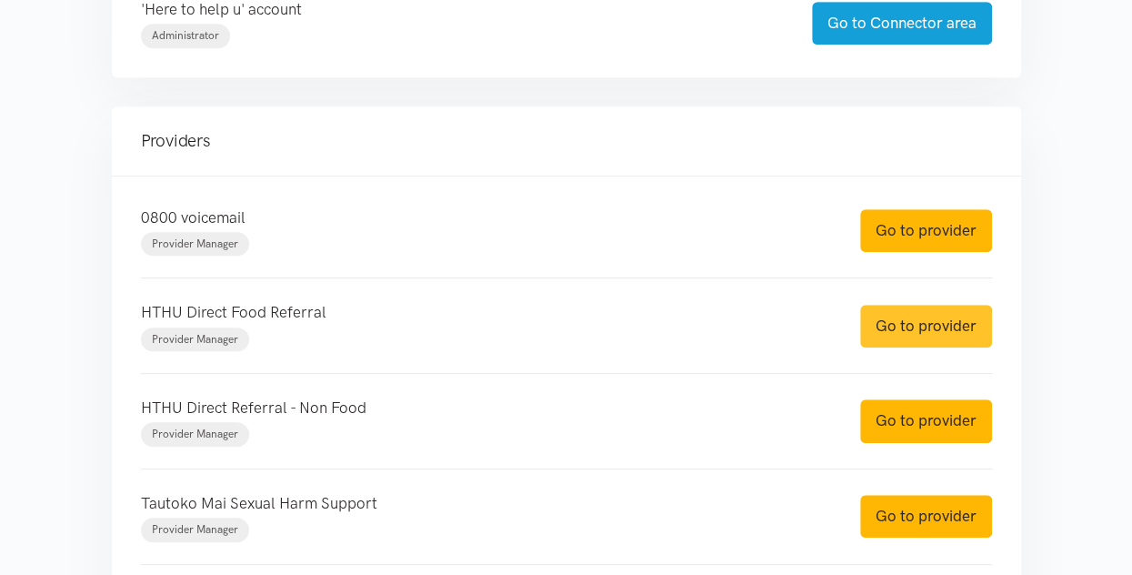
click at [895, 313] on link "Go to provider" at bounding box center [926, 326] width 132 height 43
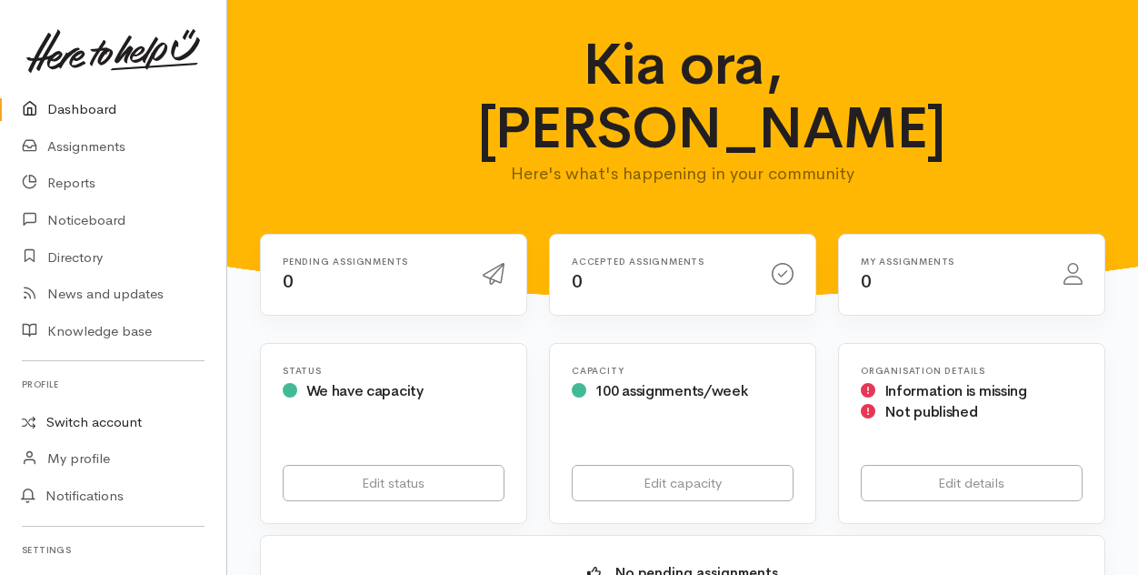
click at [55, 421] on link "Switch account" at bounding box center [113, 422] width 226 height 35
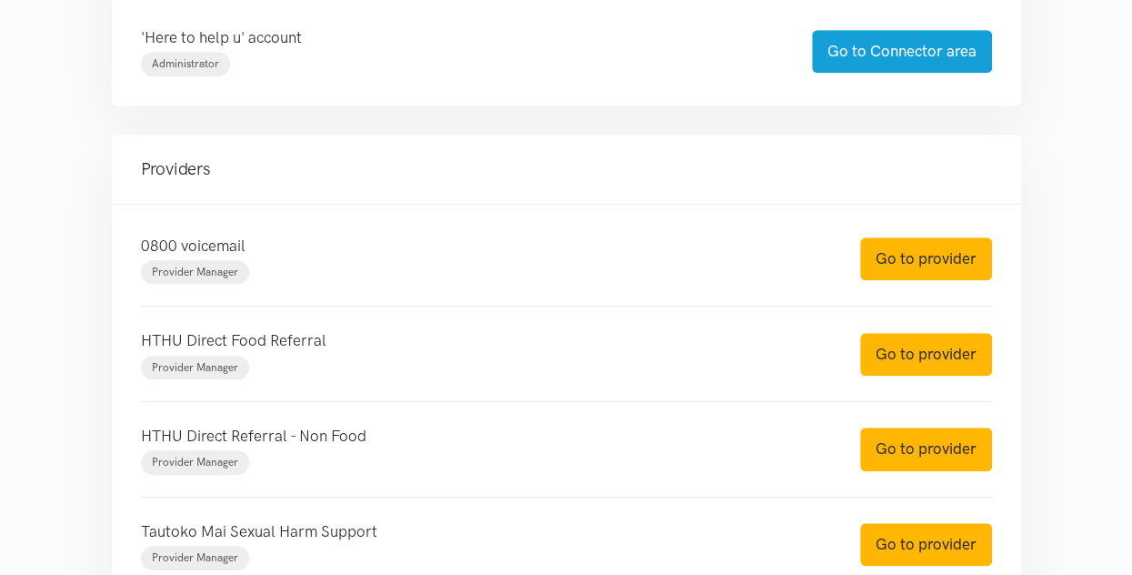
scroll to position [546, 0]
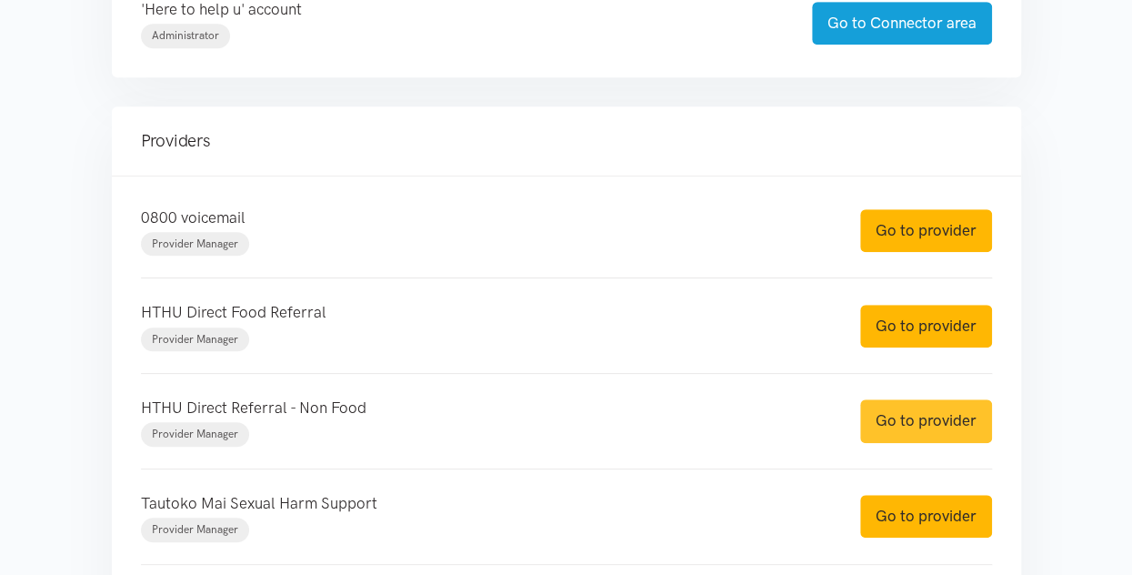
click at [909, 423] on link "Go to provider" at bounding box center [926, 420] width 132 height 43
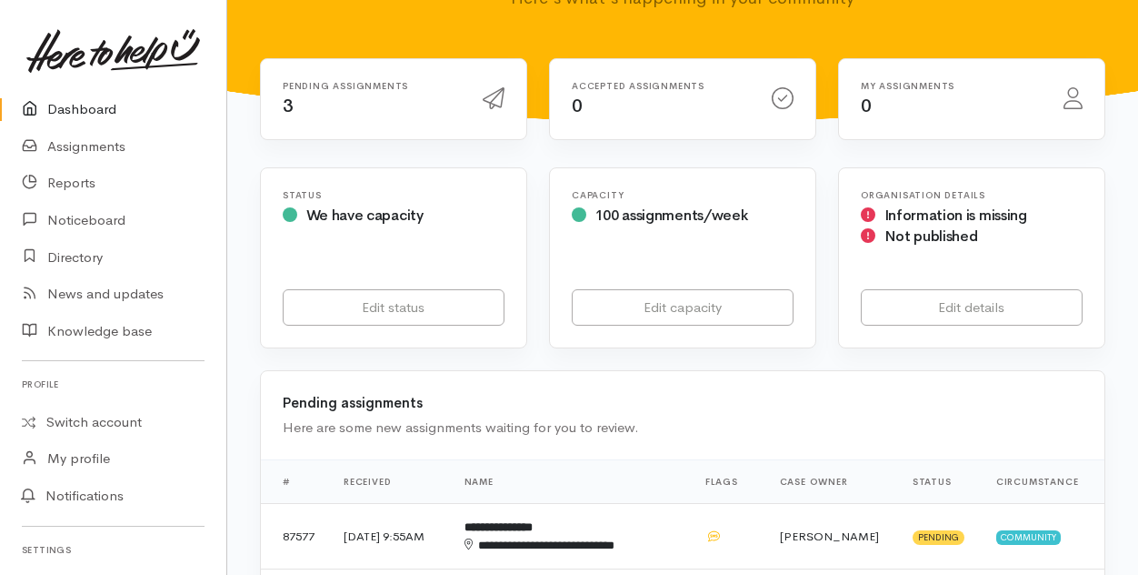
scroll to position [364, 0]
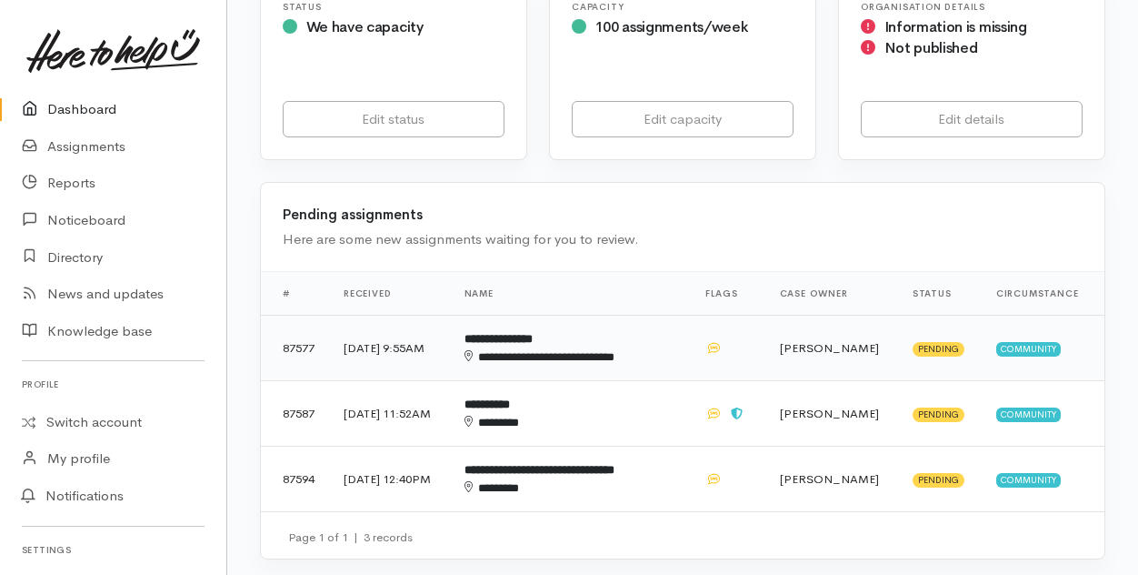
click at [555, 348] on div "**********" at bounding box center [567, 357] width 204 height 18
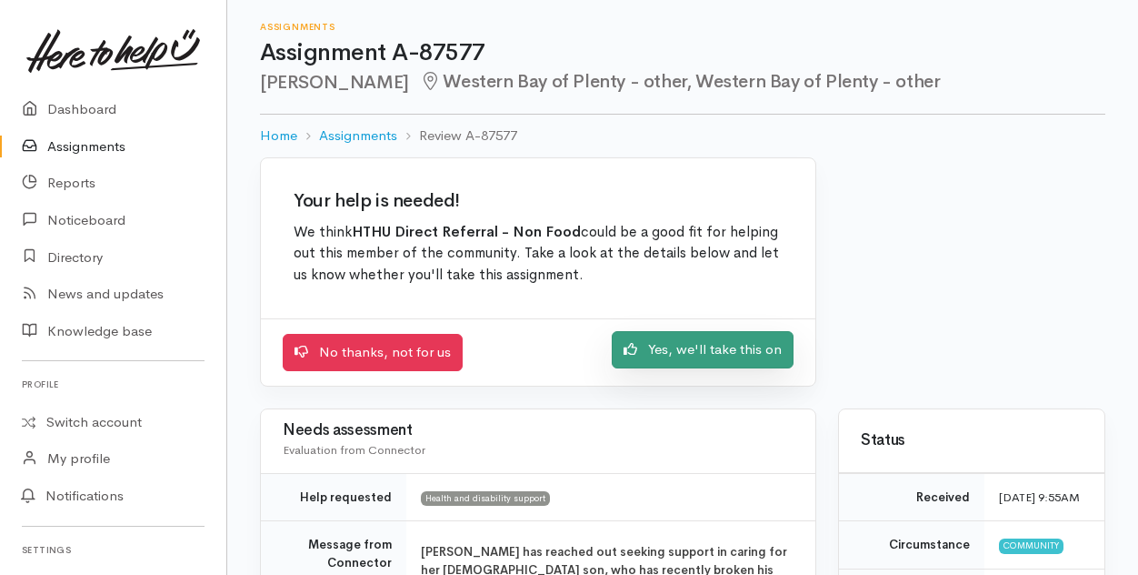
click at [726, 346] on link "Yes, we'll take this on" at bounding box center [703, 349] width 182 height 37
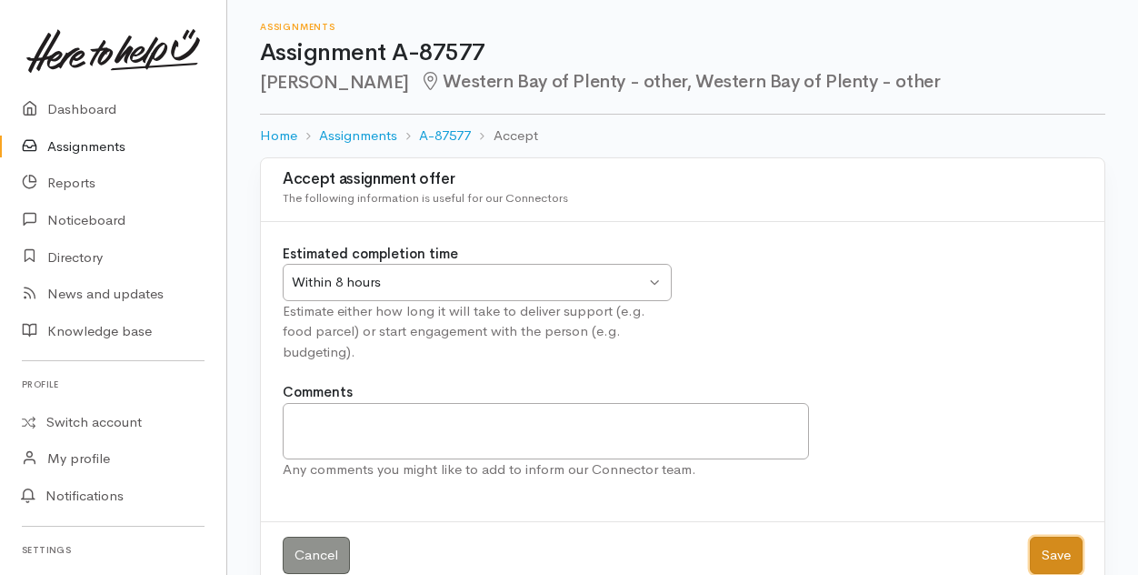
click at [1051, 550] on button "Save" at bounding box center [1056, 554] width 53 height 37
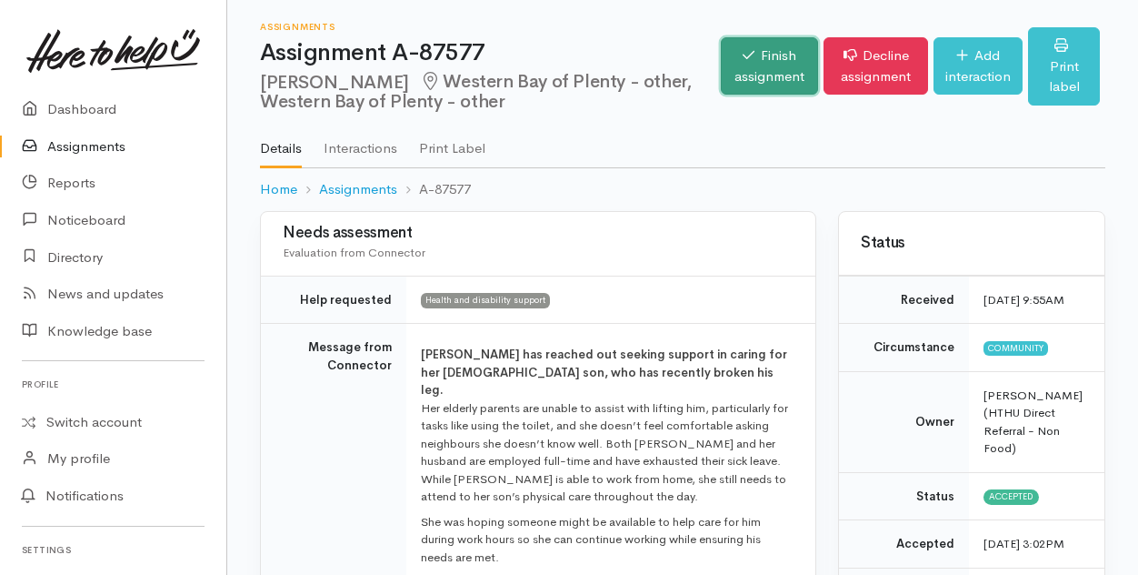
click at [739, 66] on link "Finish assignment" at bounding box center [769, 65] width 97 height 57
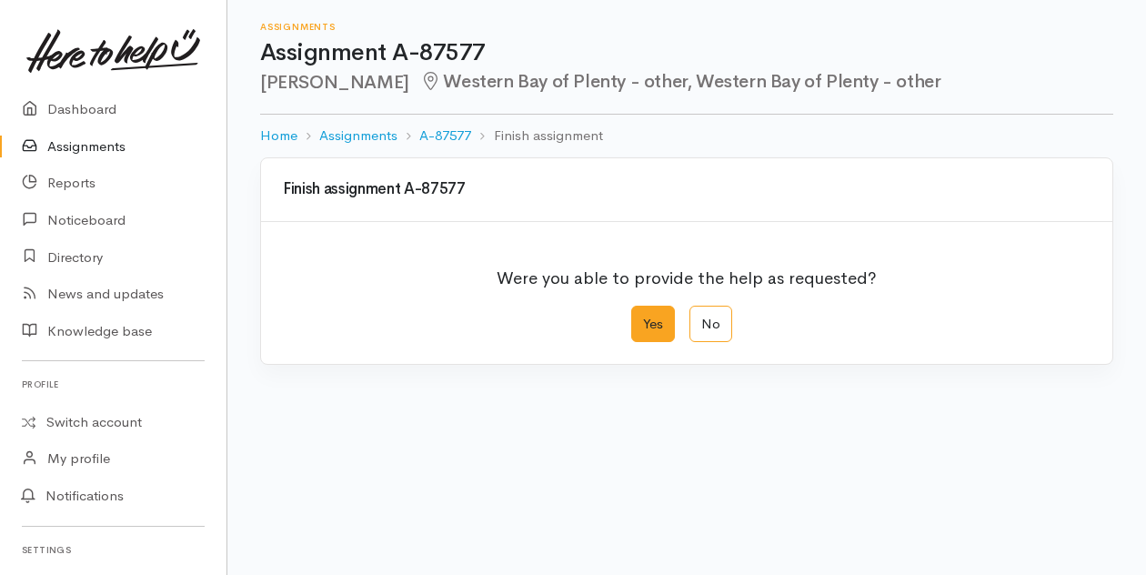
click at [644, 326] on label "Yes" at bounding box center [653, 324] width 44 height 37
click at [643, 317] on input "Yes" at bounding box center [637, 312] width 12 height 12
radio input "true"
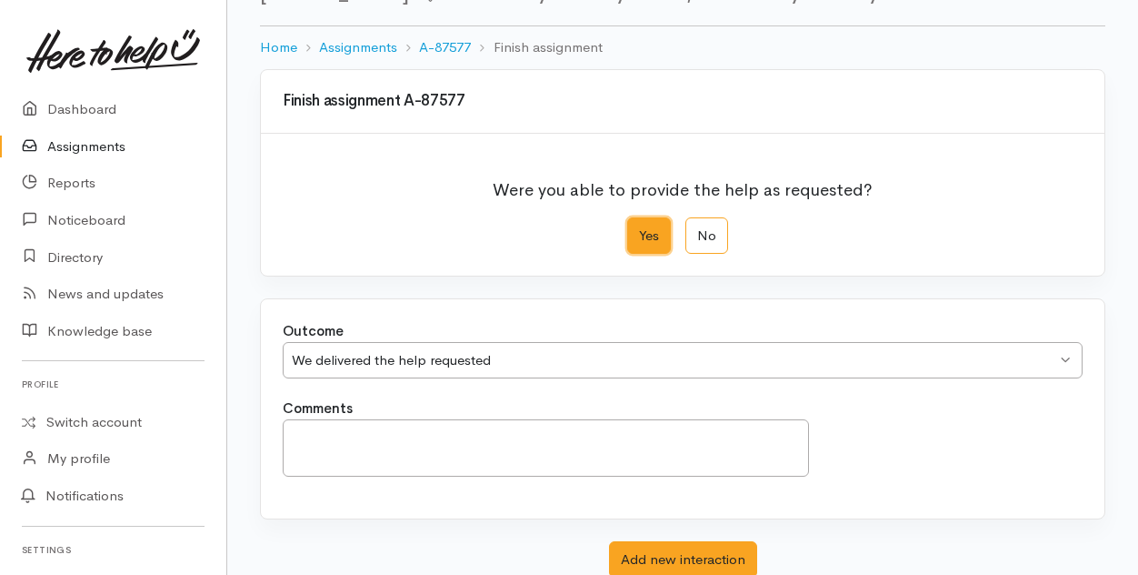
scroll to position [211, 0]
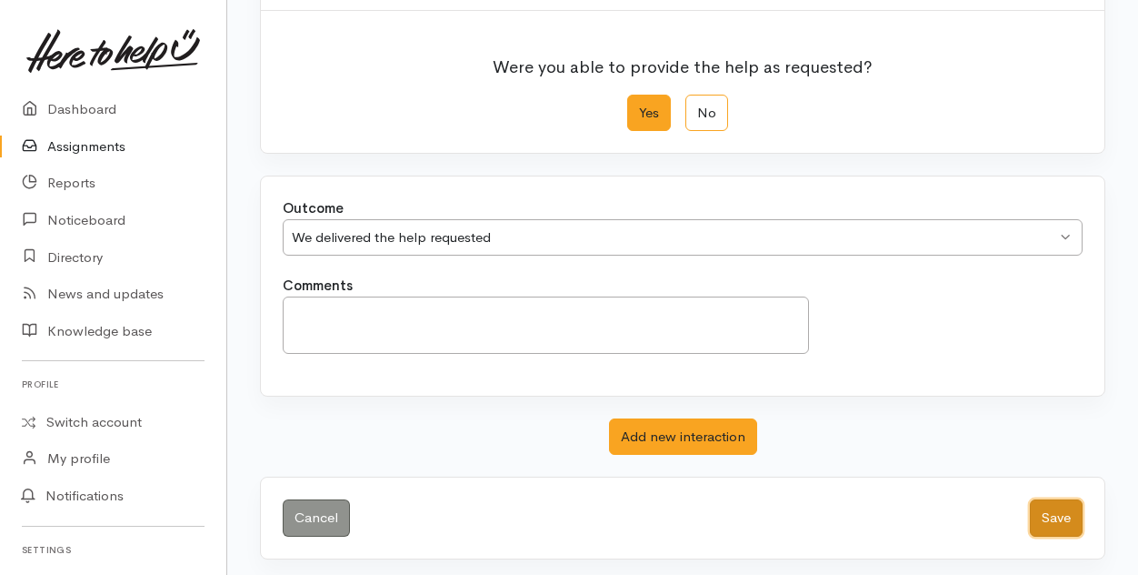
click at [1066, 519] on button "Save" at bounding box center [1056, 517] width 53 height 37
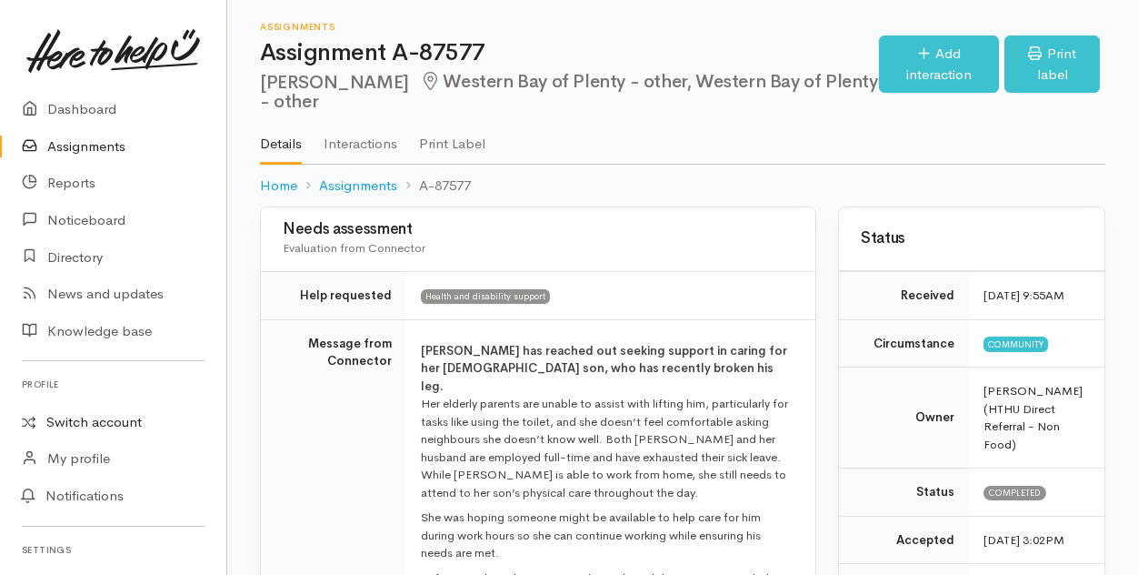
click at [67, 419] on link "Switch account" at bounding box center [113, 422] width 226 height 35
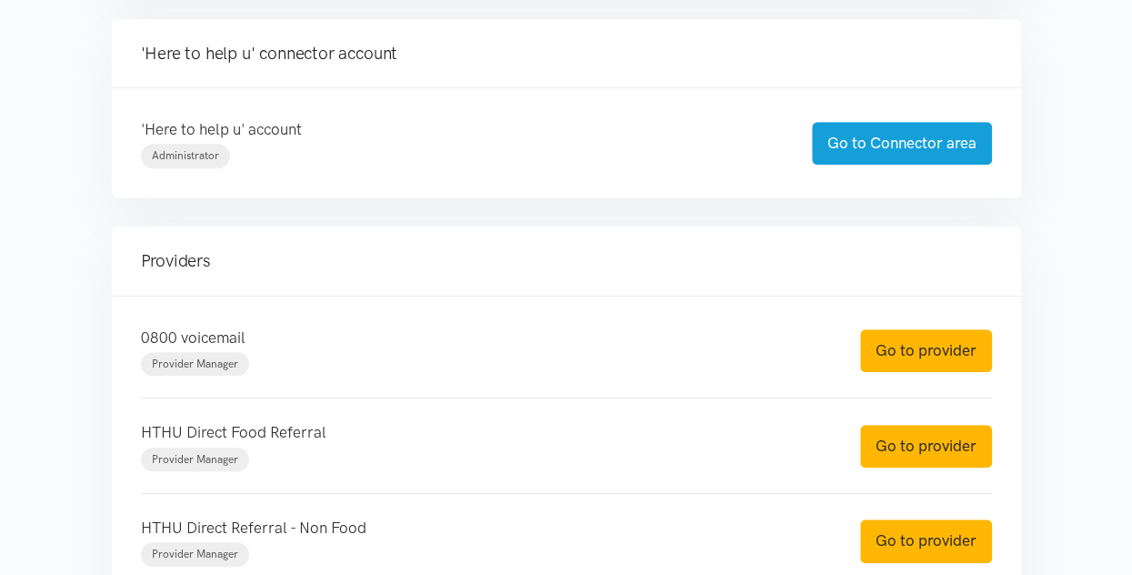
scroll to position [455, 0]
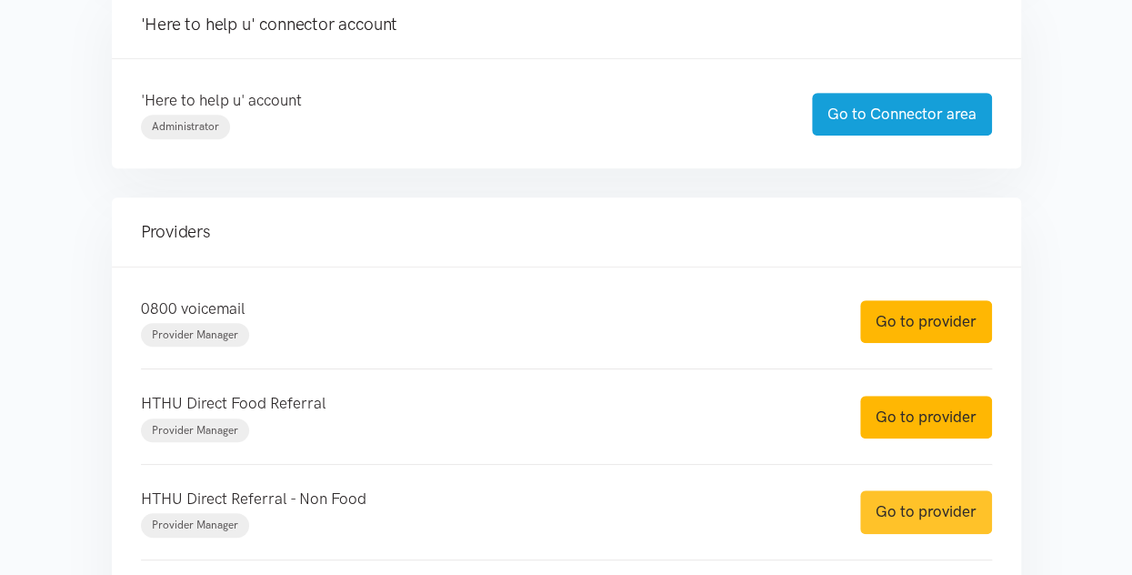
click at [915, 510] on link "Go to provider" at bounding box center [926, 511] width 132 height 43
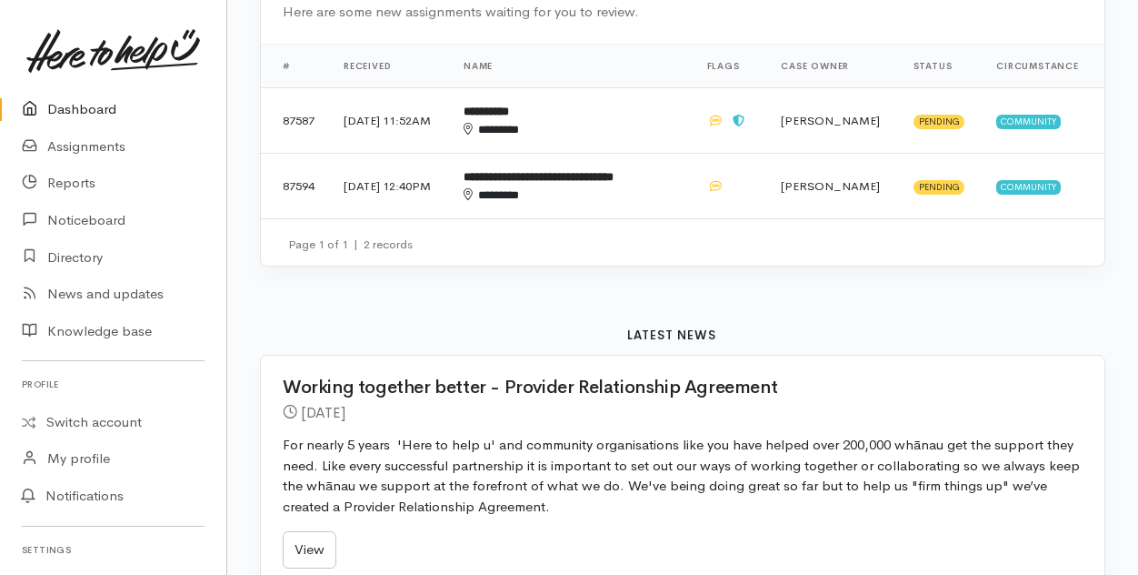
scroll to position [636, 0]
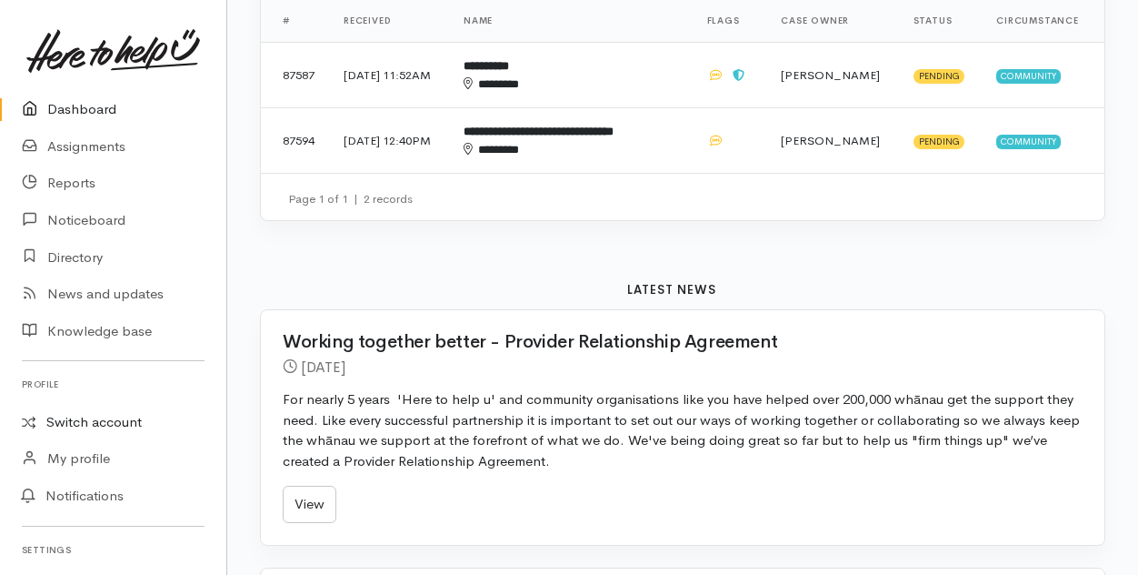
click at [106, 422] on link "Switch account" at bounding box center [113, 422] width 226 height 35
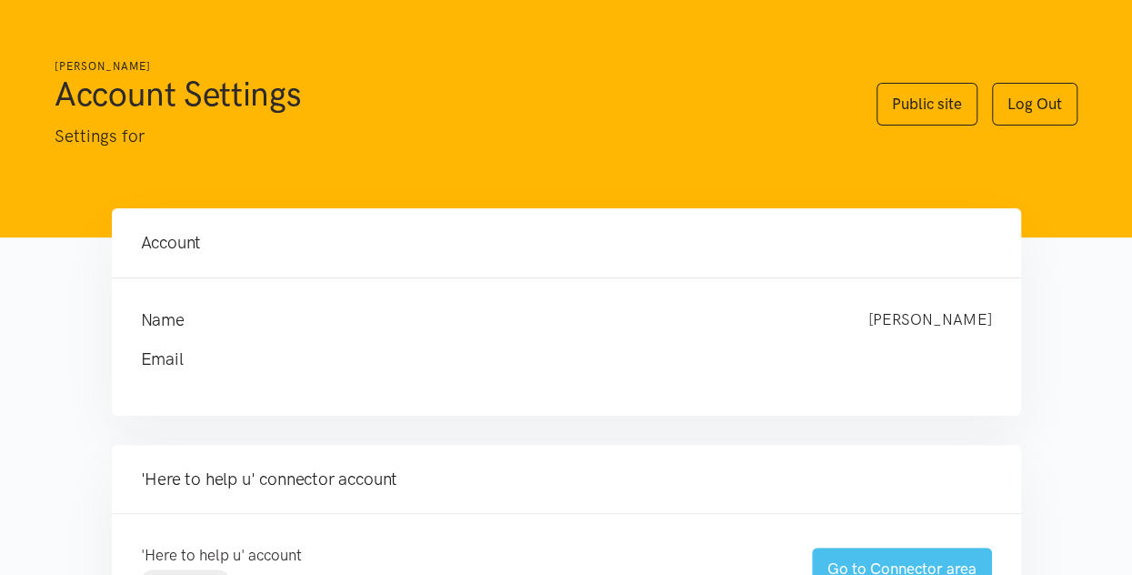
click at [857, 569] on link "Go to Connector area" at bounding box center [902, 568] width 180 height 43
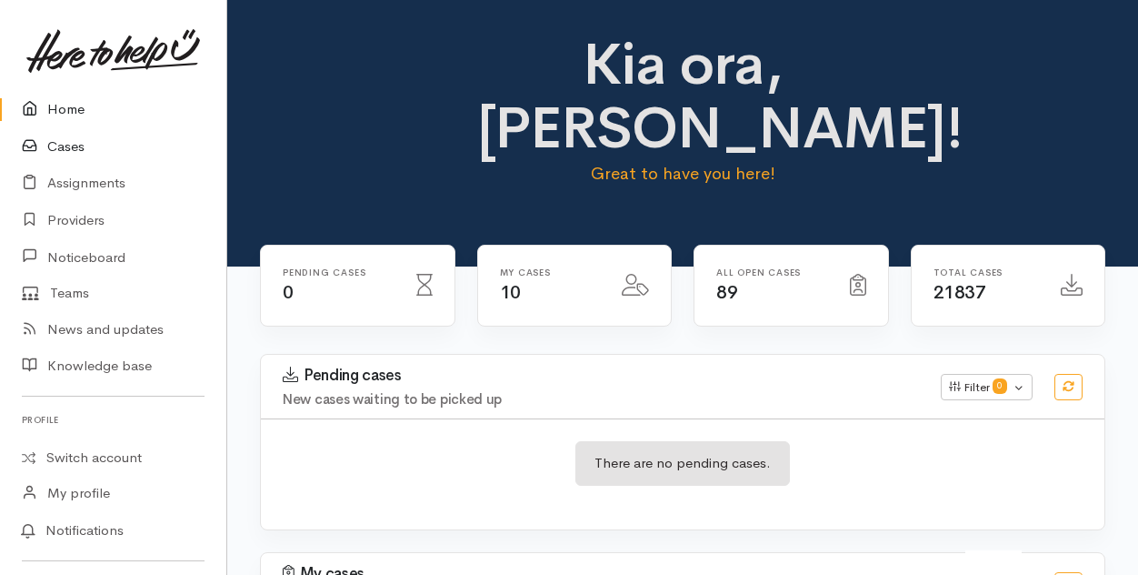
click at [55, 136] on link "Cases" at bounding box center [113, 146] width 226 height 37
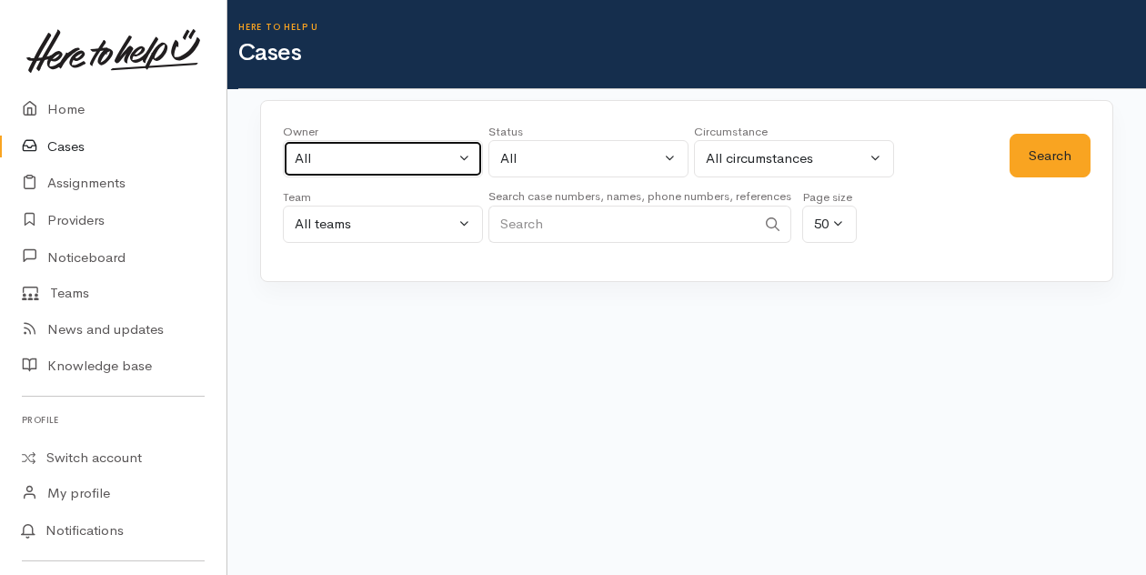
click at [463, 155] on button "All" at bounding box center [383, 158] width 200 height 37
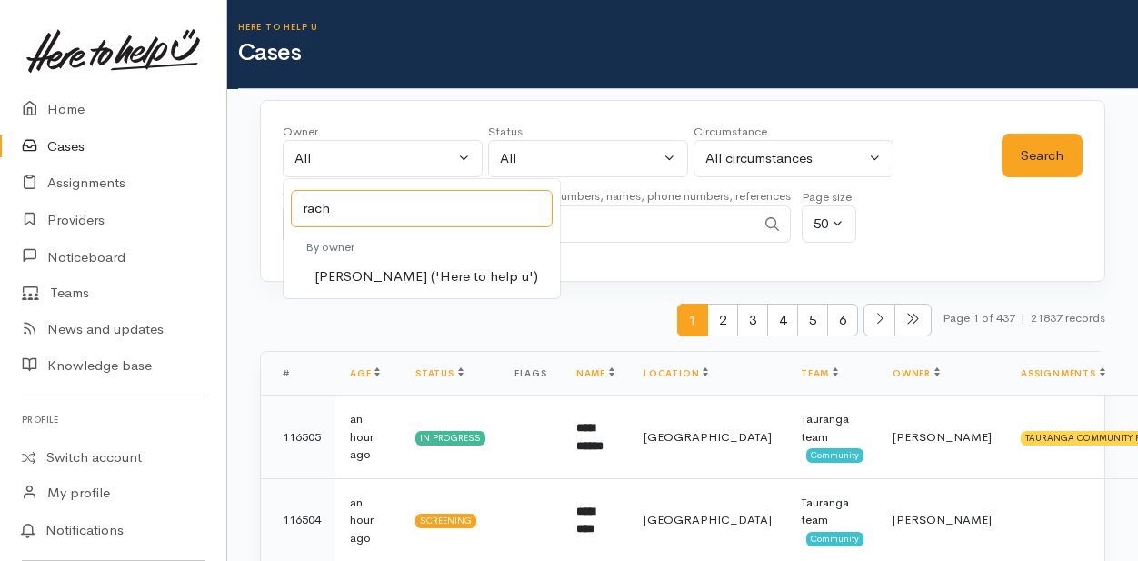
type input "rach"
click at [340, 277] on span "[PERSON_NAME] ('Here to help u')" at bounding box center [427, 276] width 224 height 21
select select "1612"
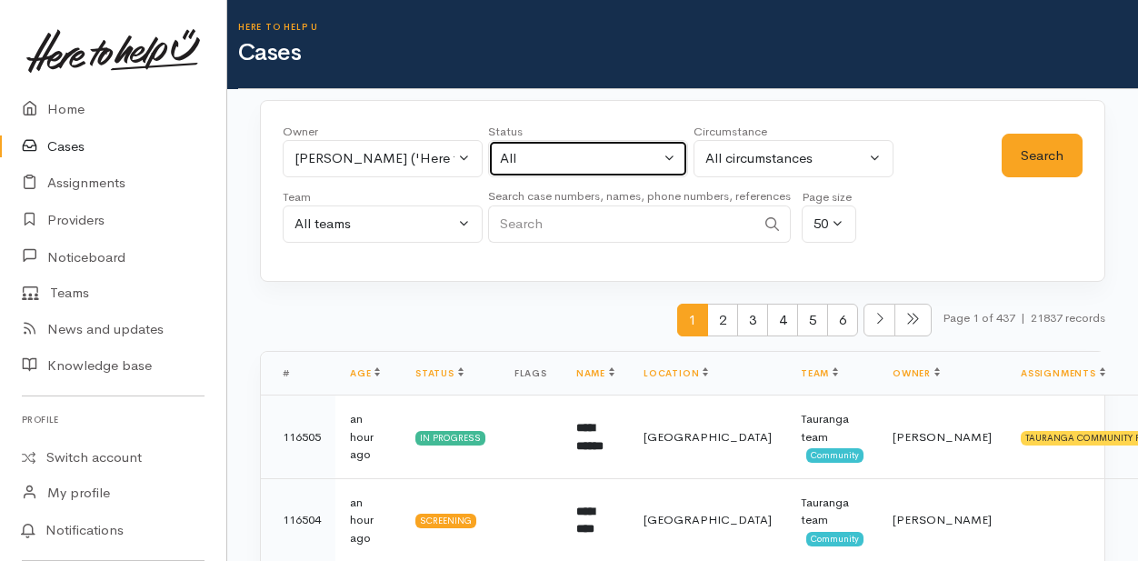
click at [675, 159] on button "All" at bounding box center [588, 158] width 200 height 37
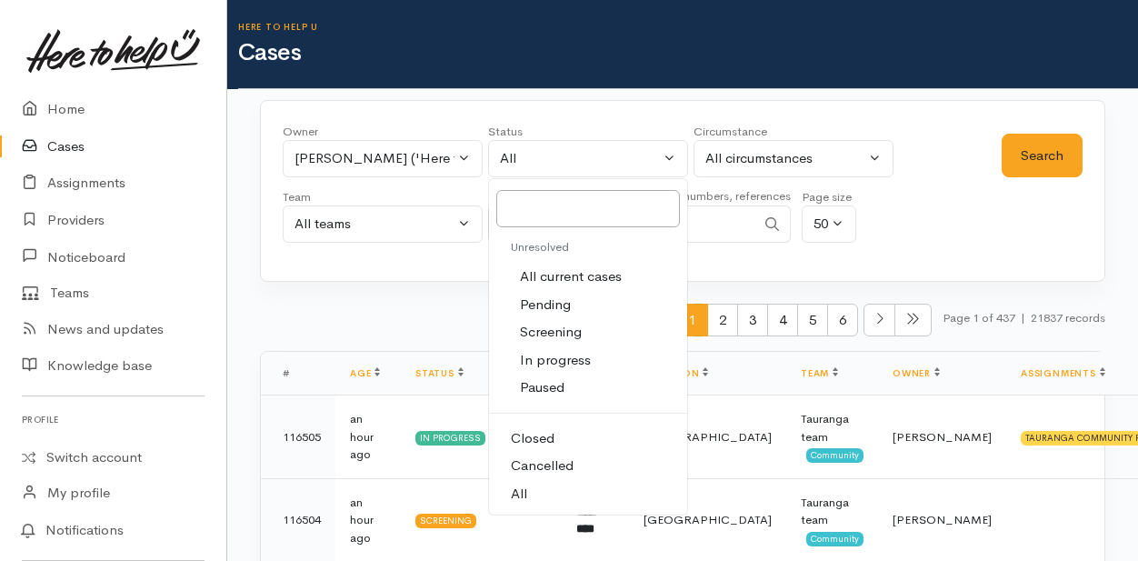
click at [601, 268] on span "All current cases" at bounding box center [571, 276] width 102 height 21
select select "Unresolved"
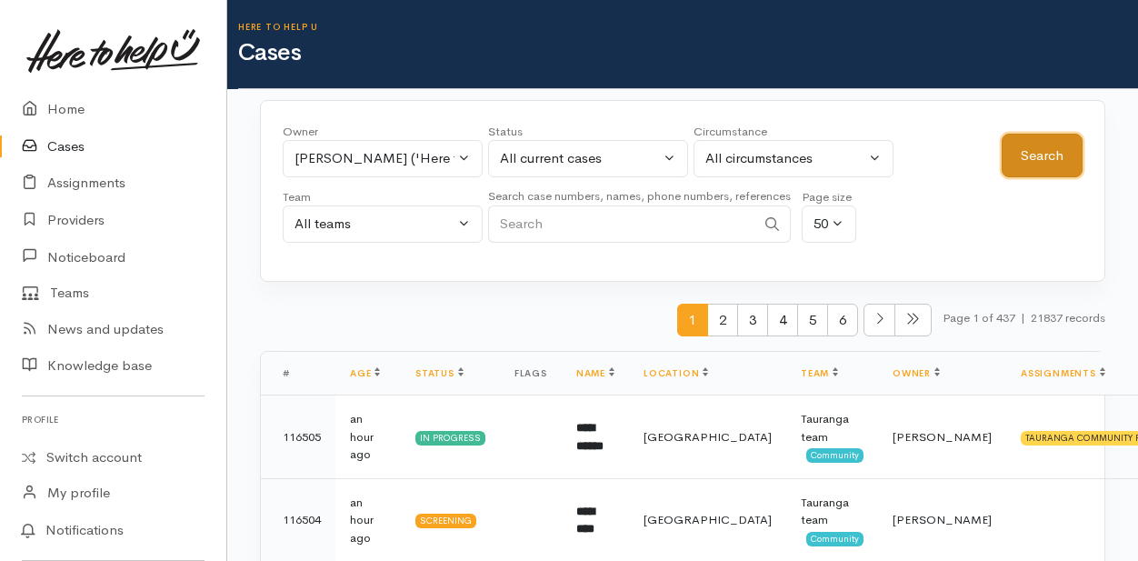
click at [1037, 145] on button "Search" at bounding box center [1042, 156] width 81 height 45
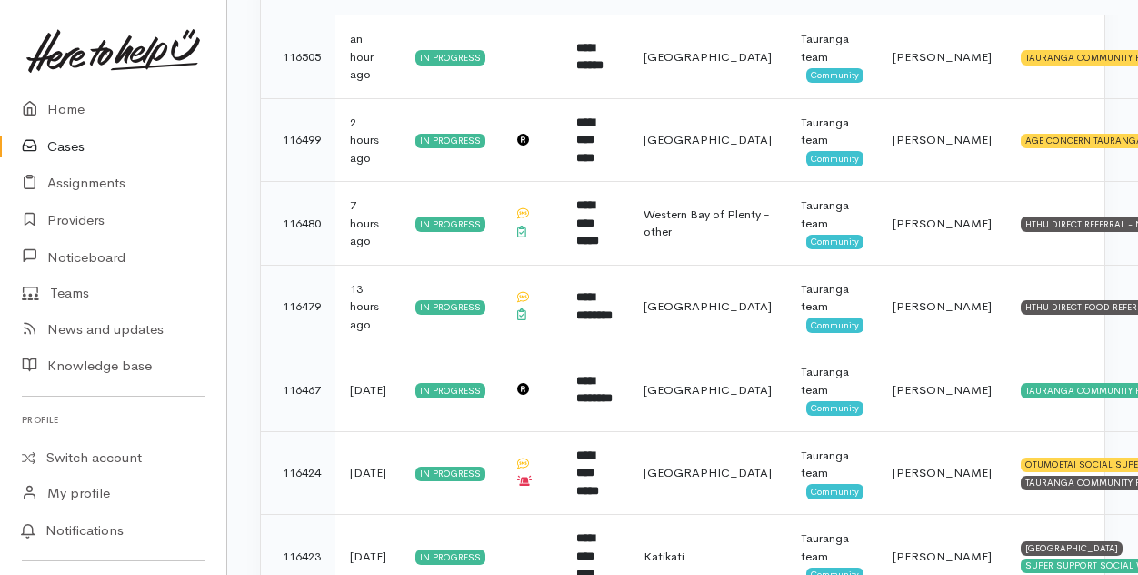
scroll to position [273, 0]
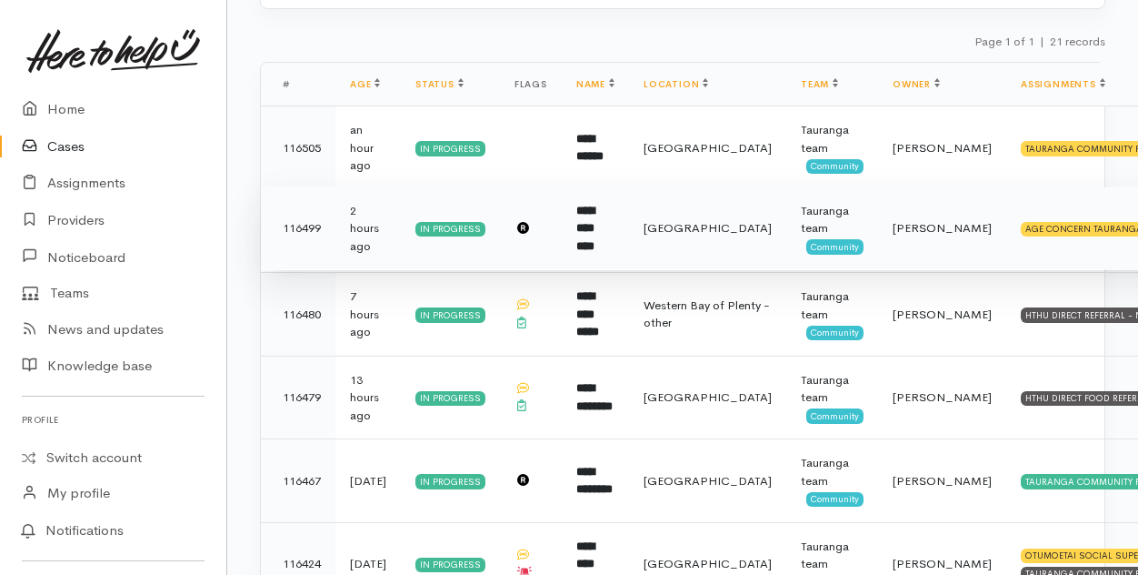
click at [595, 234] on b "**********" at bounding box center [585, 228] width 18 height 47
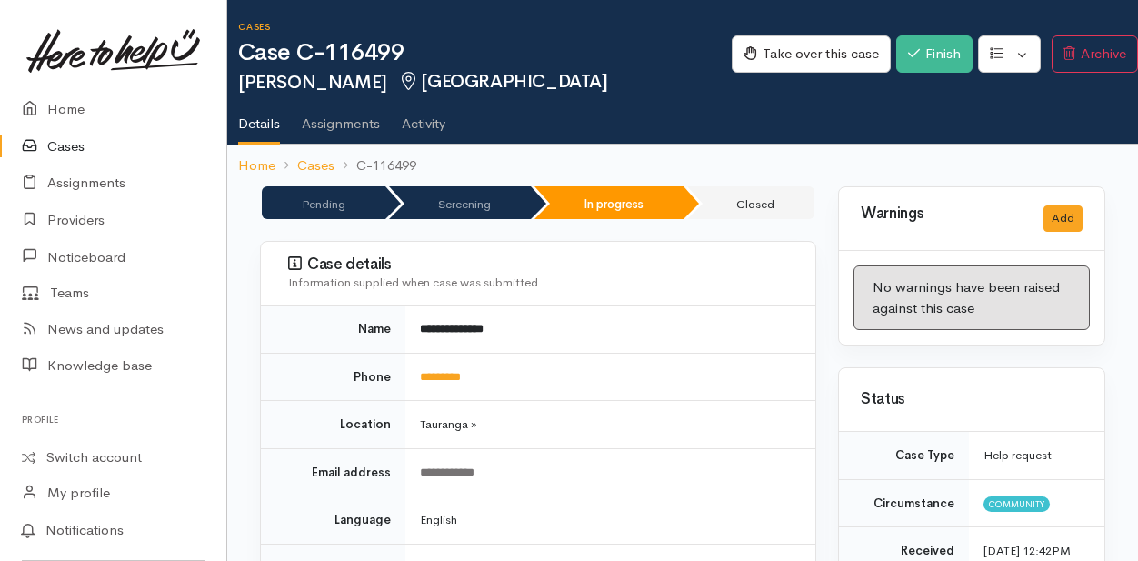
click at [69, 146] on link "Cases" at bounding box center [113, 146] width 226 height 37
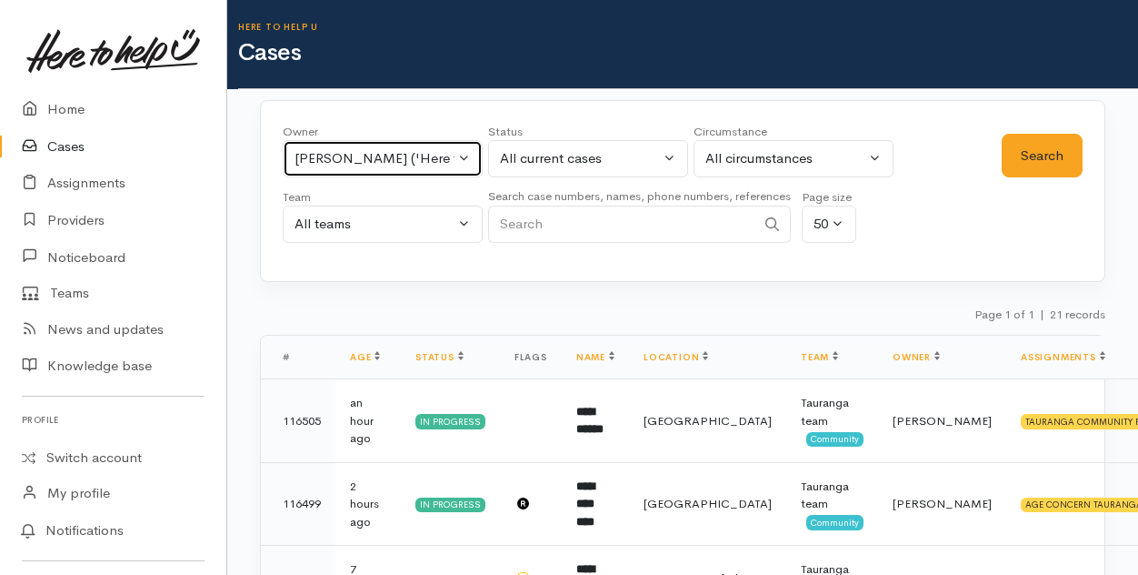
click at [469, 155] on button "[PERSON_NAME] ('Here to help u')" at bounding box center [383, 158] width 200 height 37
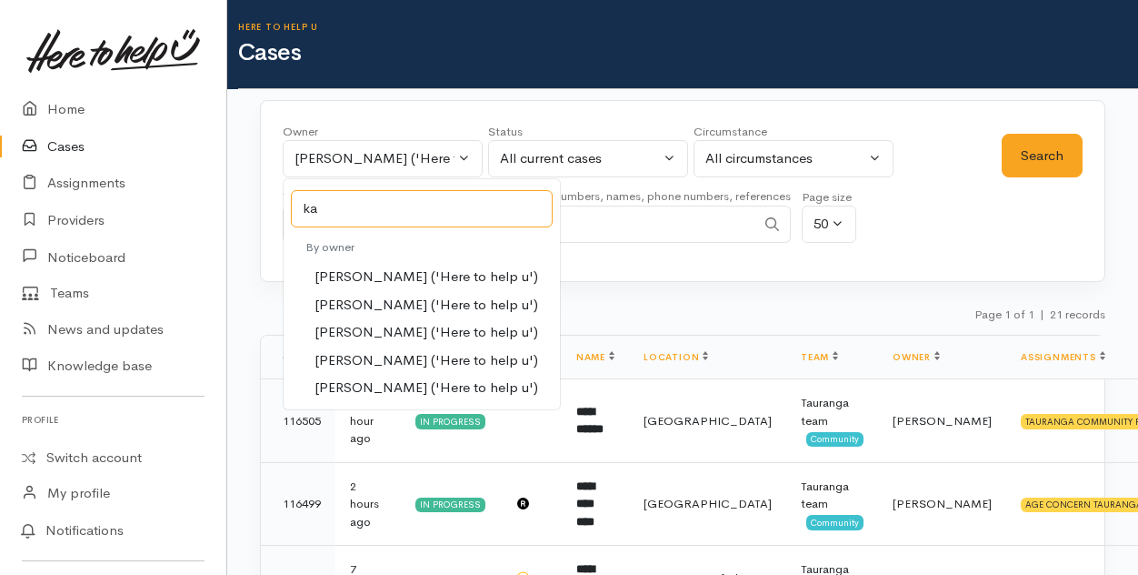
type input "ka"
click at [358, 330] on span "[PERSON_NAME] ('Here to help u')" at bounding box center [427, 332] width 224 height 21
select select "435"
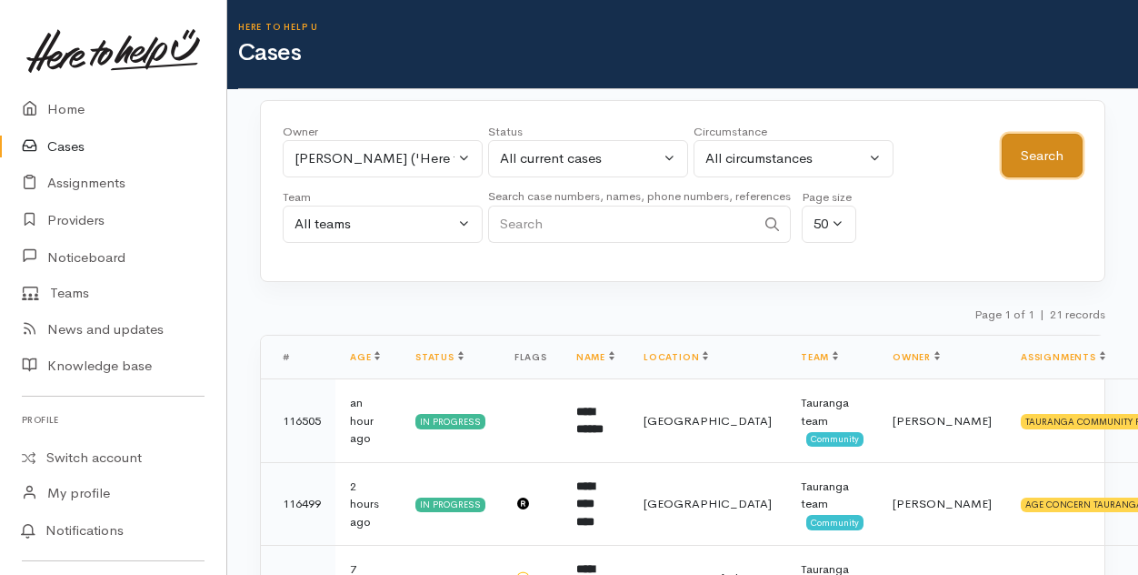
click at [1036, 143] on button "Search" at bounding box center [1042, 156] width 81 height 45
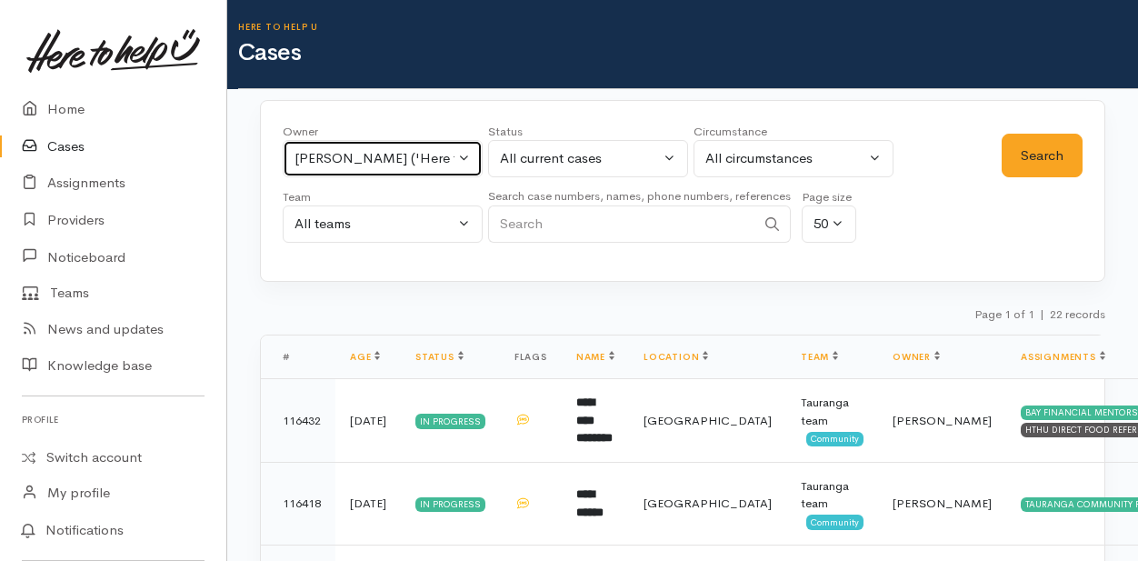
click at [458, 155] on button "[PERSON_NAME] ('Here to help u')" at bounding box center [383, 158] width 200 height 37
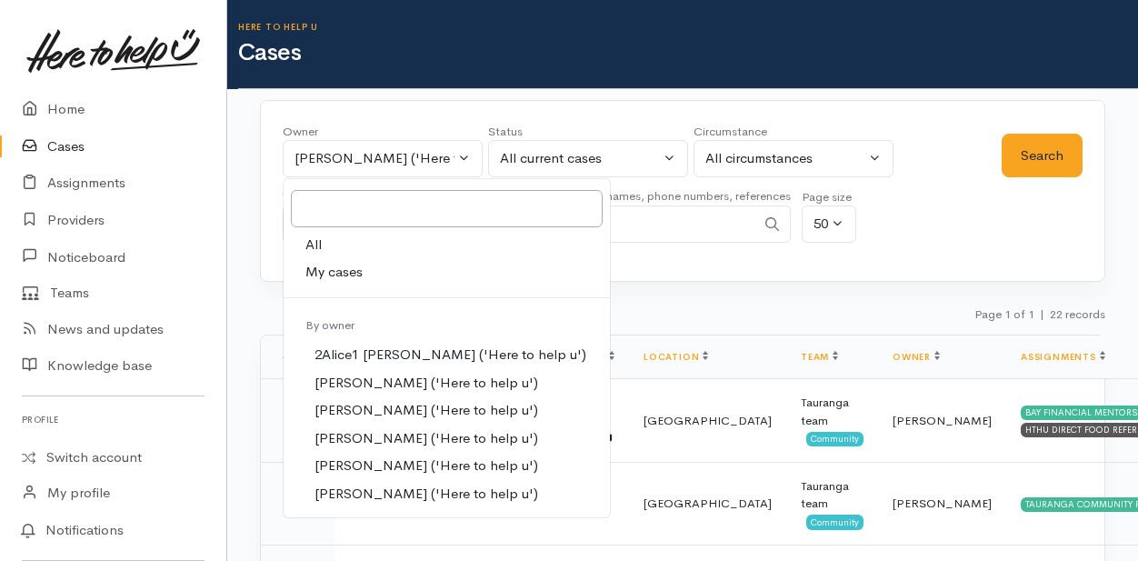
click at [342, 271] on span "My cases" at bounding box center [334, 272] width 57 height 21
select select "205"
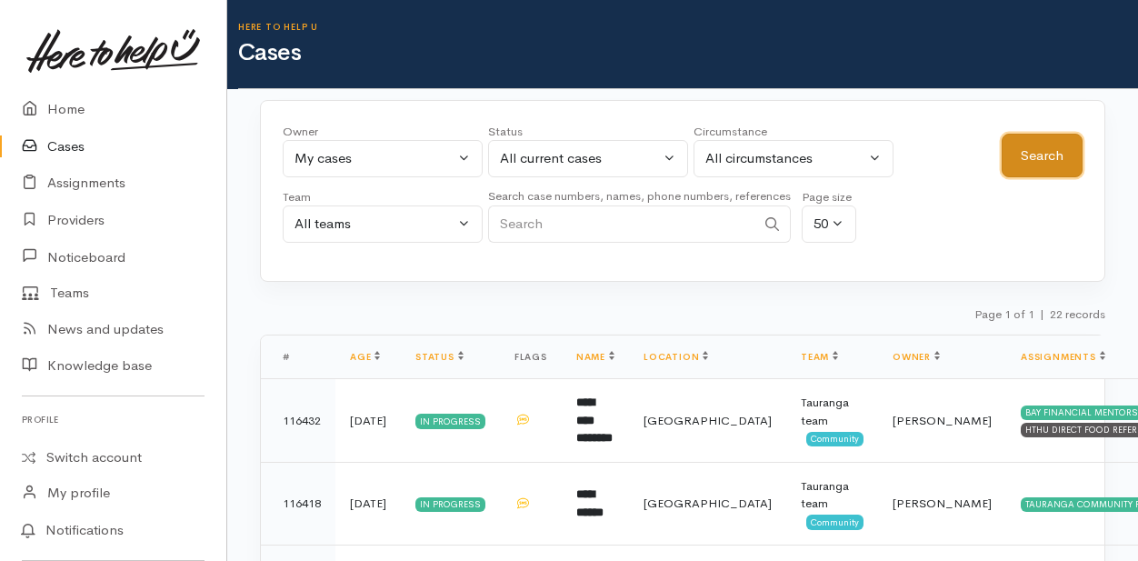
click at [1046, 155] on button "Search" at bounding box center [1042, 156] width 81 height 45
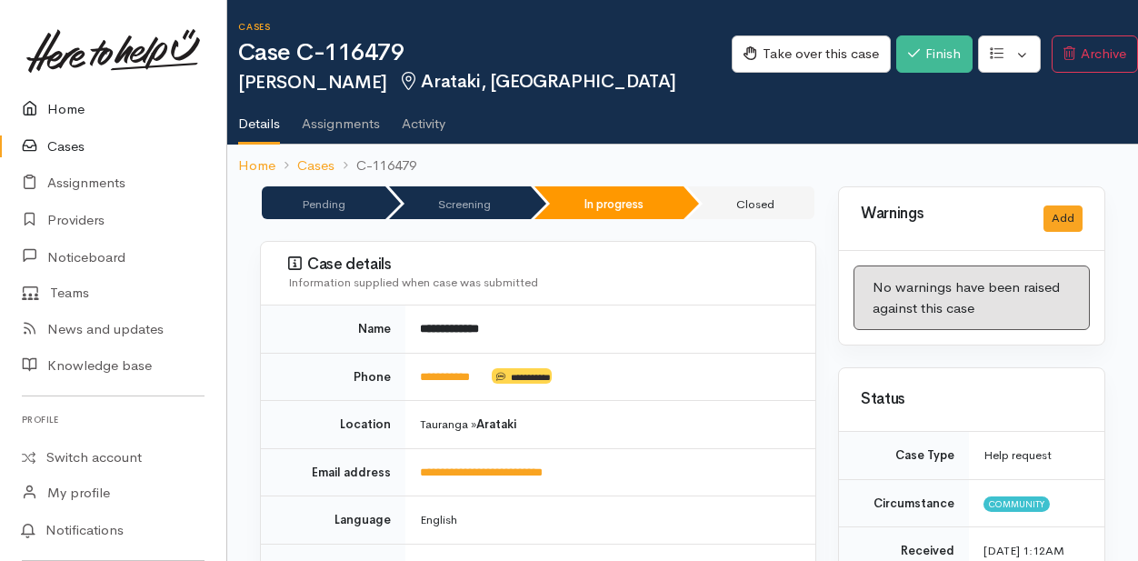
scroll to position [909, 0]
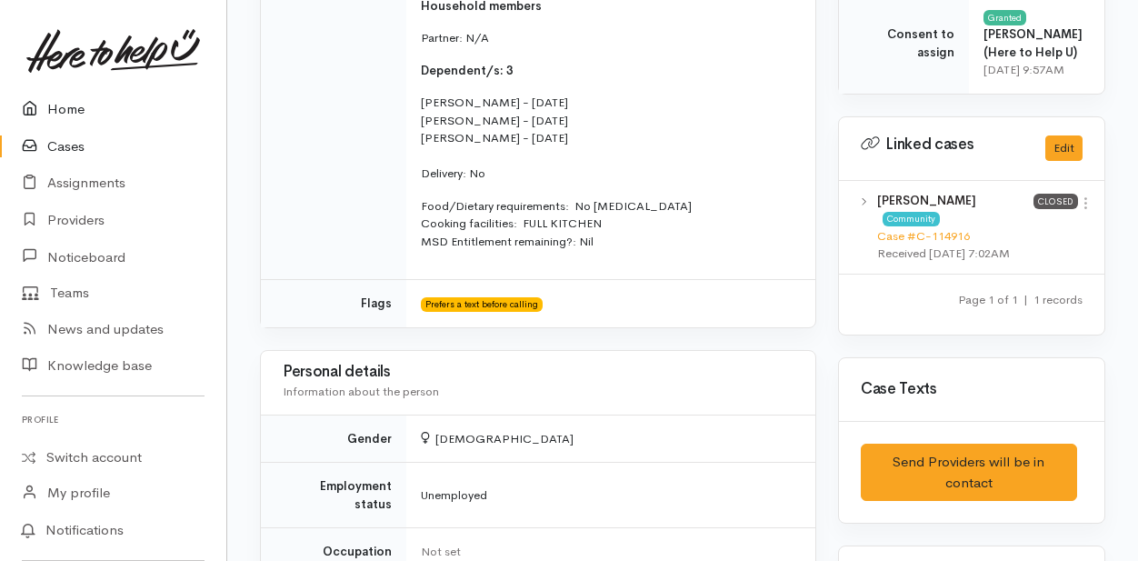
click at [71, 105] on link "Home" at bounding box center [113, 109] width 226 height 37
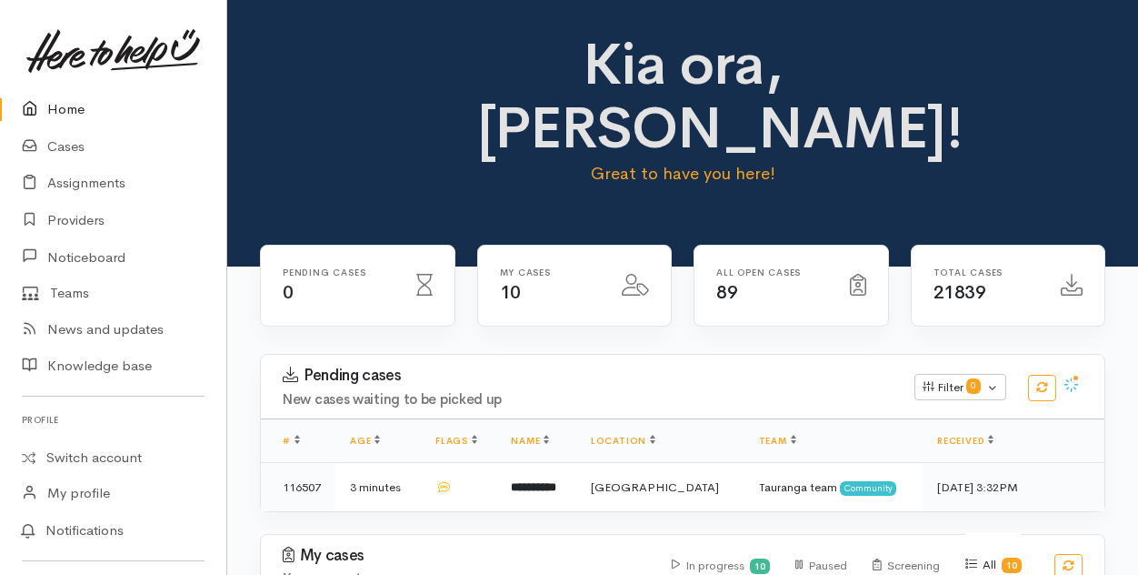
click at [73, 107] on link "Home" at bounding box center [113, 109] width 226 height 37
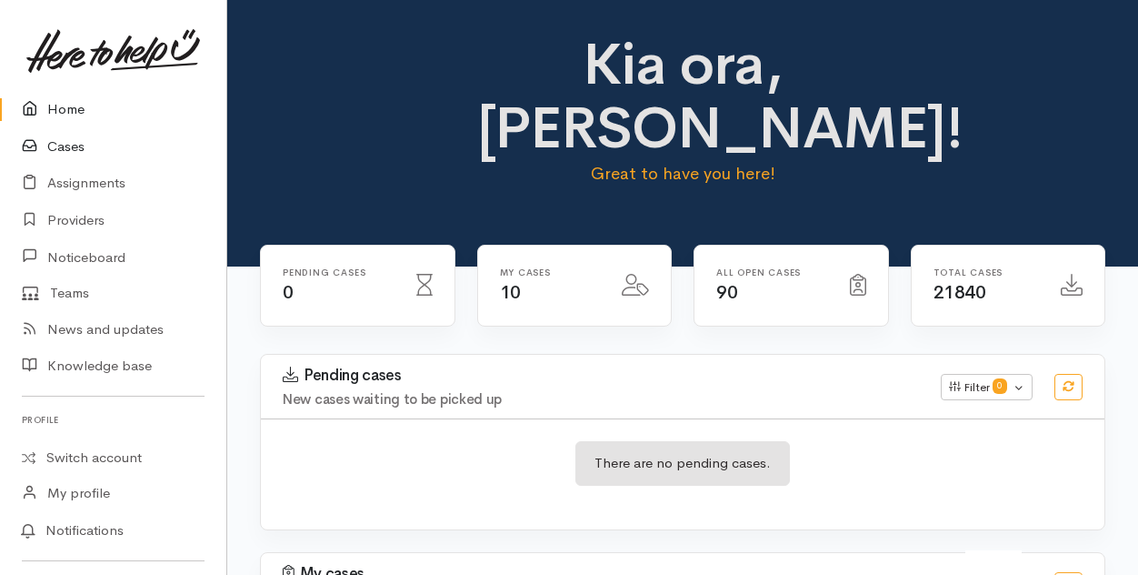
click at [65, 154] on link "Cases" at bounding box center [113, 146] width 226 height 37
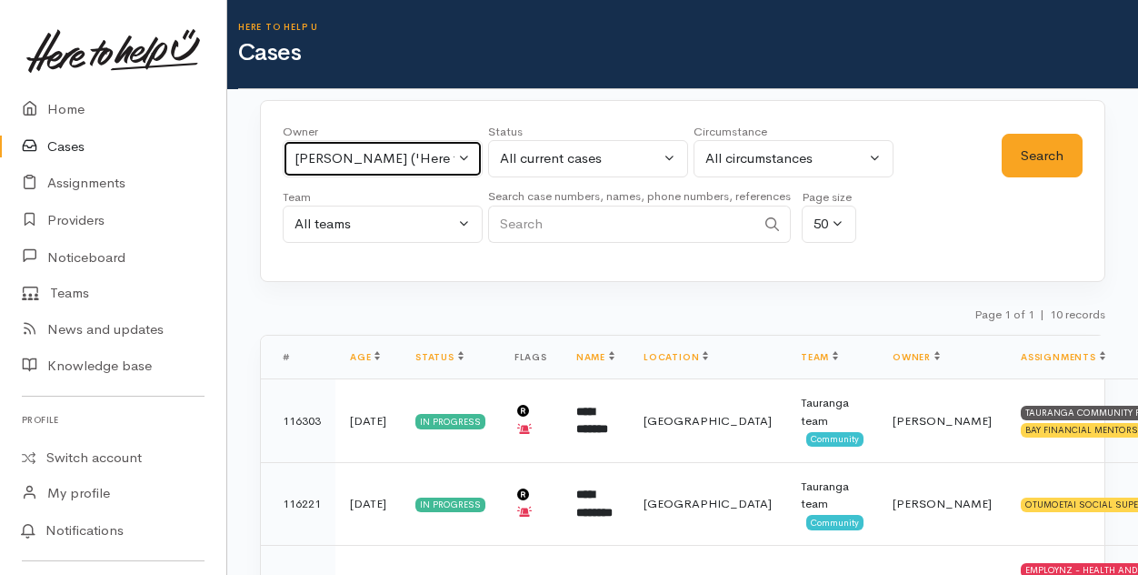
click at [462, 155] on button "Amanda Gabb ('Here to help u')" at bounding box center [383, 158] width 200 height 37
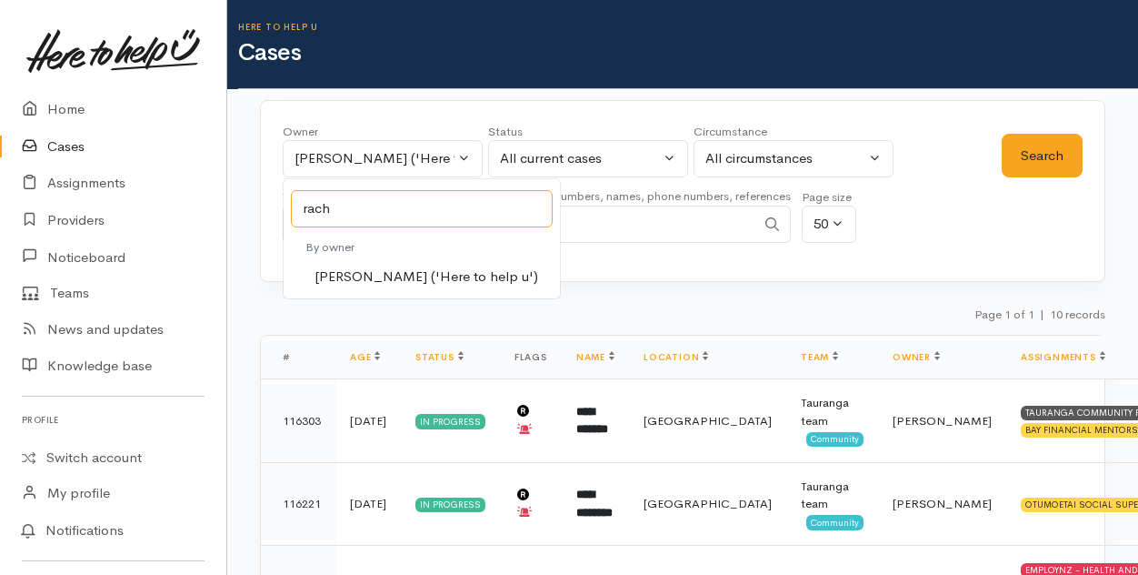
type input "rach"
click at [334, 278] on span "Rachel Proctor ('Here to help u')" at bounding box center [427, 276] width 224 height 21
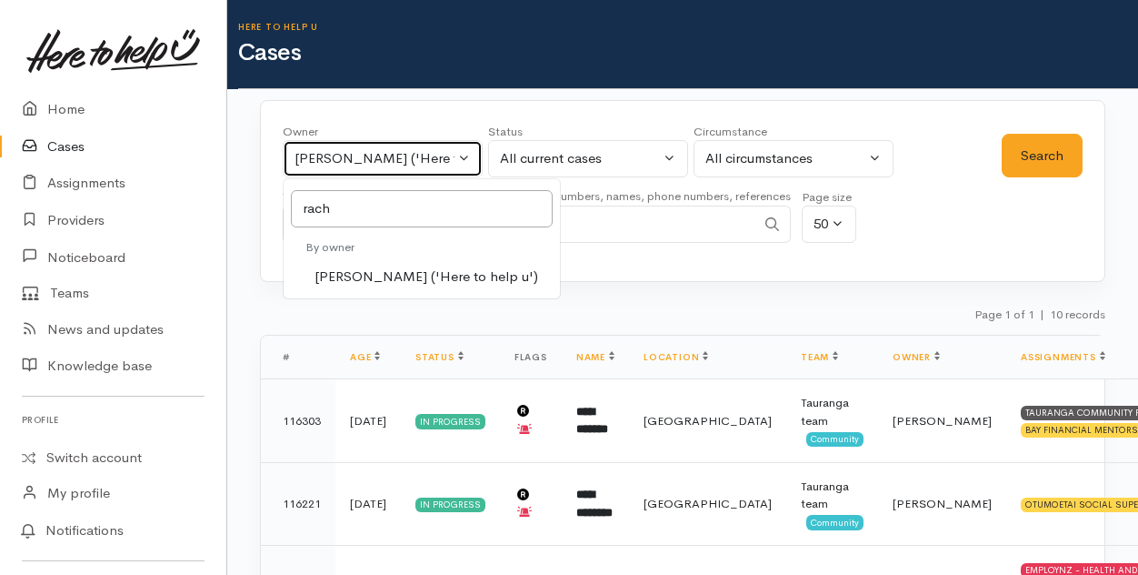
select select "1612"
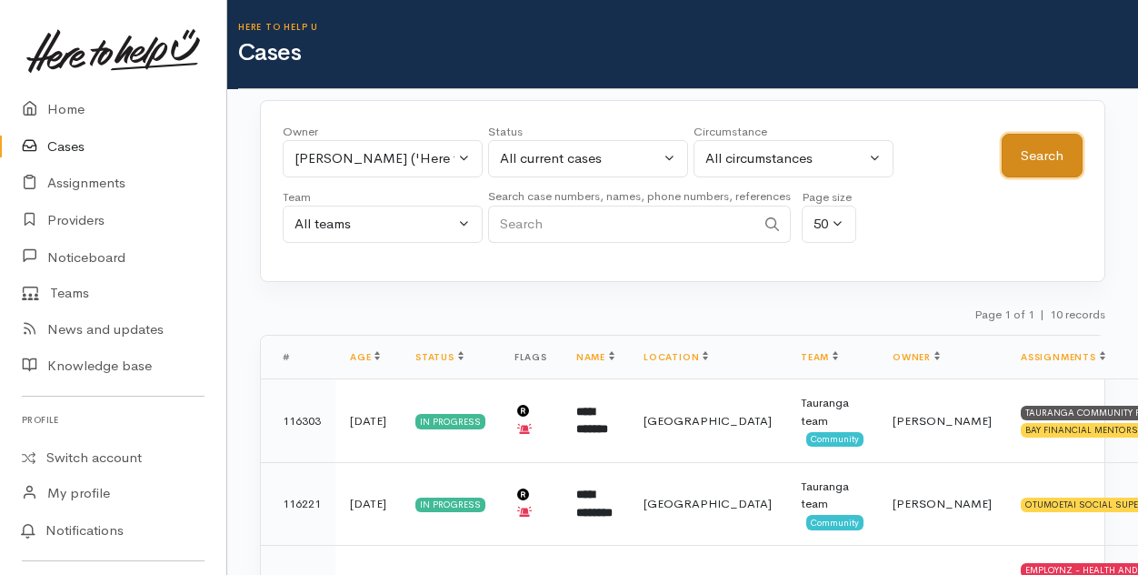
click at [1052, 148] on button "Search" at bounding box center [1042, 156] width 81 height 45
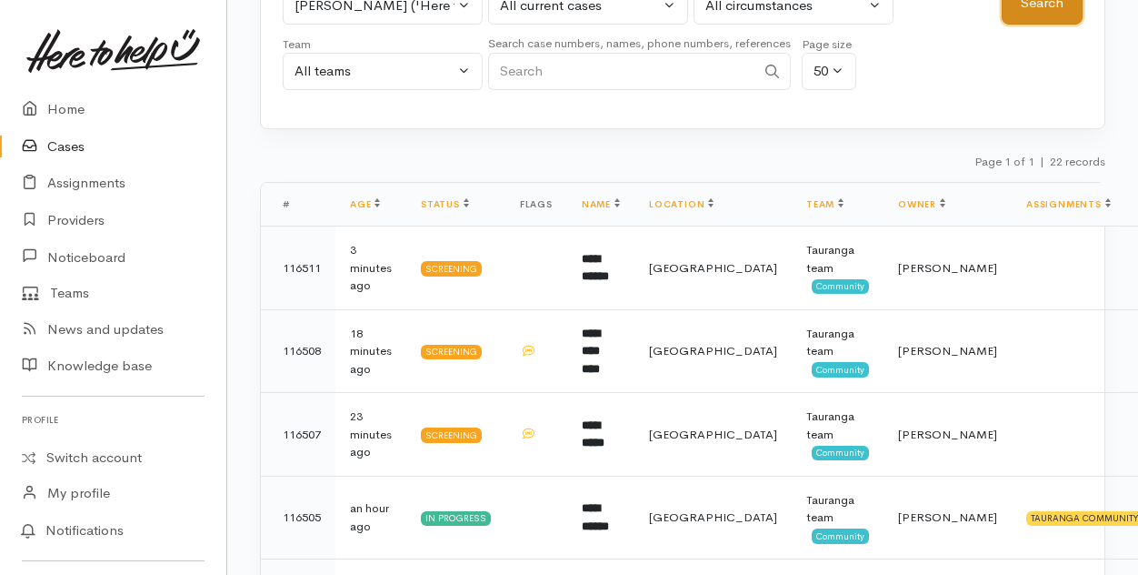
scroll to position [182, 0]
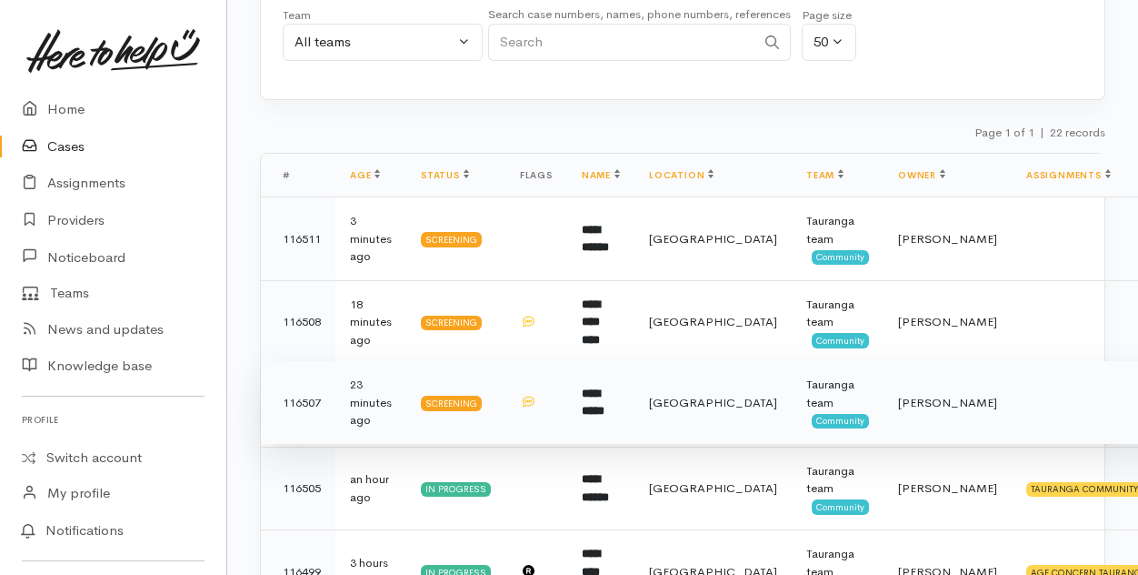
click at [598, 393] on b "**********" at bounding box center [593, 402] width 23 height 30
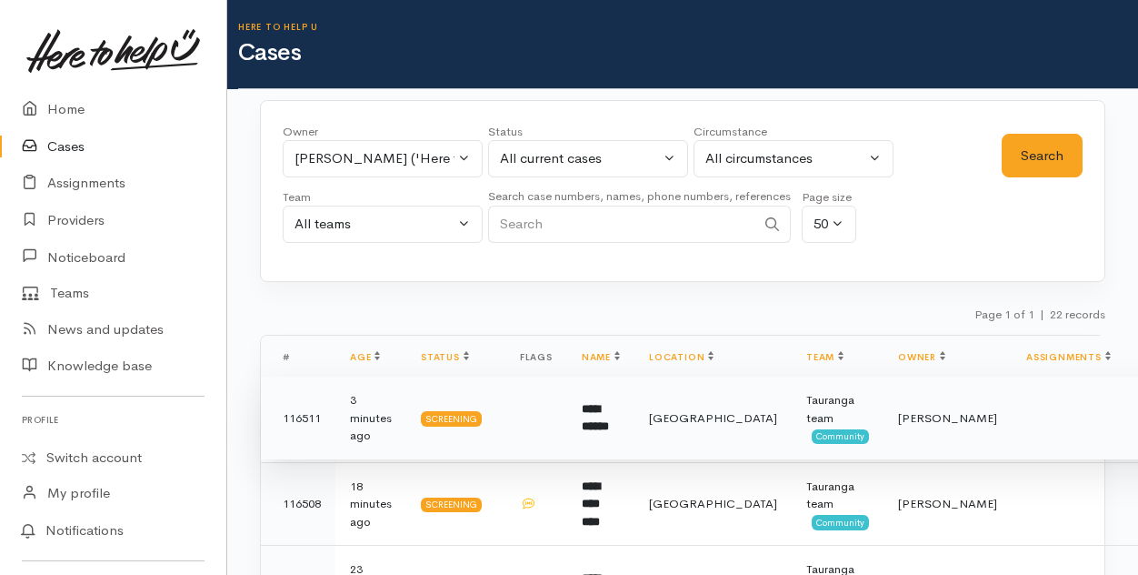
scroll to position [182, 0]
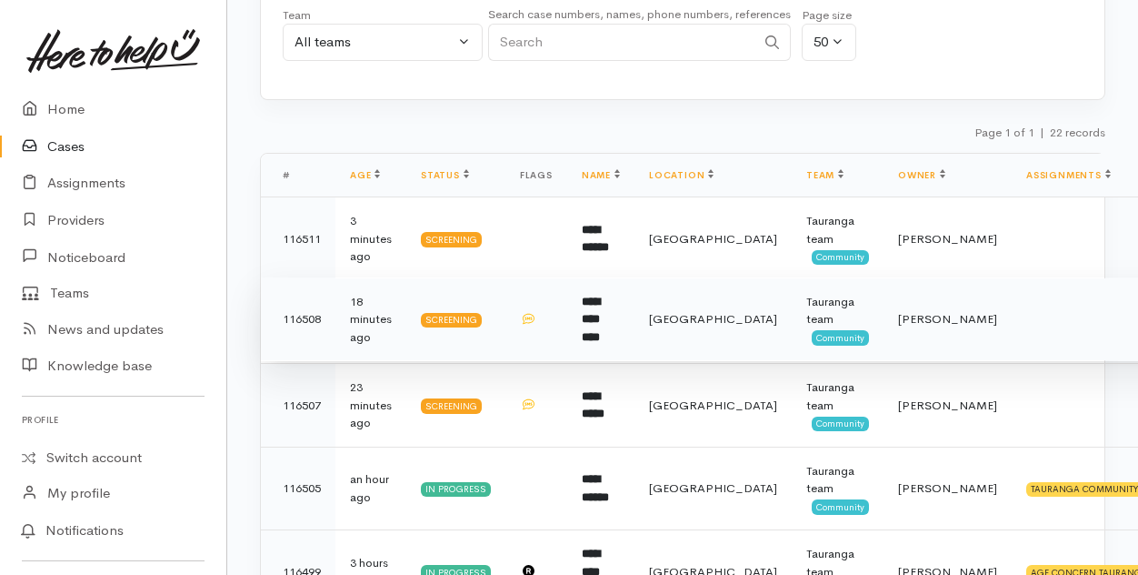
click at [600, 322] on b "**********" at bounding box center [591, 318] width 18 height 47
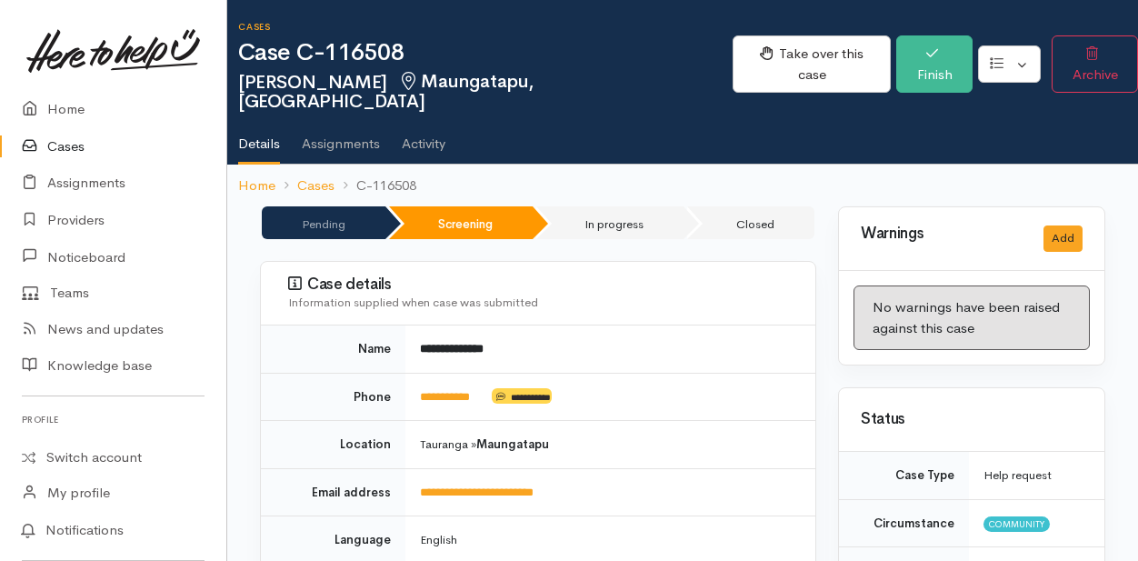
click at [62, 148] on link "Cases" at bounding box center [113, 146] width 226 height 37
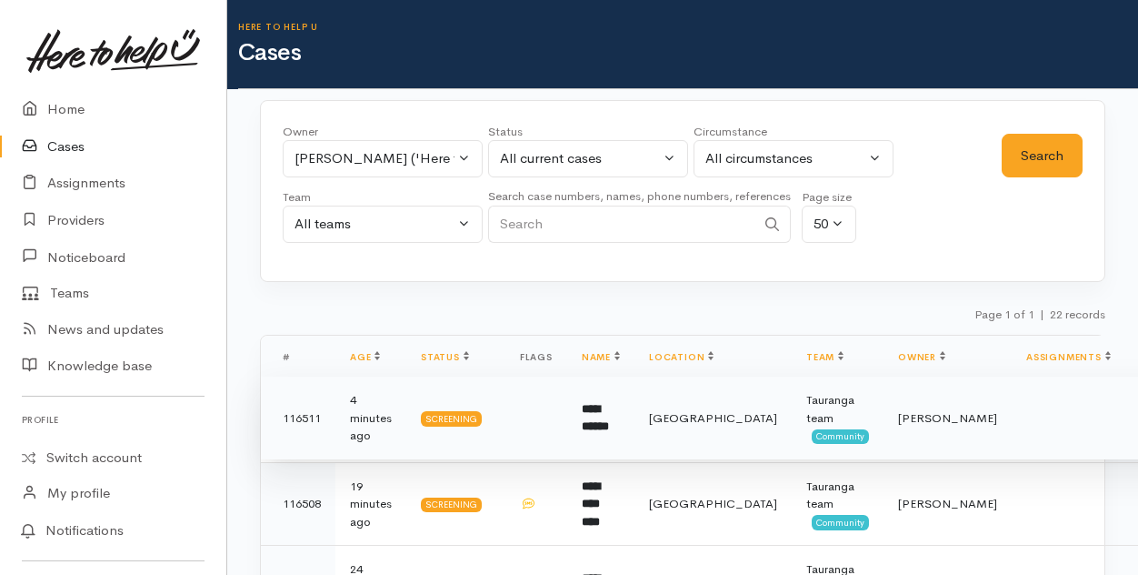
click at [608, 403] on b "**********" at bounding box center [595, 418] width 27 height 30
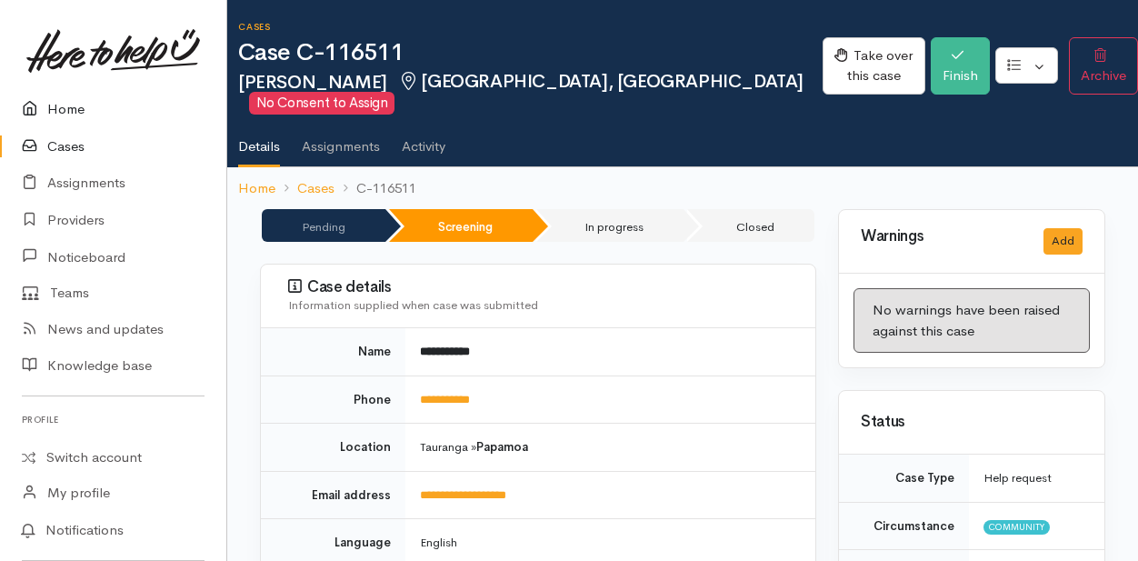
click at [70, 112] on link "Home" at bounding box center [113, 109] width 226 height 37
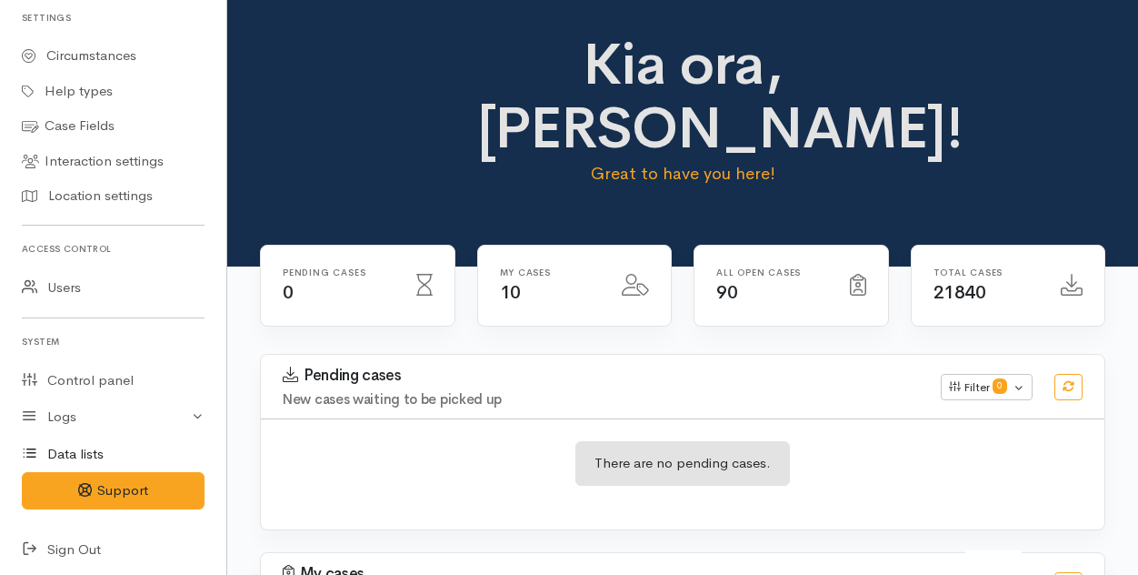
scroll to position [569, 0]
click at [26, 541] on icon at bounding box center [34, 547] width 25 height 23
